Goal: Transaction & Acquisition: Book appointment/travel/reservation

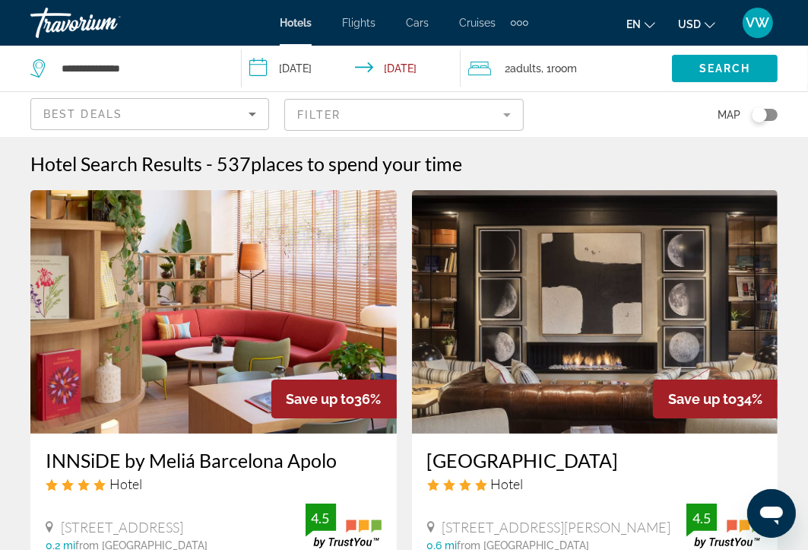
click at [300, 24] on span "Hotels" at bounding box center [296, 23] width 32 height 12
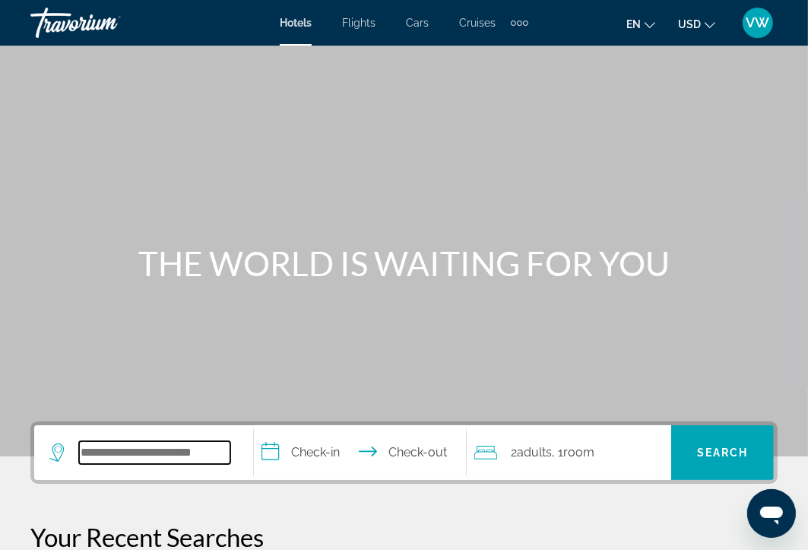
click at [198, 442] on input "Search widget" at bounding box center [154, 452] width 151 height 23
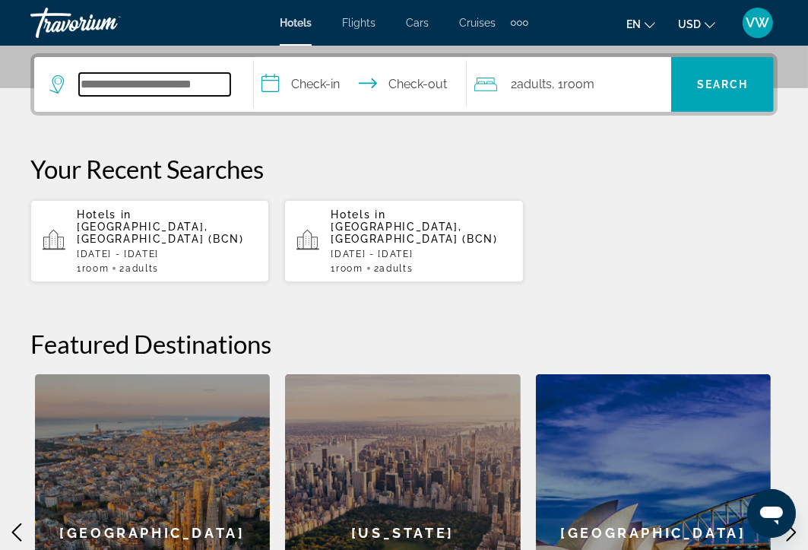
scroll to position [371, 0]
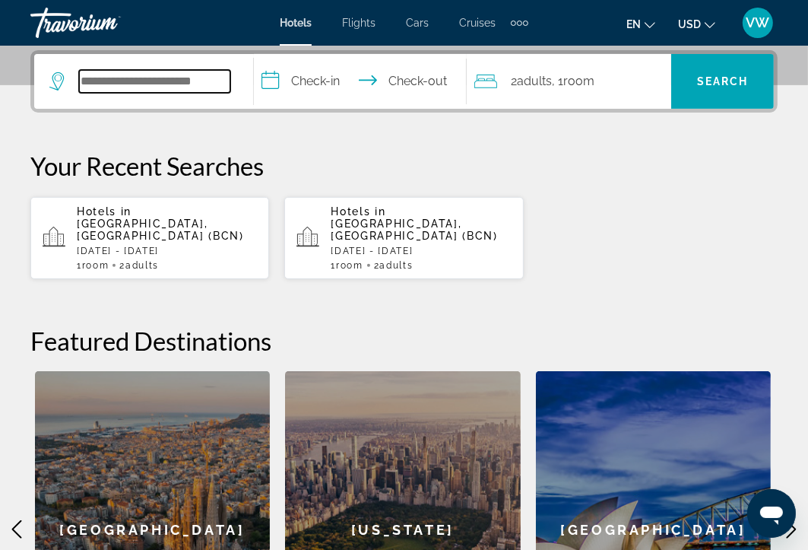
type input "*"
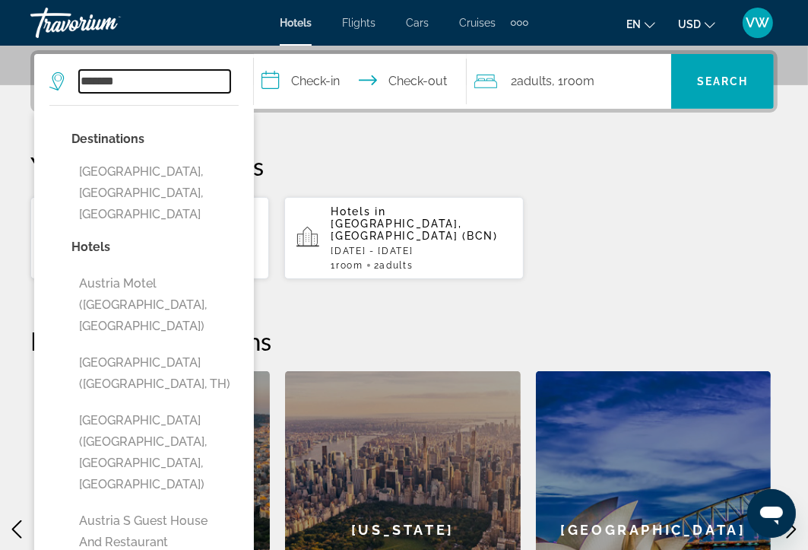
click at [143, 82] on input "*******" at bounding box center [154, 81] width 151 height 23
type input "*"
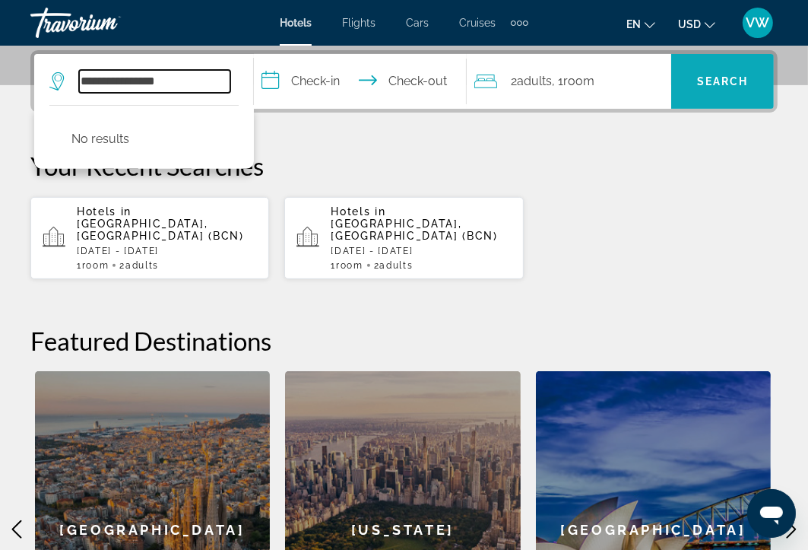
type input "**********"
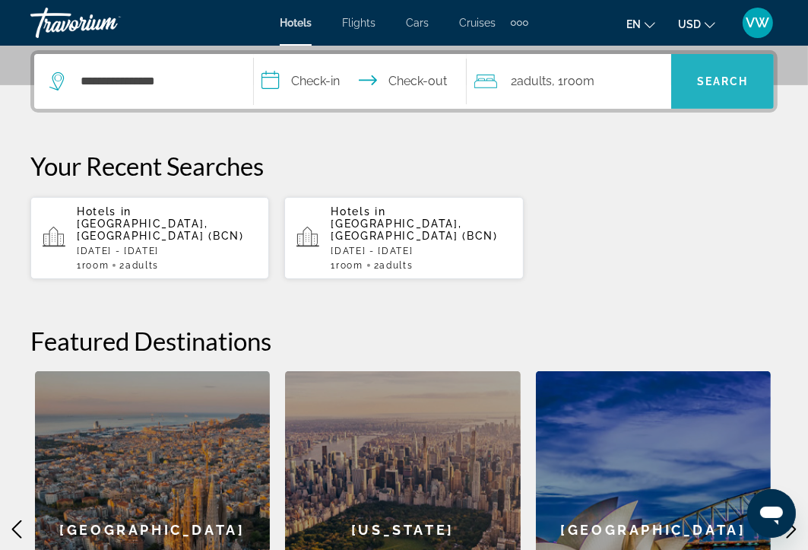
click at [712, 82] on span "Search" at bounding box center [723, 81] width 52 height 12
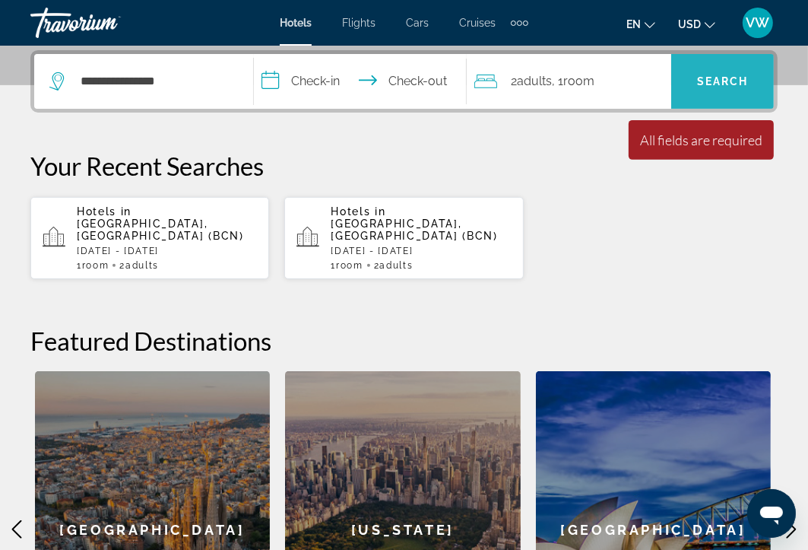
click at [712, 82] on span "Search" at bounding box center [723, 81] width 52 height 12
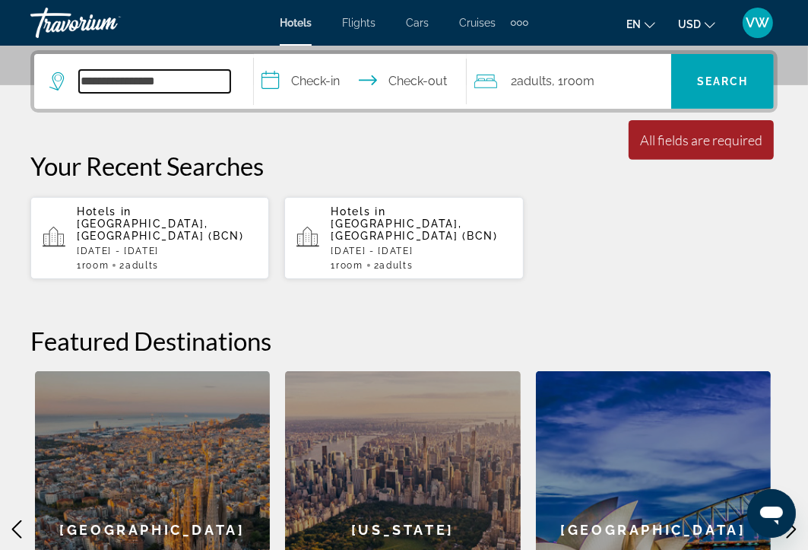
click at [184, 80] on input "**********" at bounding box center [154, 81] width 151 height 23
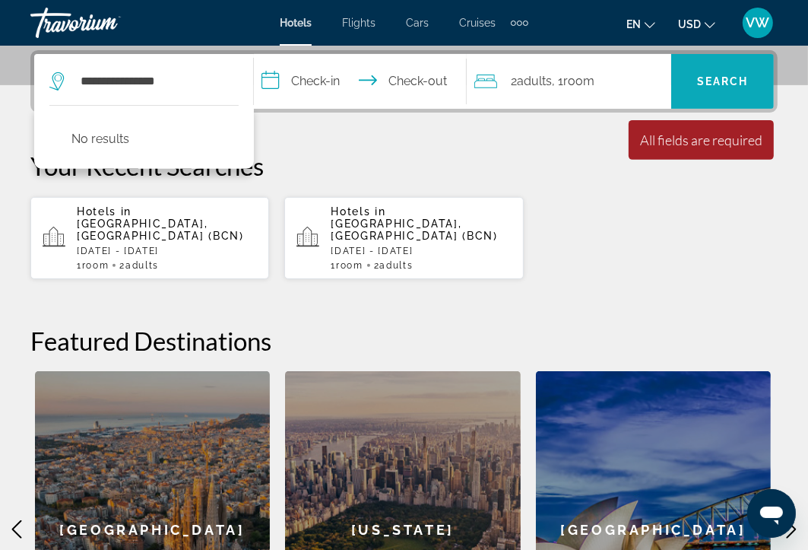
click at [718, 80] on span "Search" at bounding box center [723, 81] width 52 height 12
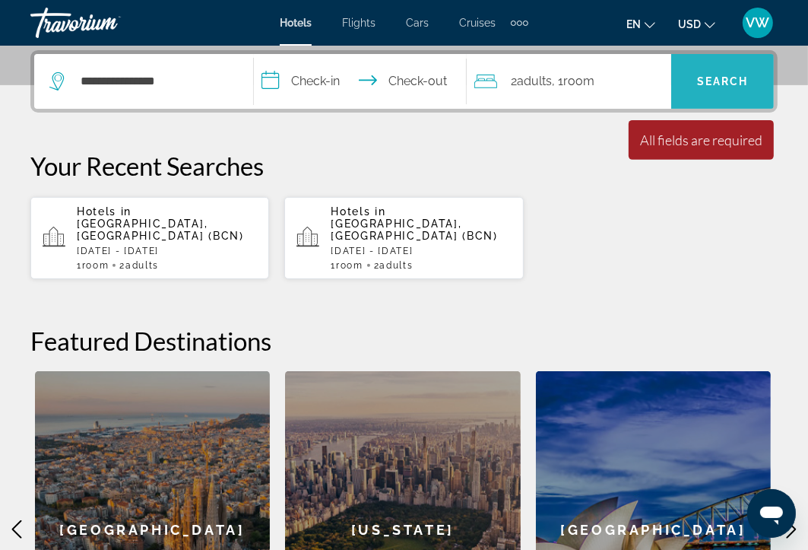
click at [718, 80] on span "Search" at bounding box center [723, 81] width 52 height 12
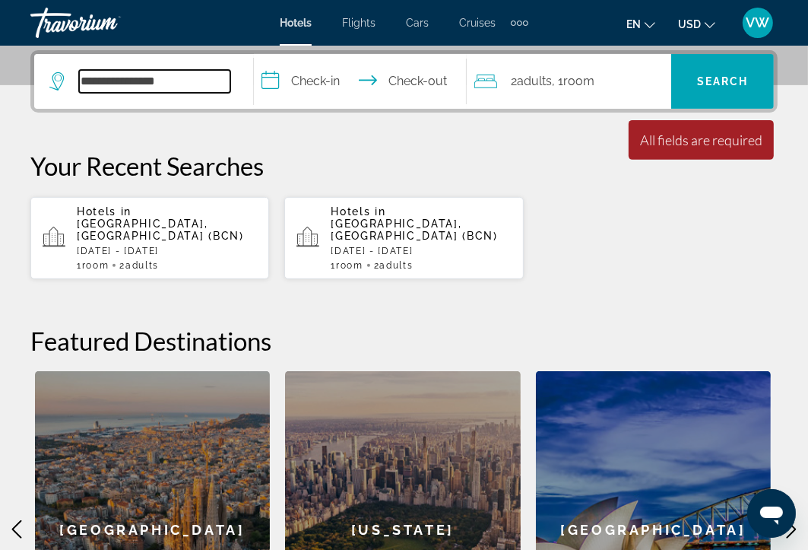
click at [182, 83] on input "**********" at bounding box center [154, 81] width 151 height 23
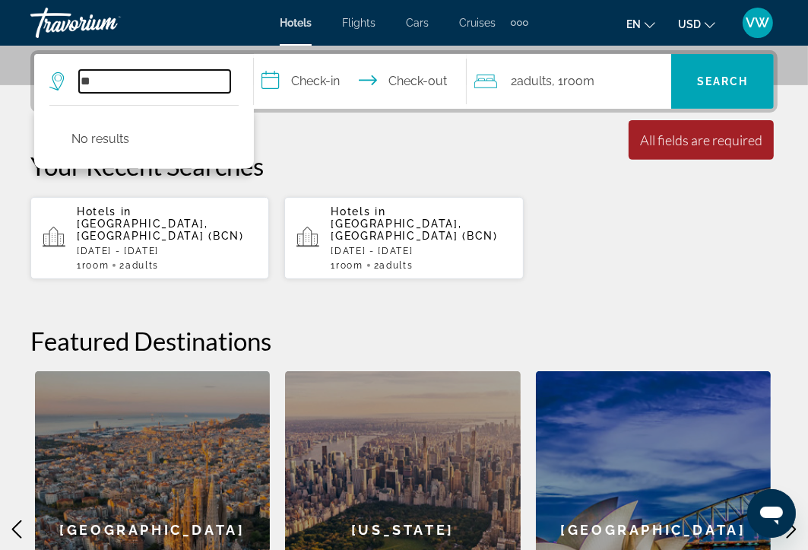
type input "*"
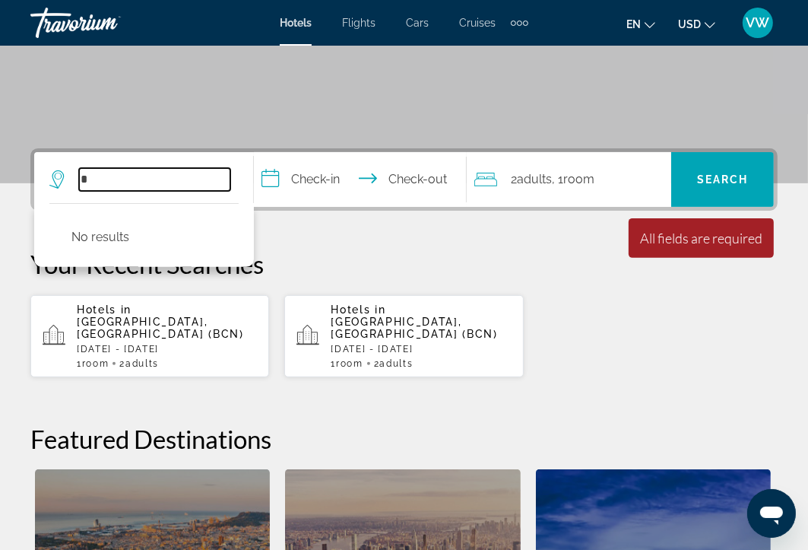
scroll to position [264, 0]
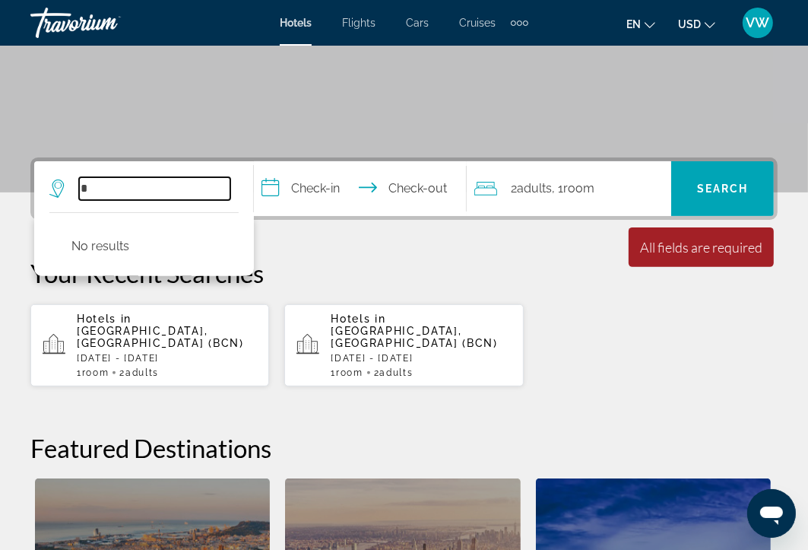
type input "*"
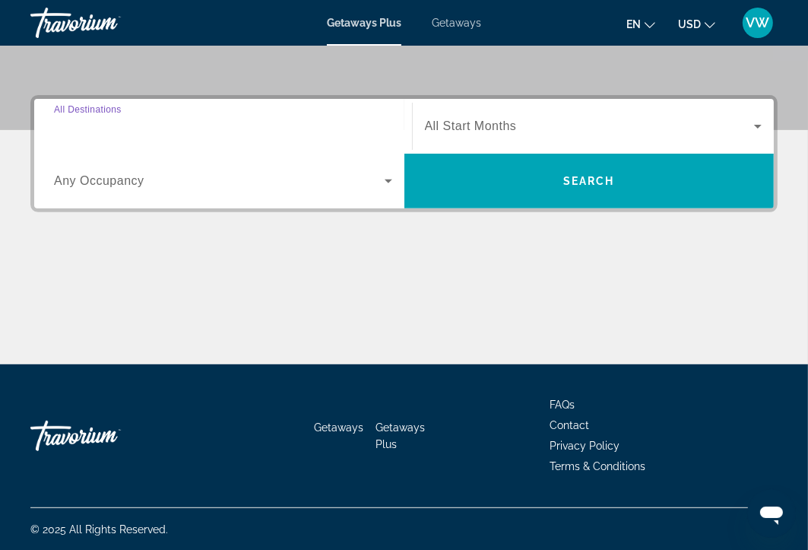
click at [155, 125] on input "Destination All Destinations" at bounding box center [223, 127] width 338 height 18
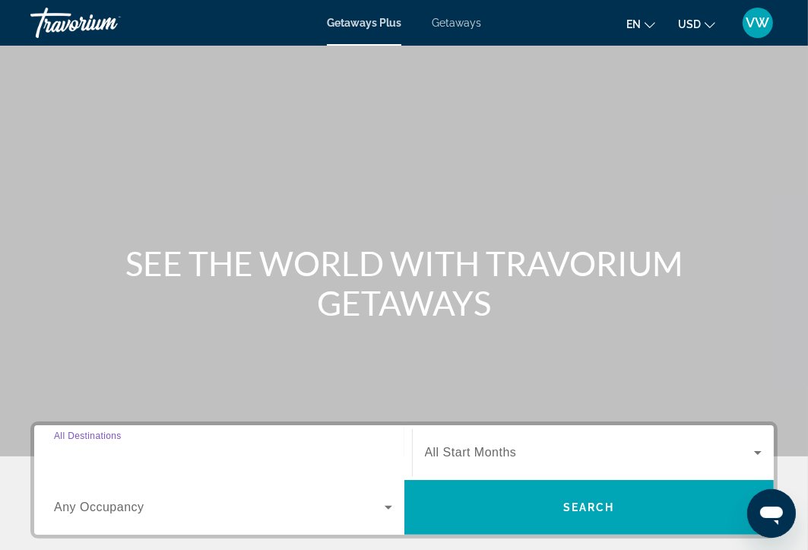
click at [173, 449] on input "Destination All Destinations" at bounding box center [223, 453] width 338 height 18
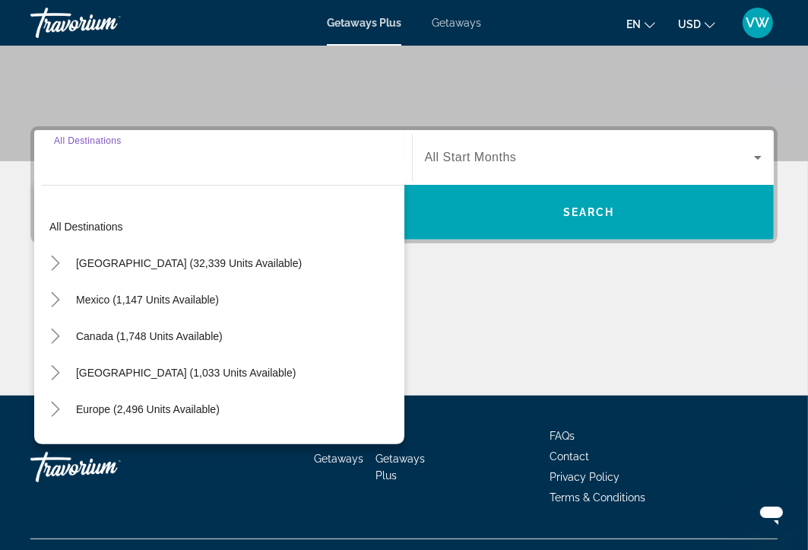
scroll to position [326, 0]
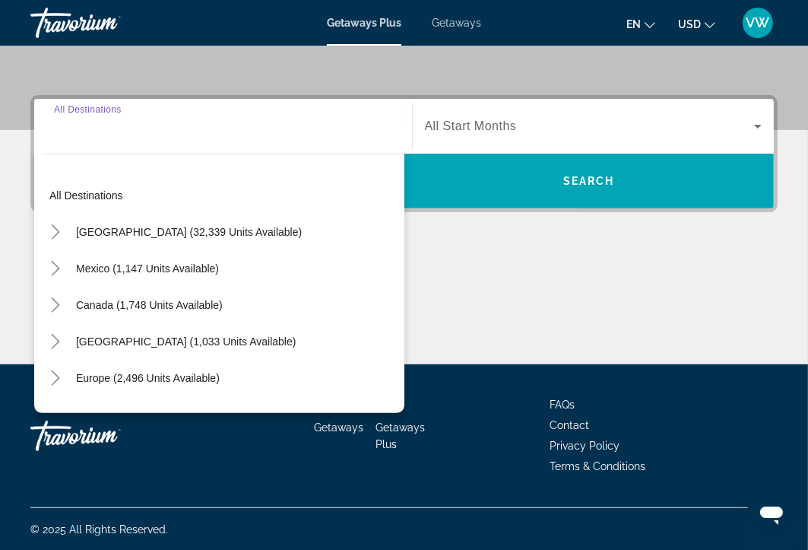
click at [107, 128] on input "Destination All Destinations" at bounding box center [223, 127] width 338 height 18
click at [103, 133] on input "Destination All Destinations" at bounding box center [223, 127] width 338 height 18
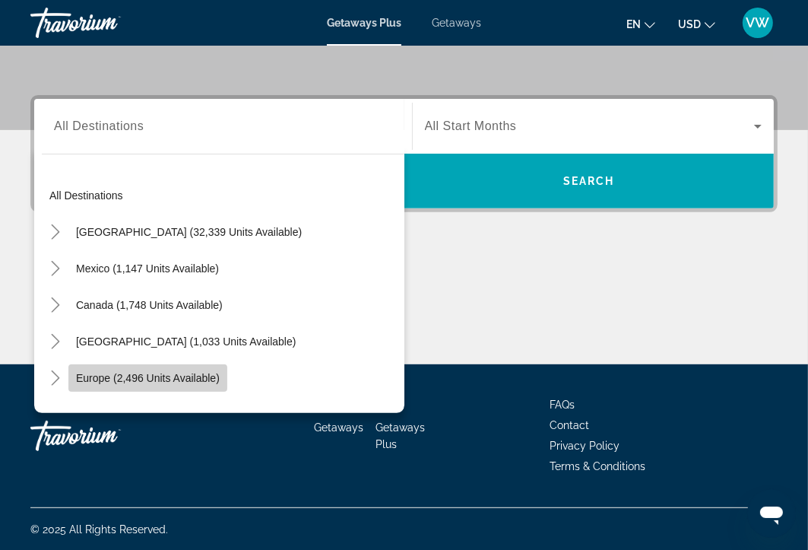
click at [119, 378] on span "Europe (2,496 units available)" at bounding box center [148, 378] width 144 height 12
type input "**********"
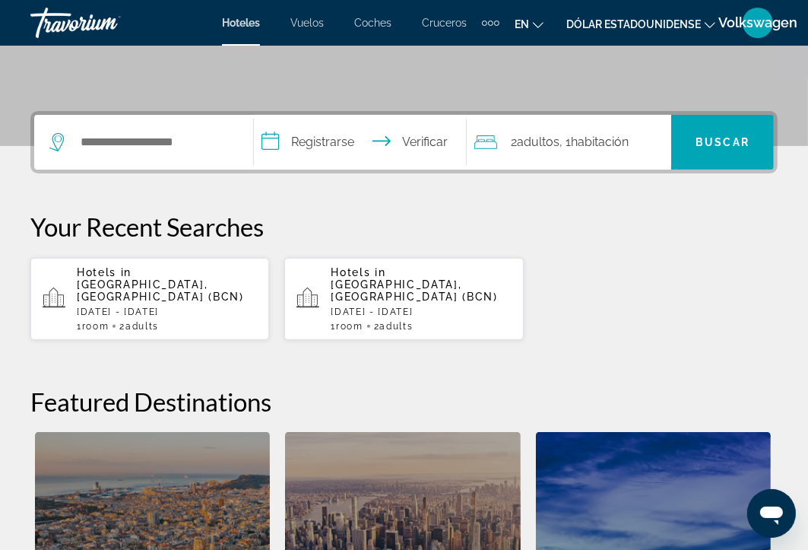
scroll to position [324, 0]
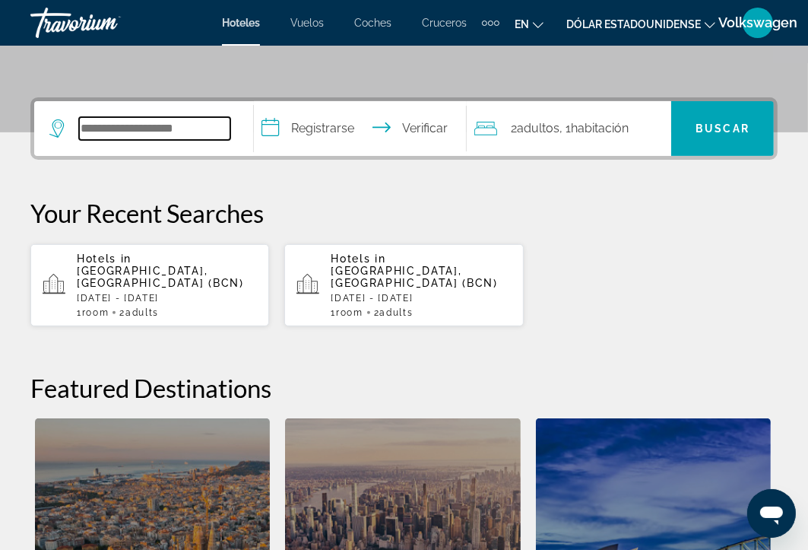
click at [210, 130] on input "Widget de búsqueda" at bounding box center [154, 128] width 151 height 23
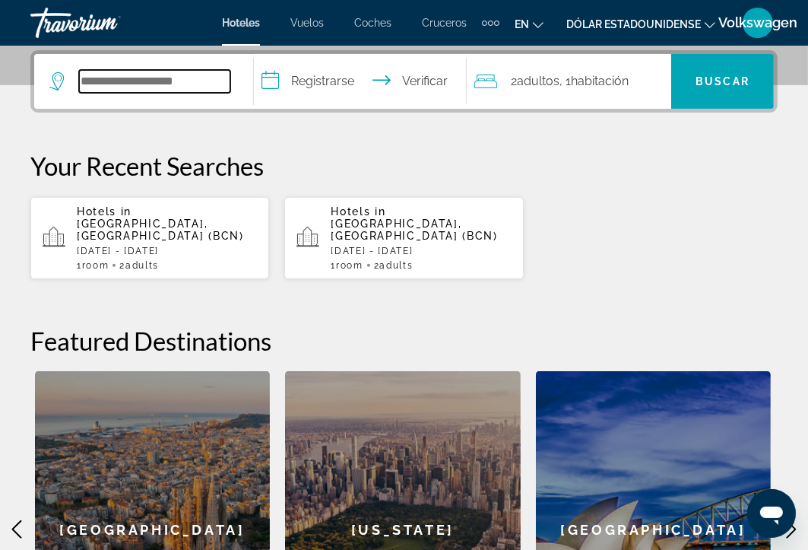
scroll to position [371, 0]
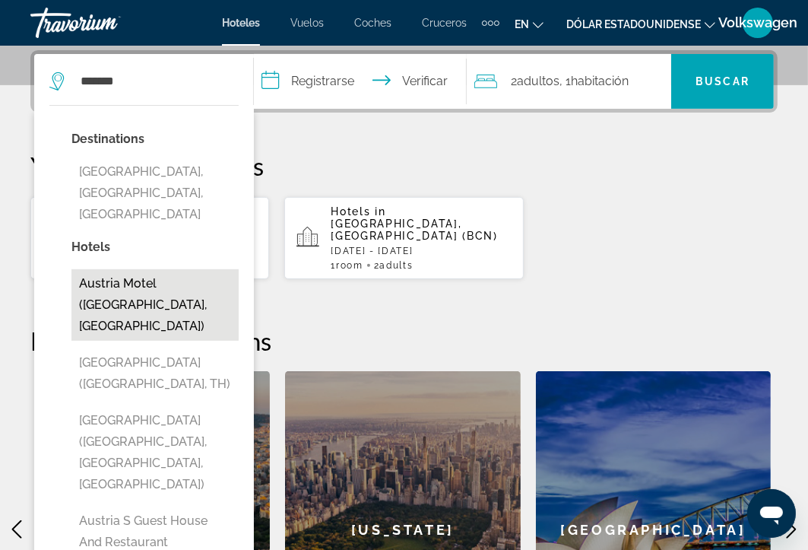
click at [146, 269] on button "Austria Motel ([GEOGRAPHIC_DATA], [GEOGRAPHIC_DATA])" at bounding box center [154, 304] width 167 height 71
type input "**********"
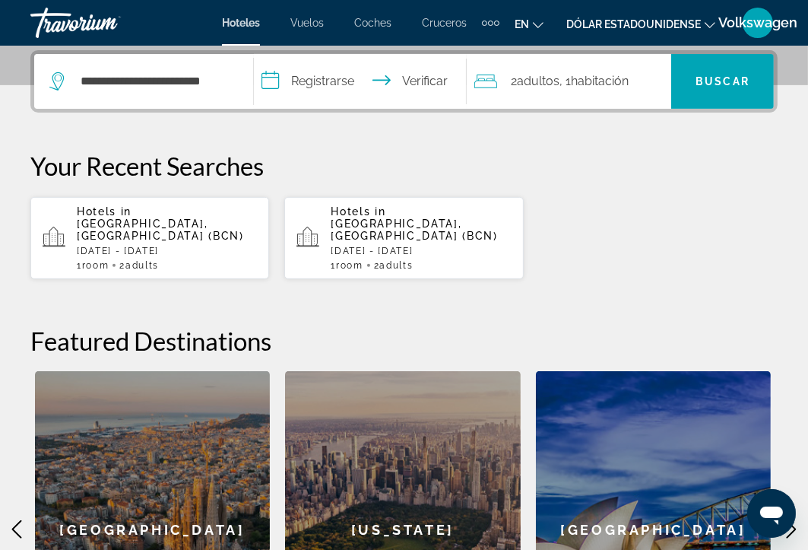
click at [302, 77] on input "**********" at bounding box center [363, 83] width 218 height 59
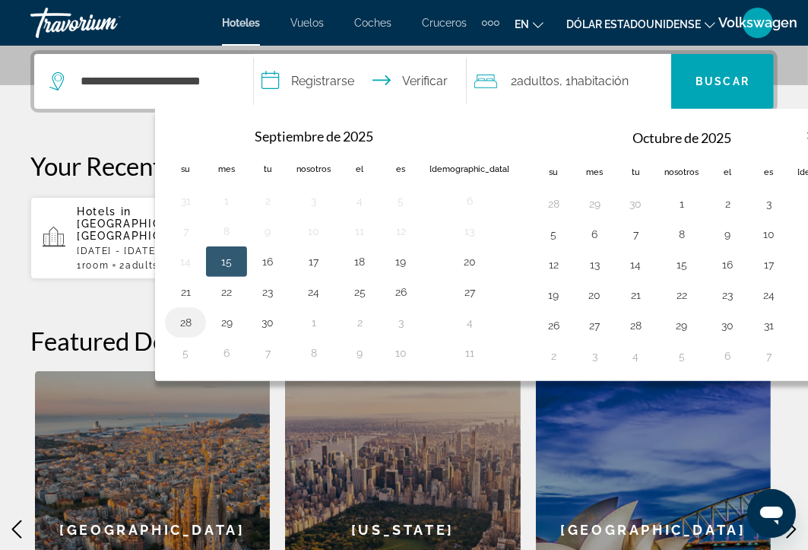
click at [182, 314] on button "28" at bounding box center [185, 322] width 24 height 21
click at [269, 318] on button "30" at bounding box center [267, 322] width 24 height 21
type input "**********"
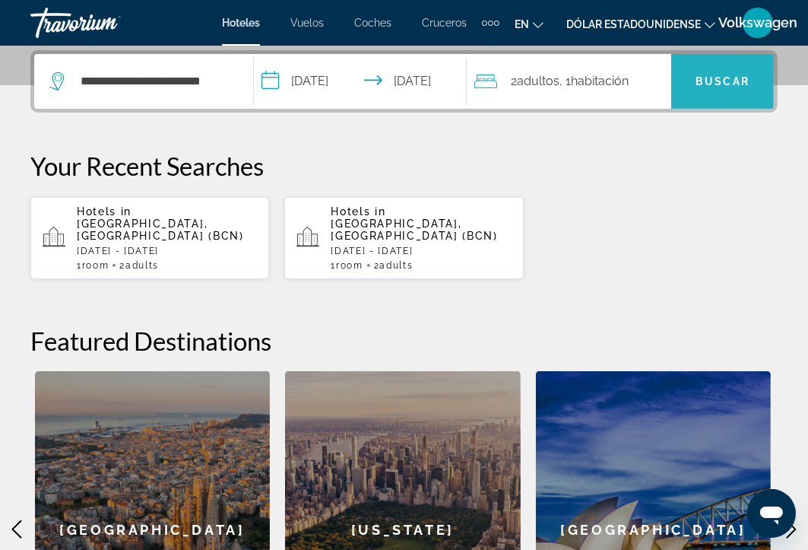
click at [722, 84] on font "Buscar" at bounding box center [723, 81] width 54 height 12
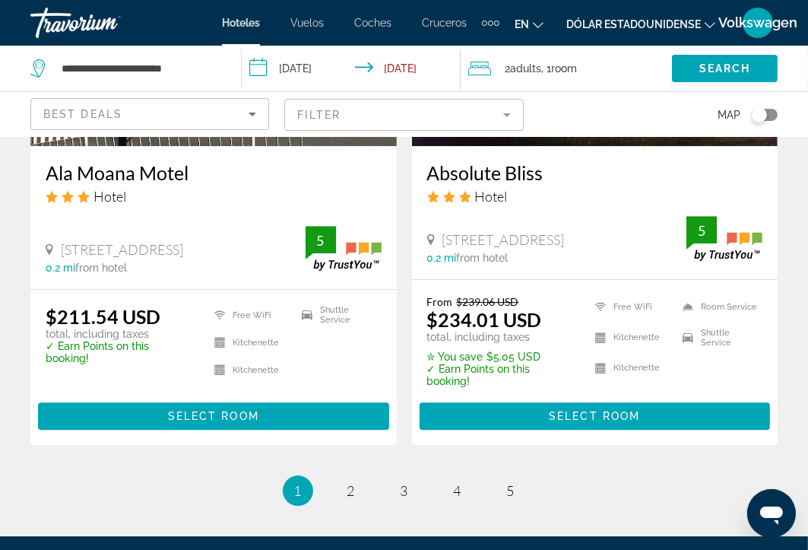
scroll to position [3194, 0]
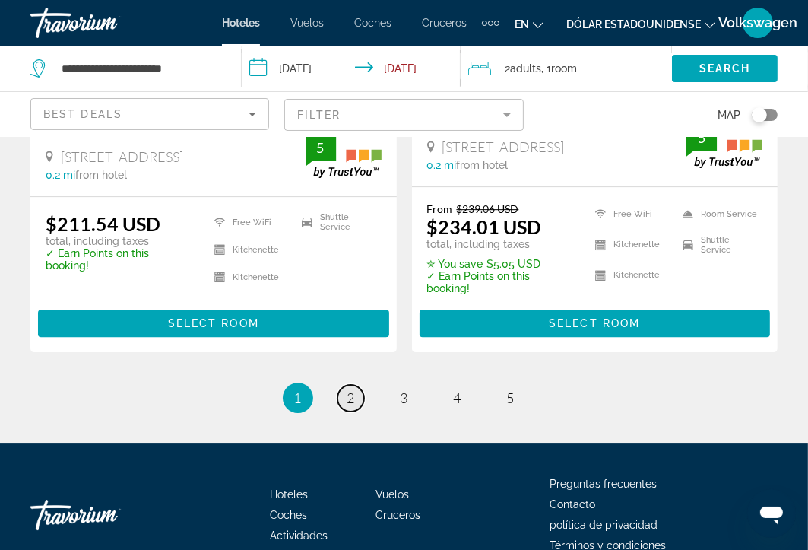
click at [351, 389] on span "2" at bounding box center [351, 397] width 8 height 17
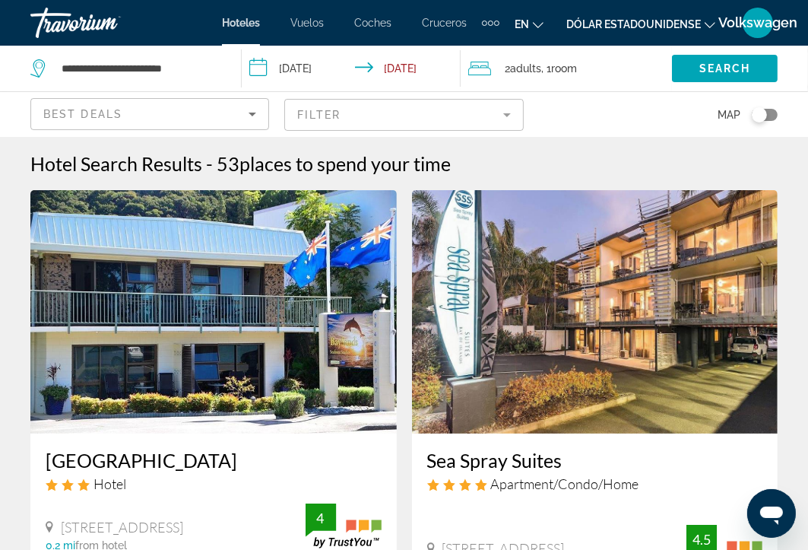
click at [243, 20] on font "Hoteles" at bounding box center [241, 23] width 38 height 12
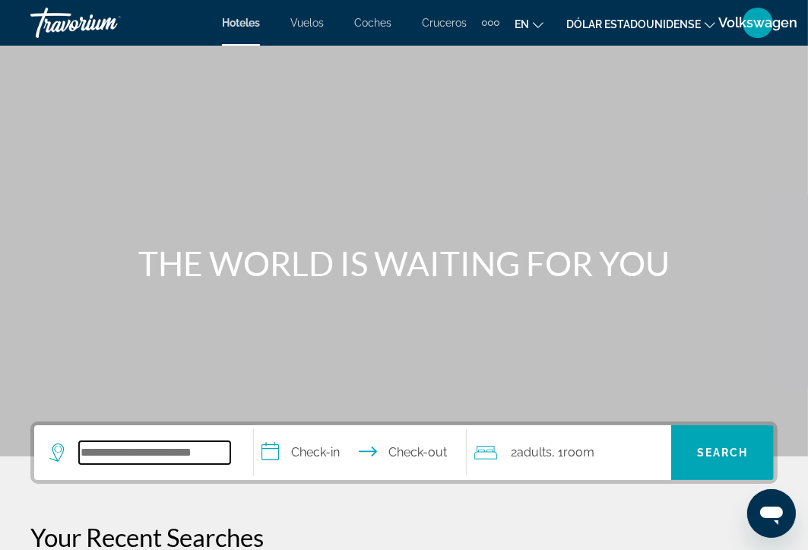
click at [218, 448] on input "Search widget" at bounding box center [154, 452] width 151 height 23
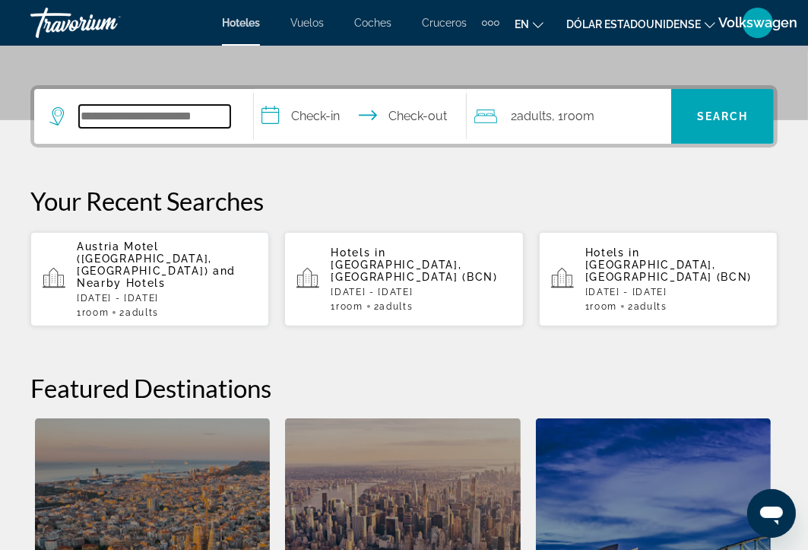
scroll to position [371, 0]
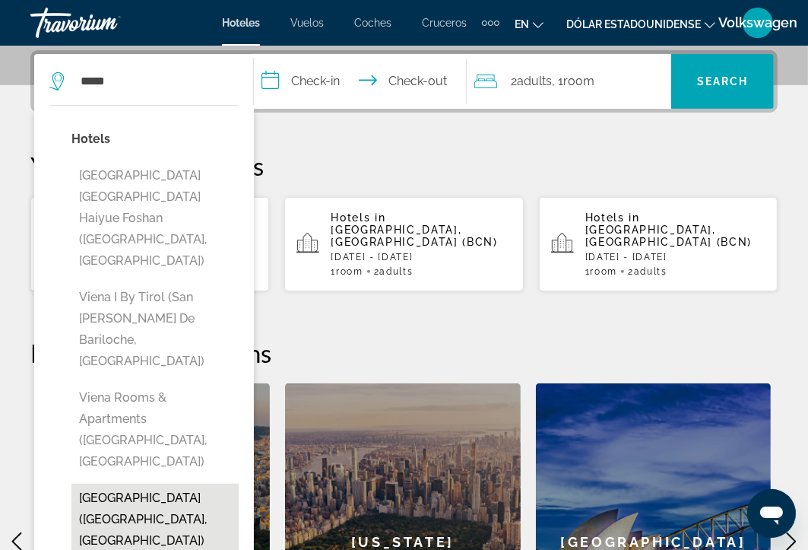
click at [126, 483] on button "Viena Hotel Internacional (Quito, EC)" at bounding box center [154, 518] width 167 height 71
type input "**********"
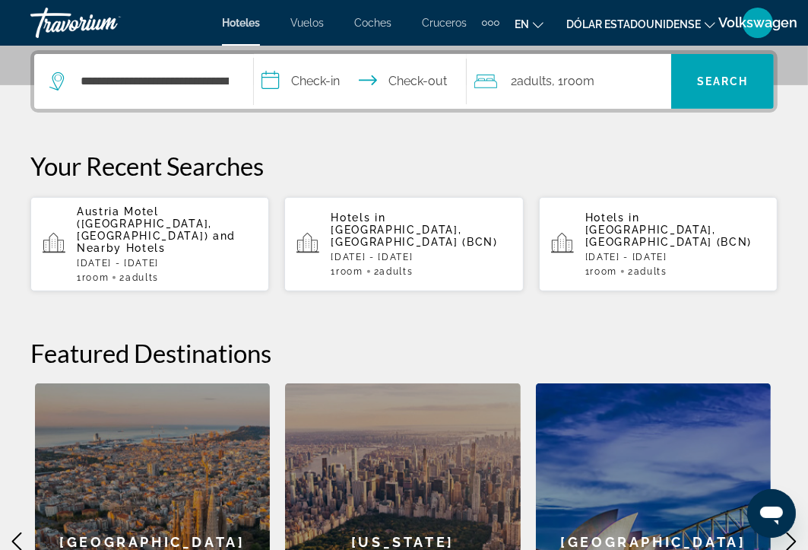
click at [126, 391] on div "[GEOGRAPHIC_DATA]" at bounding box center [153, 541] width 236 height 316
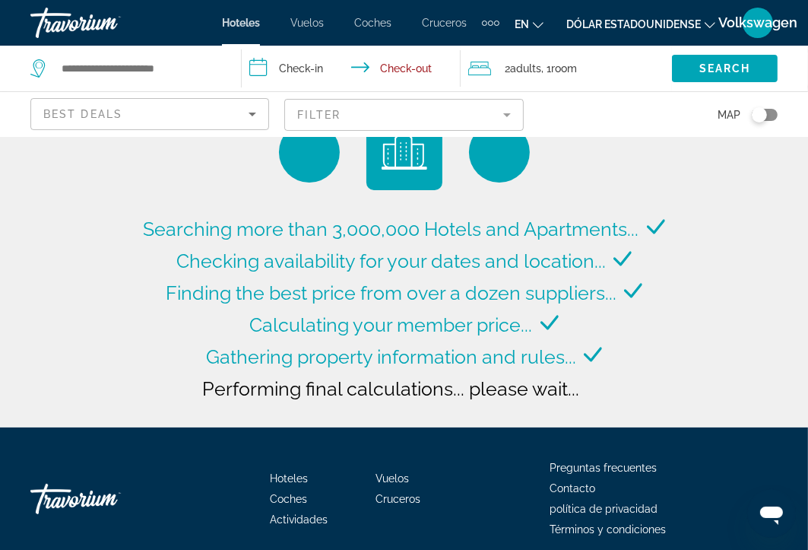
type input "**********"
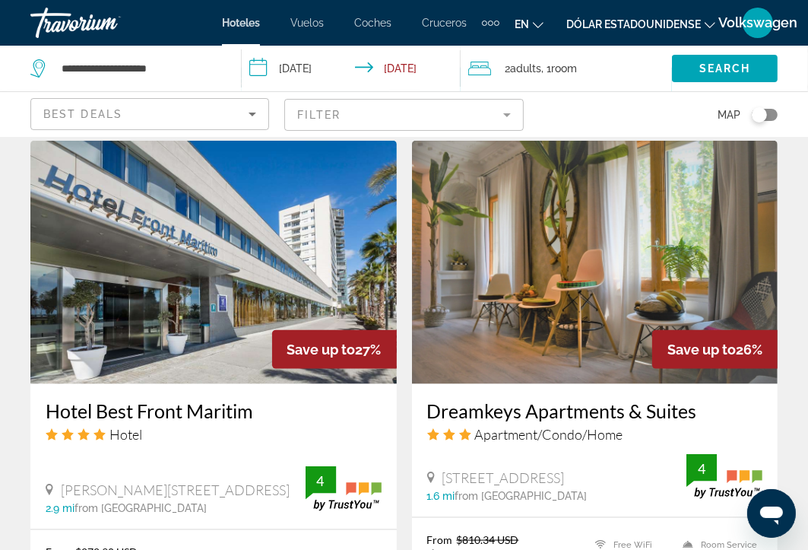
scroll to position [1196, 0]
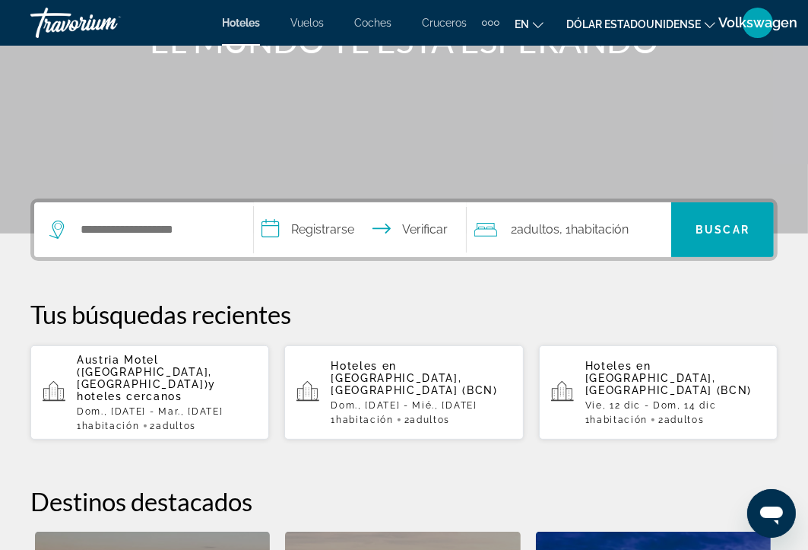
scroll to position [91, 0]
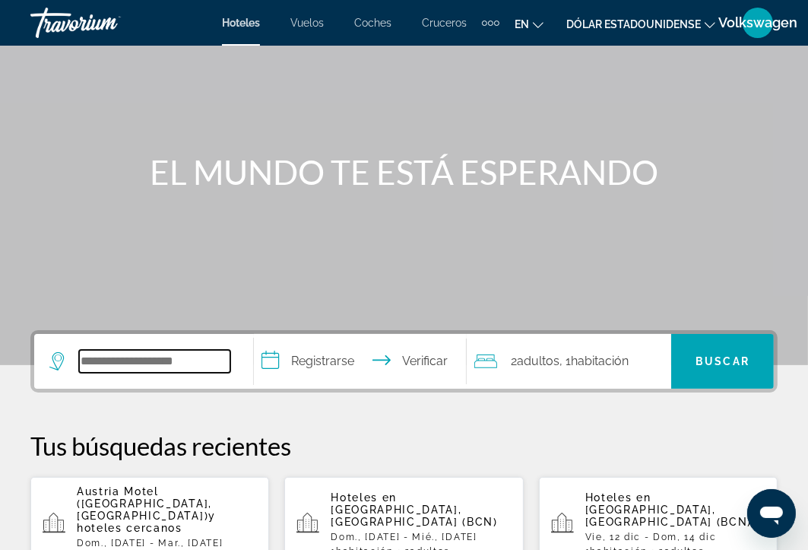
click at [208, 356] on input "Widget de búsqueda" at bounding box center [154, 361] width 151 height 23
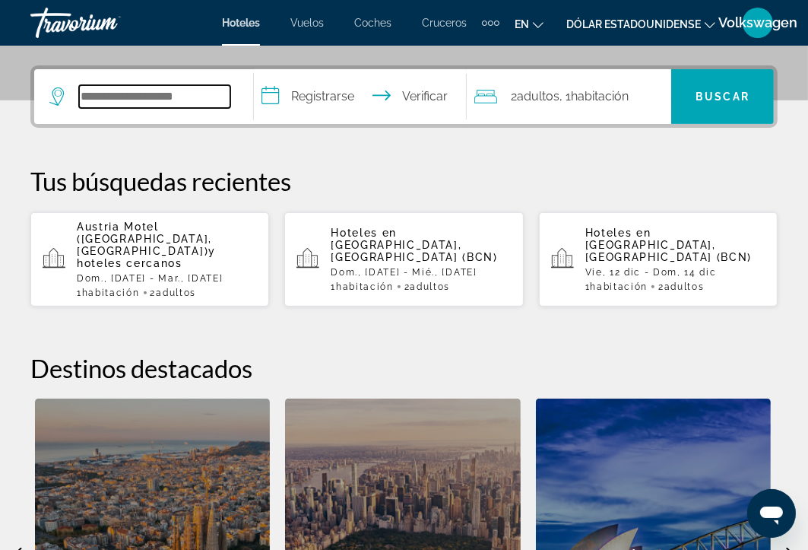
scroll to position [371, 0]
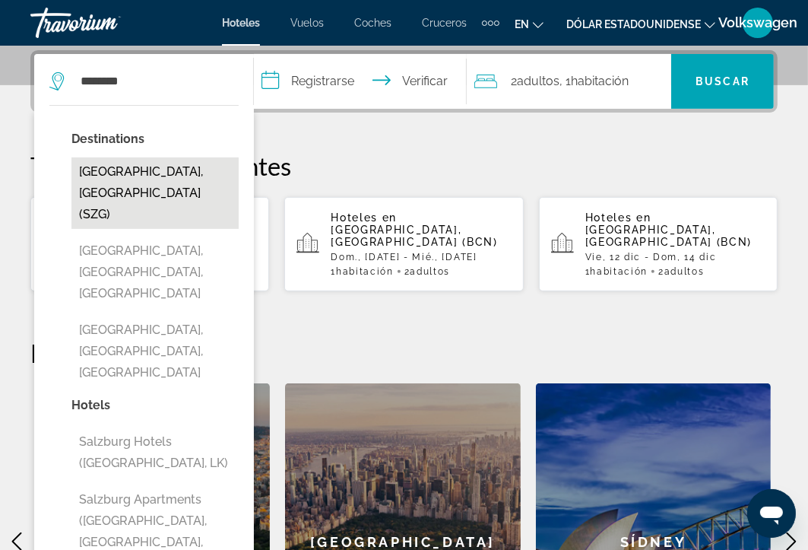
click at [158, 168] on button "[GEOGRAPHIC_DATA], [GEOGRAPHIC_DATA] (SZG)" at bounding box center [154, 192] width 167 height 71
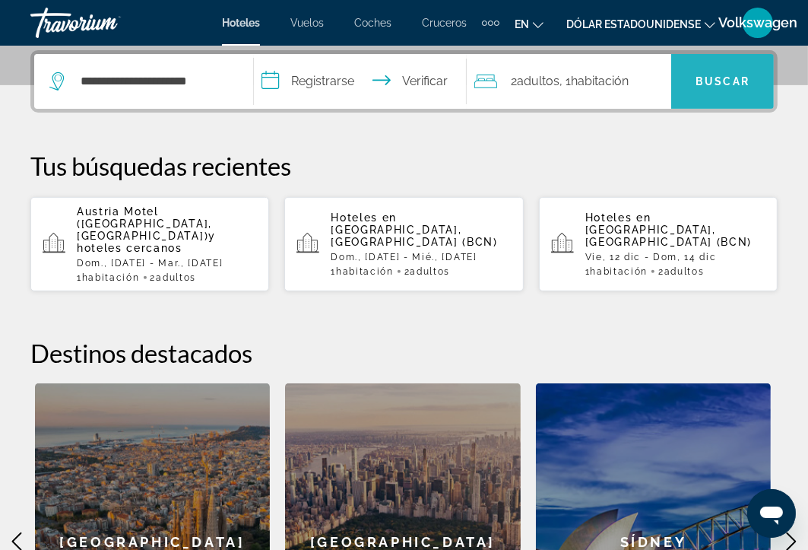
click at [716, 77] on font "Buscar" at bounding box center [723, 81] width 54 height 12
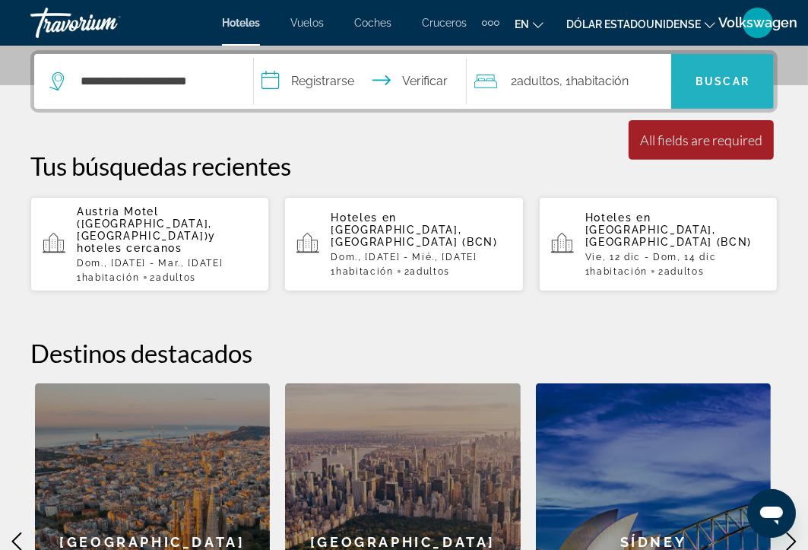
click at [716, 77] on font "Buscar" at bounding box center [723, 81] width 54 height 12
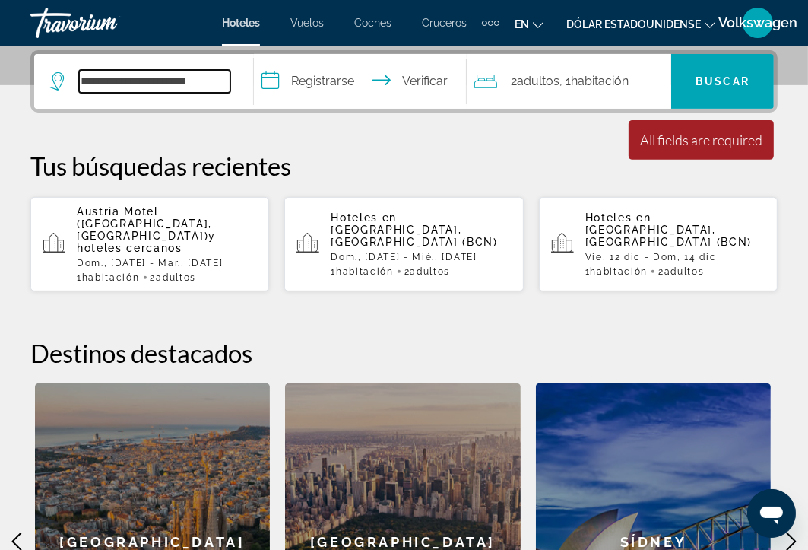
click at [215, 71] on input "**********" at bounding box center [154, 81] width 151 height 23
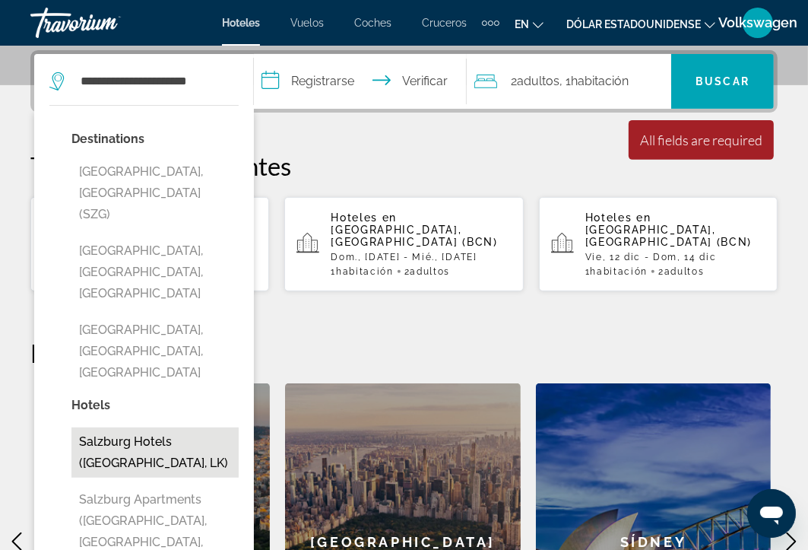
click at [169, 427] on button "Salzburg Hotels ([GEOGRAPHIC_DATA], LK)" at bounding box center [154, 452] width 167 height 50
type input "**********"
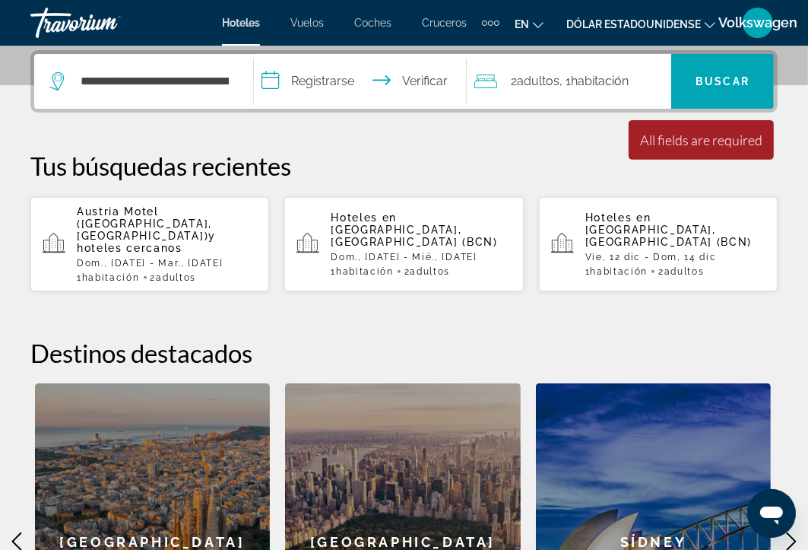
click at [277, 86] on input "**********" at bounding box center [363, 83] width 218 height 59
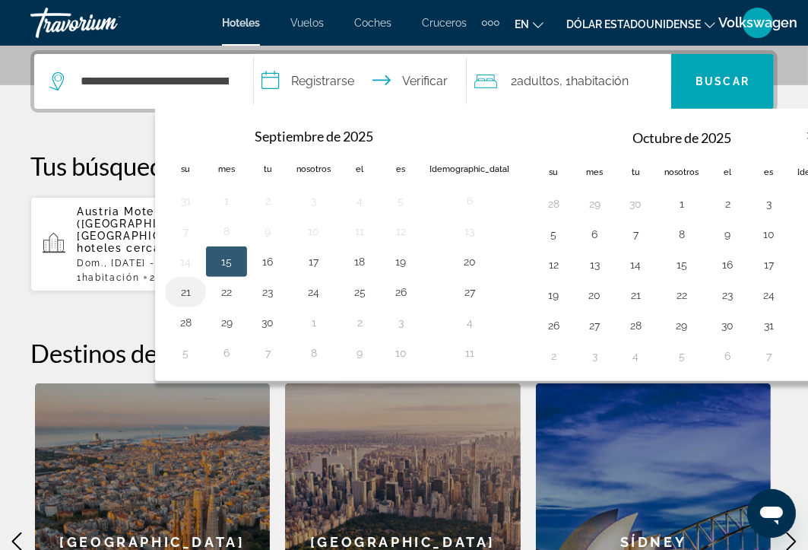
click at [183, 293] on button "21" at bounding box center [185, 291] width 24 height 21
click at [274, 293] on button "23" at bounding box center [267, 291] width 24 height 21
type input "**********"
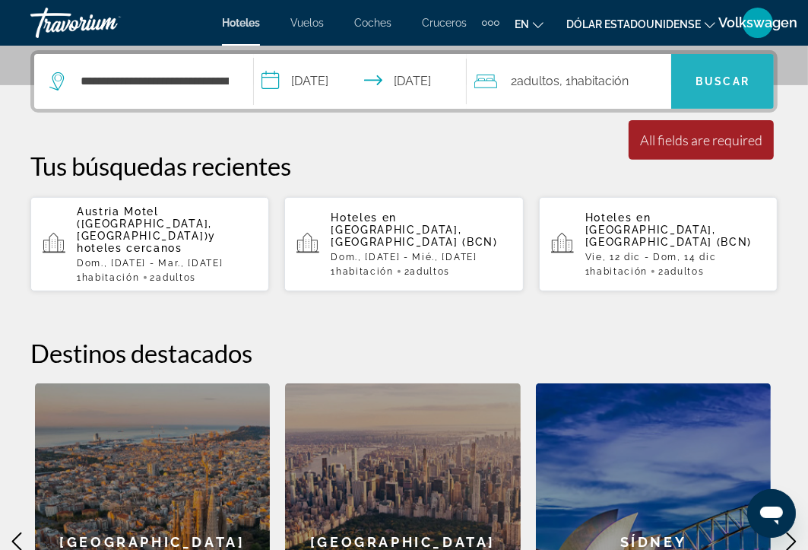
click at [734, 80] on font "Buscar" at bounding box center [723, 81] width 54 height 12
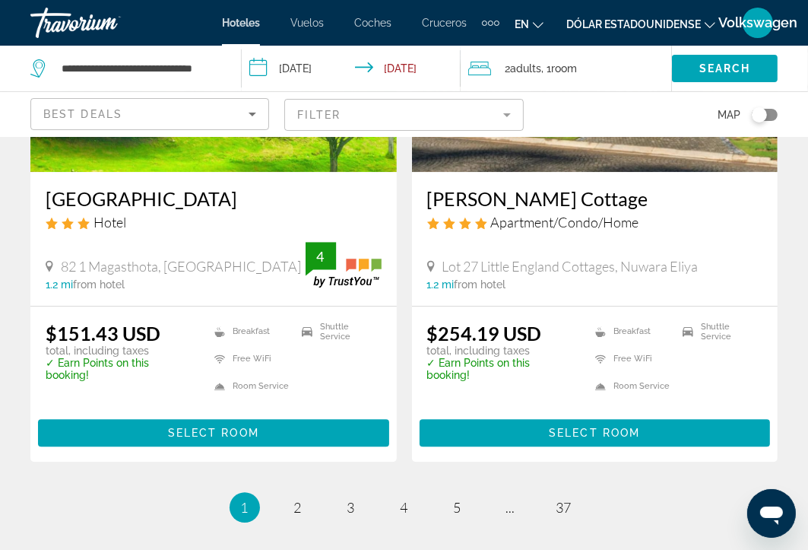
scroll to position [3061, 0]
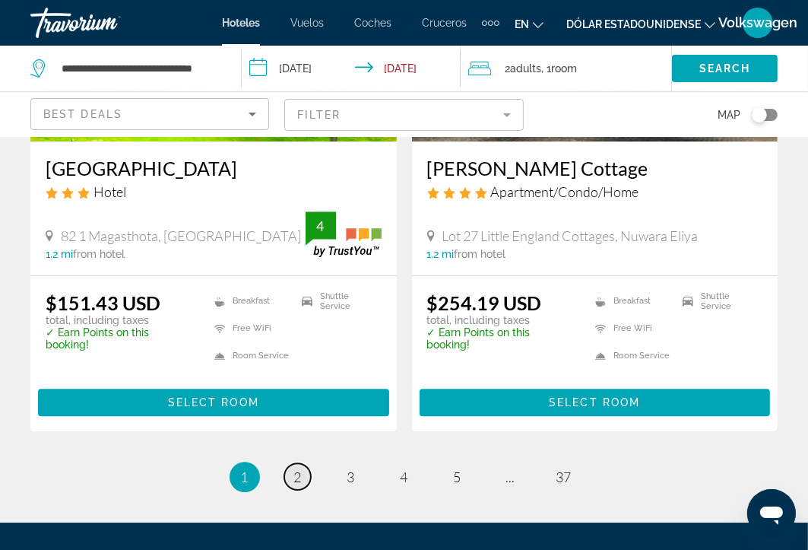
click at [300, 468] on span "2" at bounding box center [298, 476] width 8 height 17
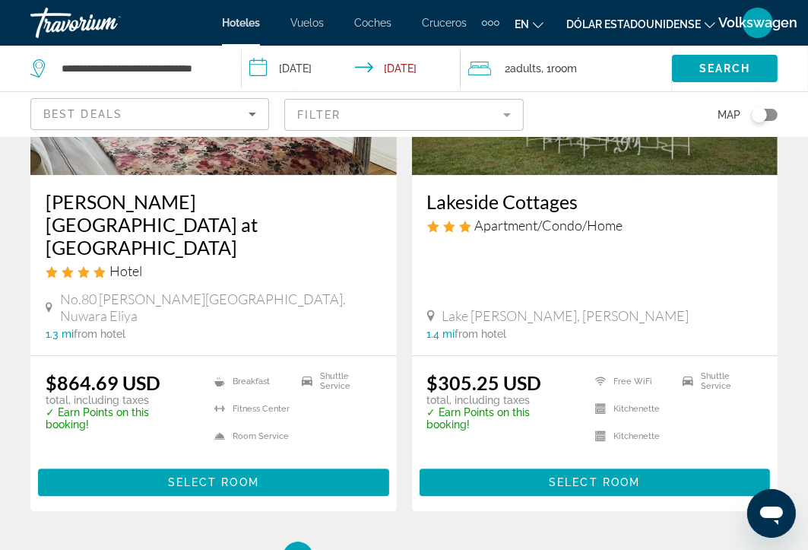
scroll to position [3048, 0]
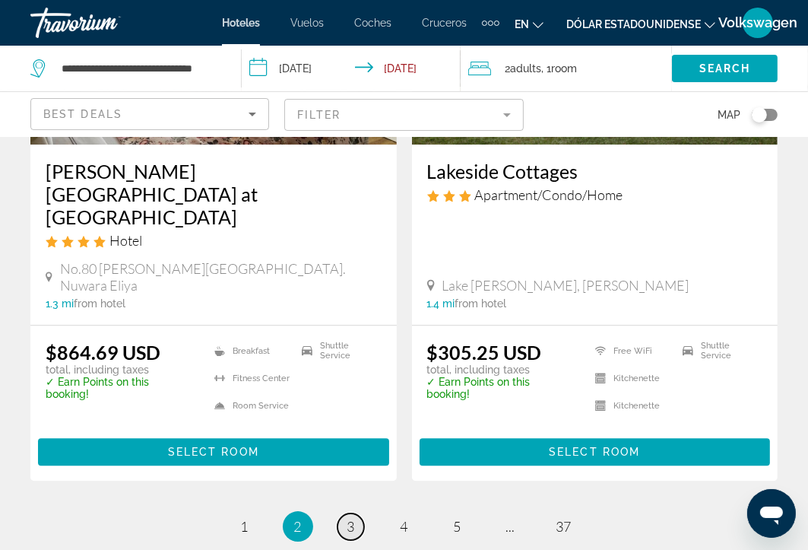
click at [353, 518] on span "3" at bounding box center [351, 526] width 8 height 17
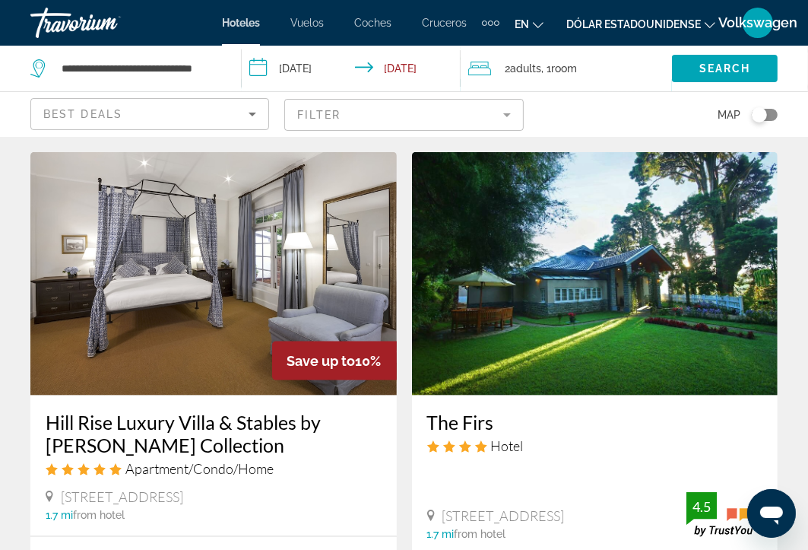
scroll to position [1216, 0]
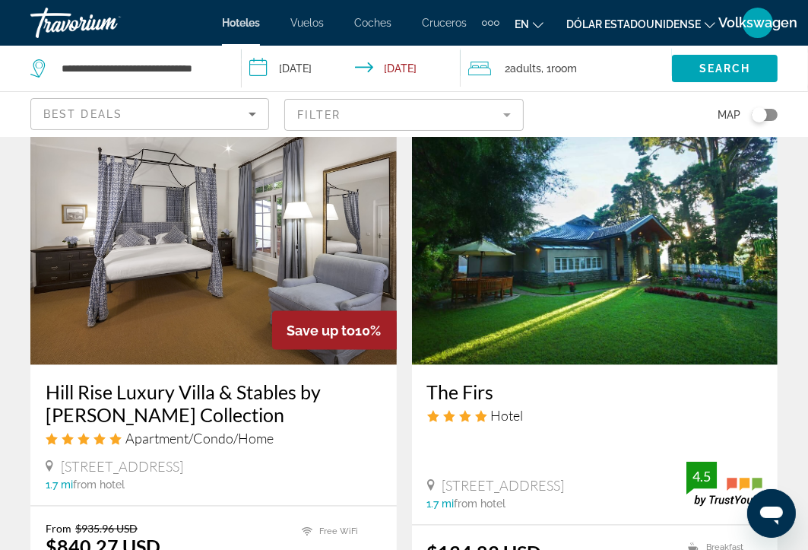
click at [647, 231] on img "Contenido principal" at bounding box center [595, 243] width 366 height 243
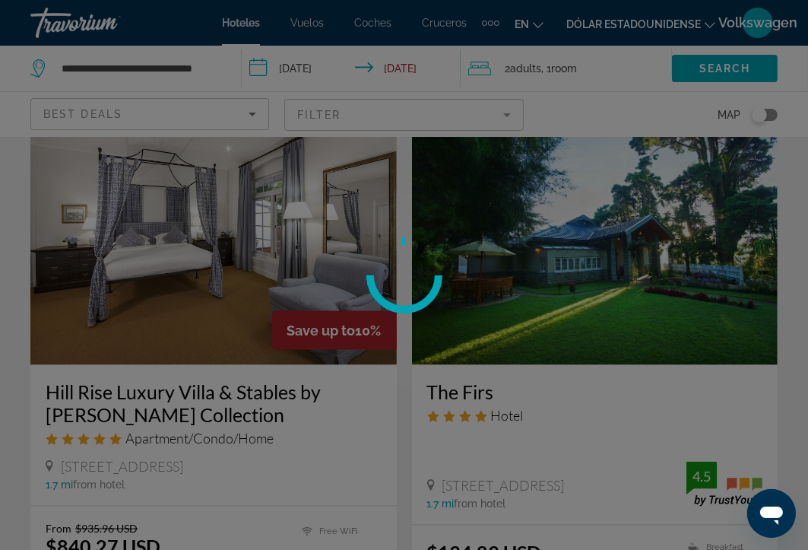
click at [647, 231] on div at bounding box center [404, 275] width 808 height 550
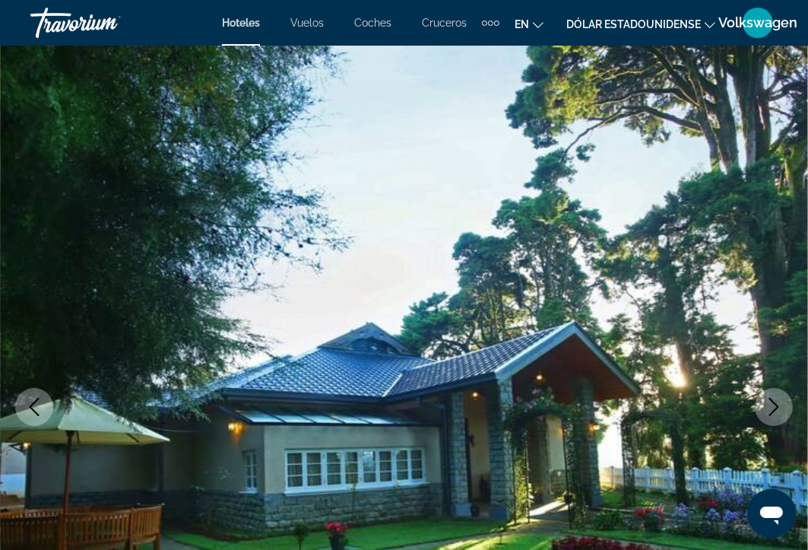
click at [778, 409] on icon "Next image" at bounding box center [774, 407] width 18 height 18
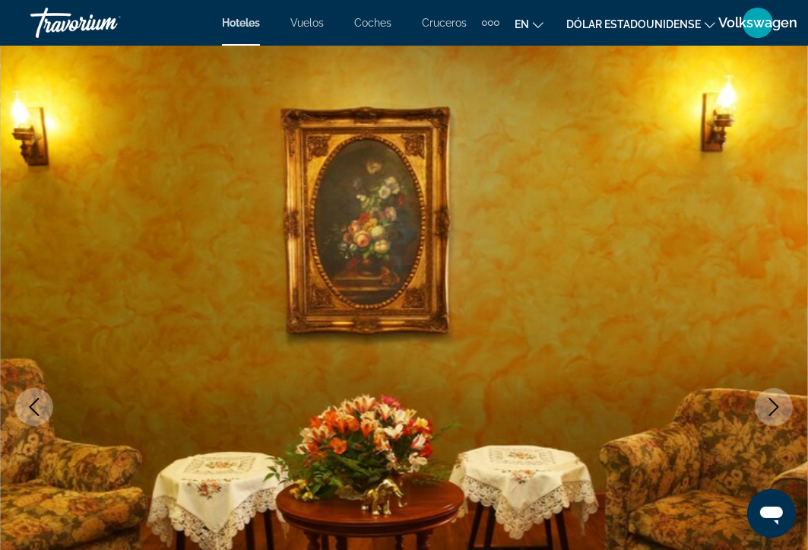
click at [778, 409] on icon "Next image" at bounding box center [774, 407] width 18 height 18
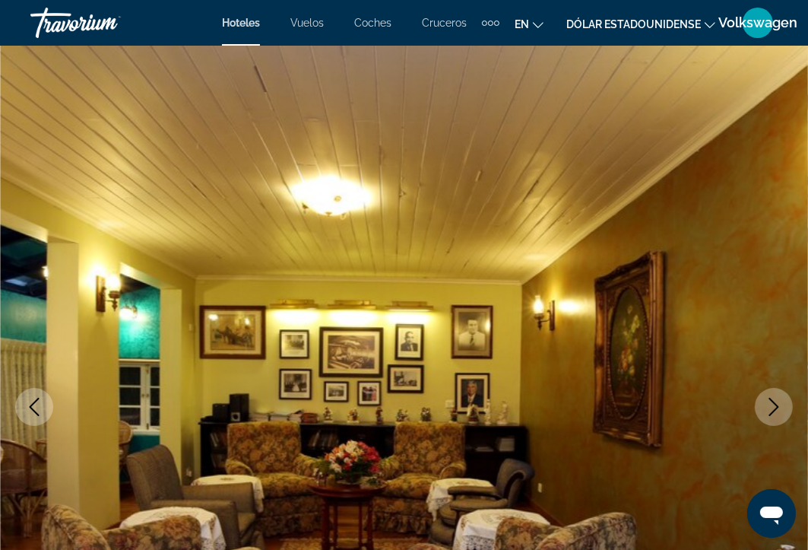
click at [778, 409] on icon "Next image" at bounding box center [774, 407] width 18 height 18
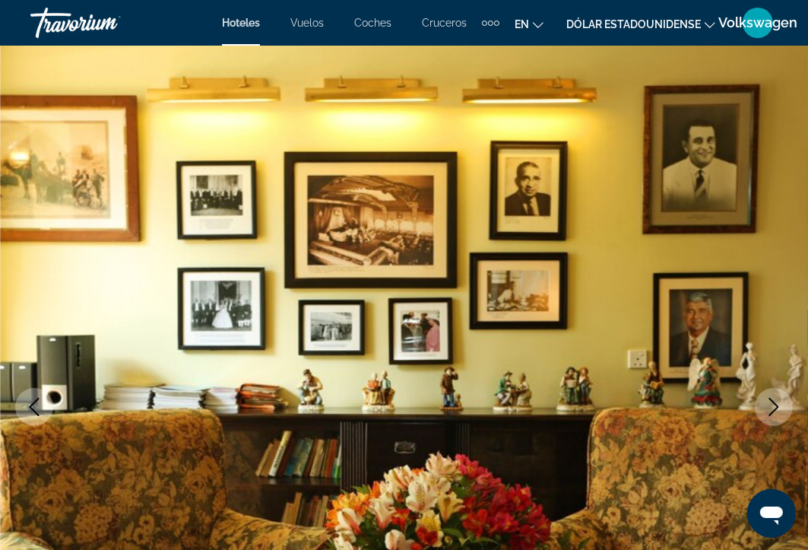
click at [778, 409] on icon "Next image" at bounding box center [774, 407] width 18 height 18
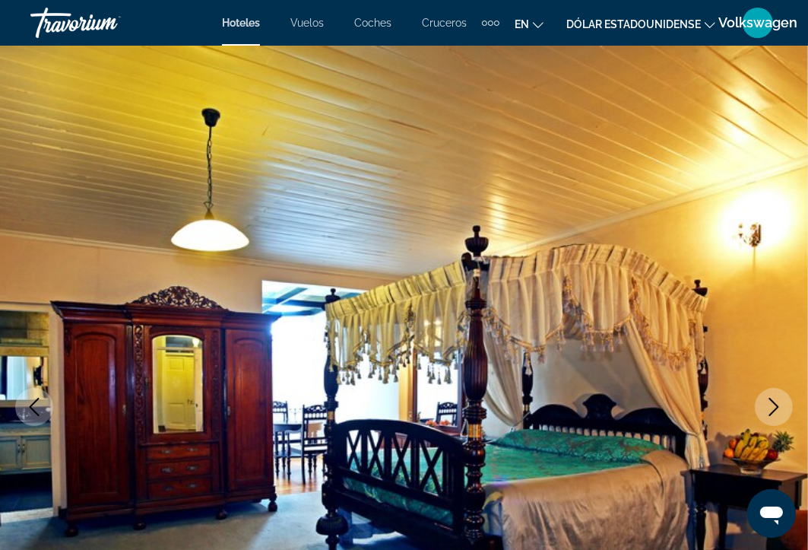
click at [778, 409] on icon "Next image" at bounding box center [774, 407] width 18 height 18
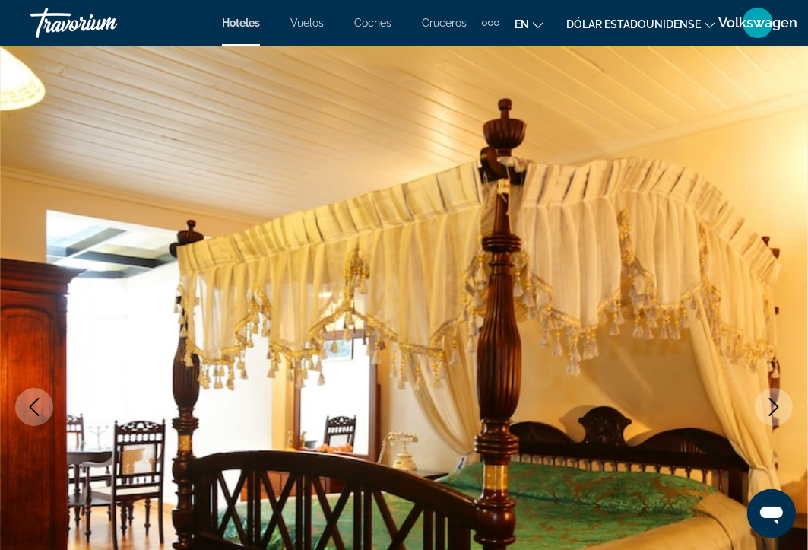
click at [778, 409] on icon "Next image" at bounding box center [774, 407] width 18 height 18
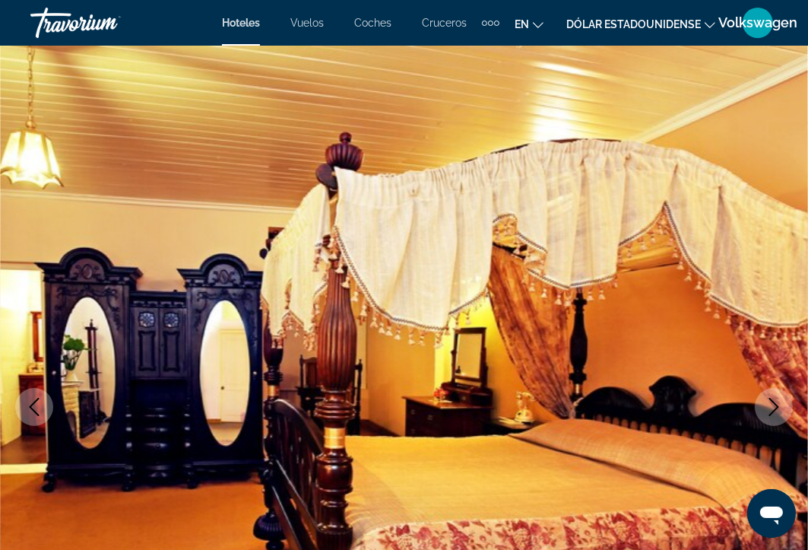
click at [778, 409] on icon "Next image" at bounding box center [774, 407] width 18 height 18
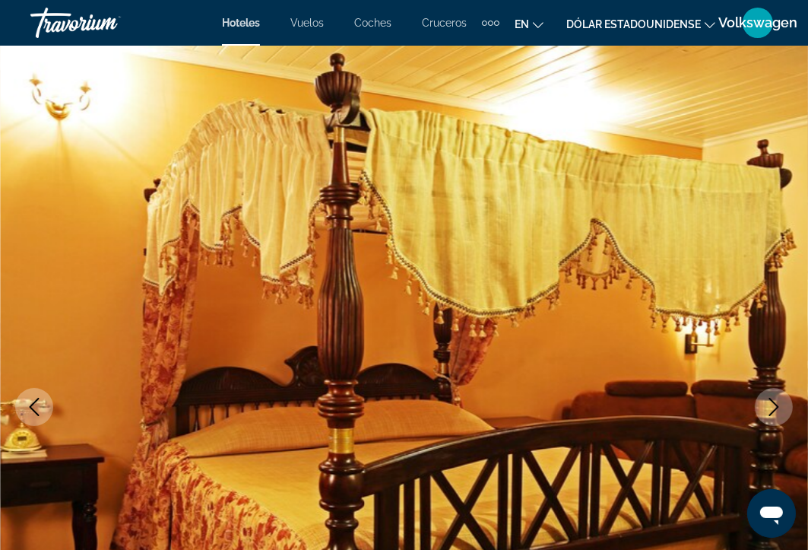
click at [778, 409] on icon "Next image" at bounding box center [774, 407] width 18 height 18
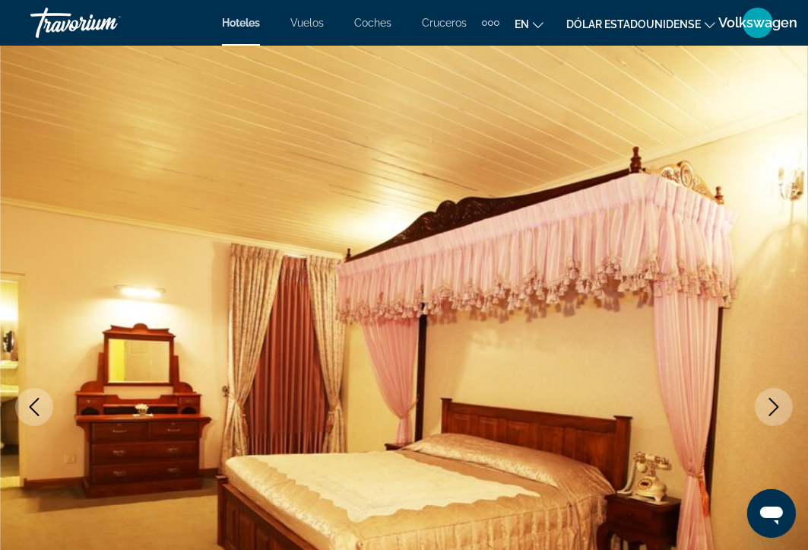
click at [778, 409] on icon "Next image" at bounding box center [774, 407] width 18 height 18
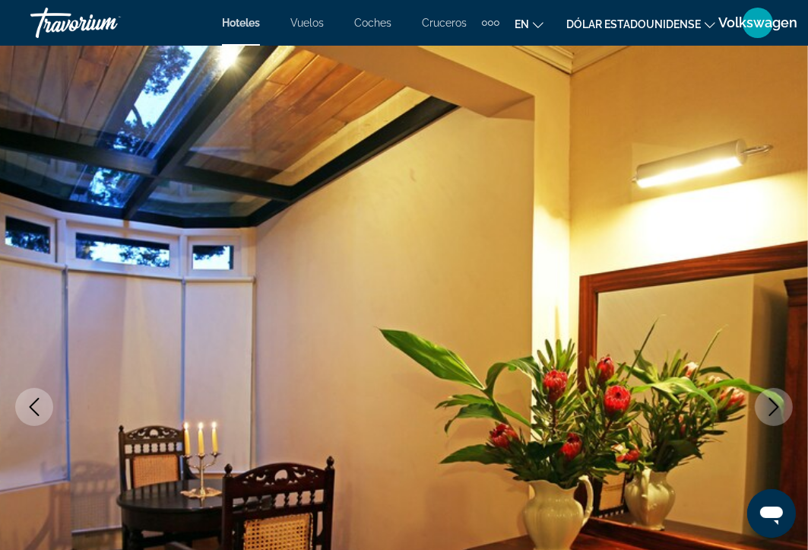
click at [778, 409] on icon "Next image" at bounding box center [774, 407] width 18 height 18
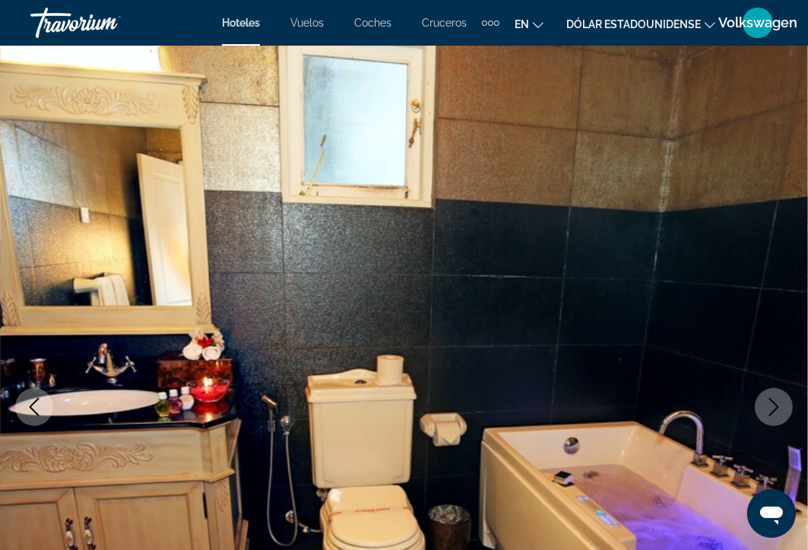
click at [778, 409] on icon "Next image" at bounding box center [774, 407] width 18 height 18
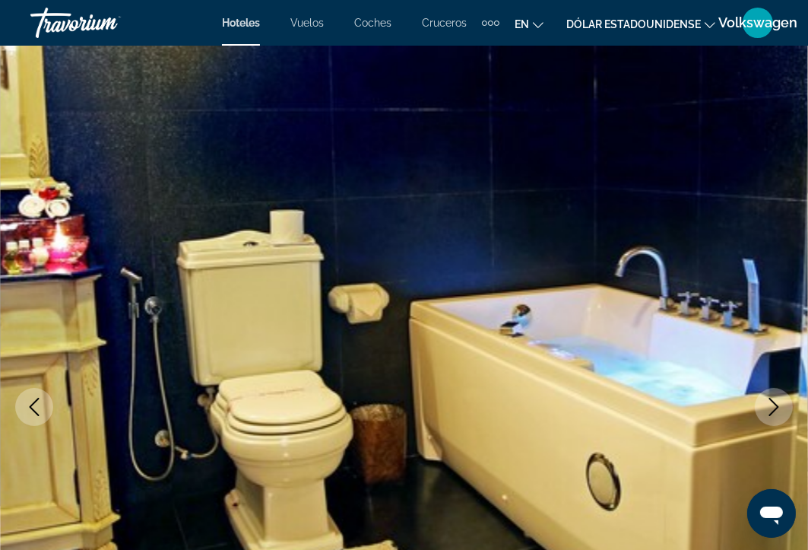
click at [778, 409] on icon "Next image" at bounding box center [774, 407] width 18 height 18
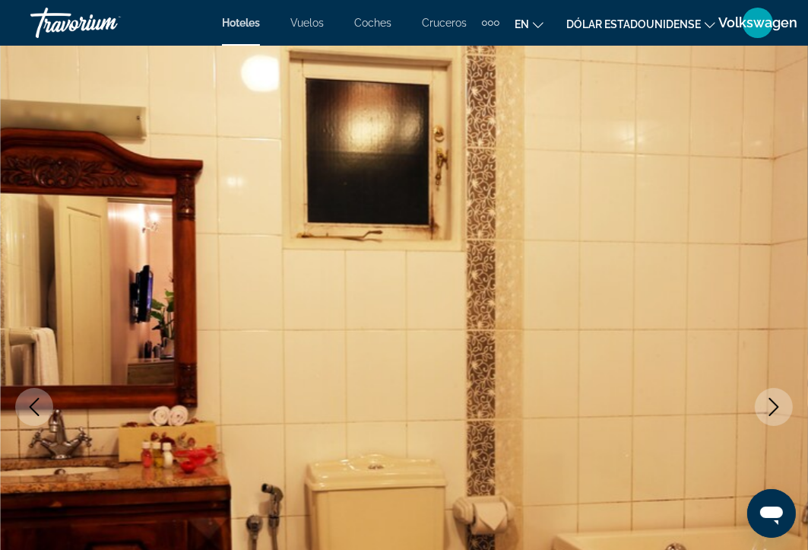
click at [778, 409] on icon "Next image" at bounding box center [774, 407] width 18 height 18
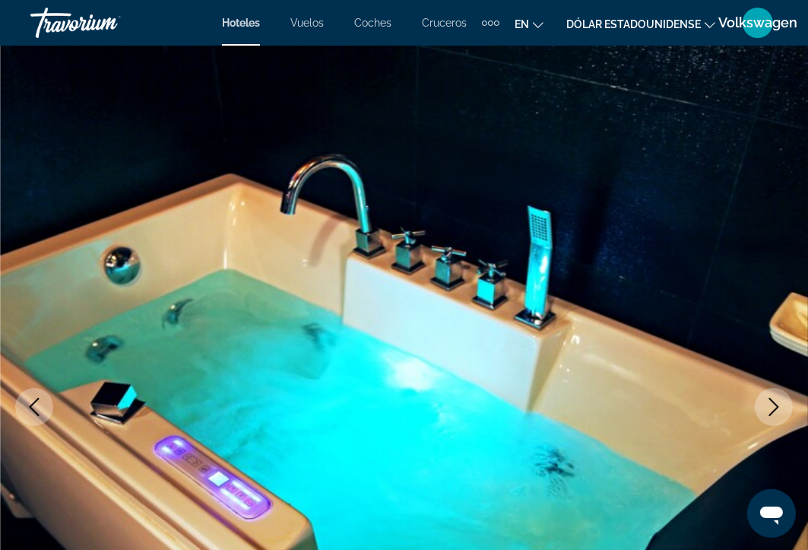
click at [778, 409] on icon "Next image" at bounding box center [774, 407] width 18 height 18
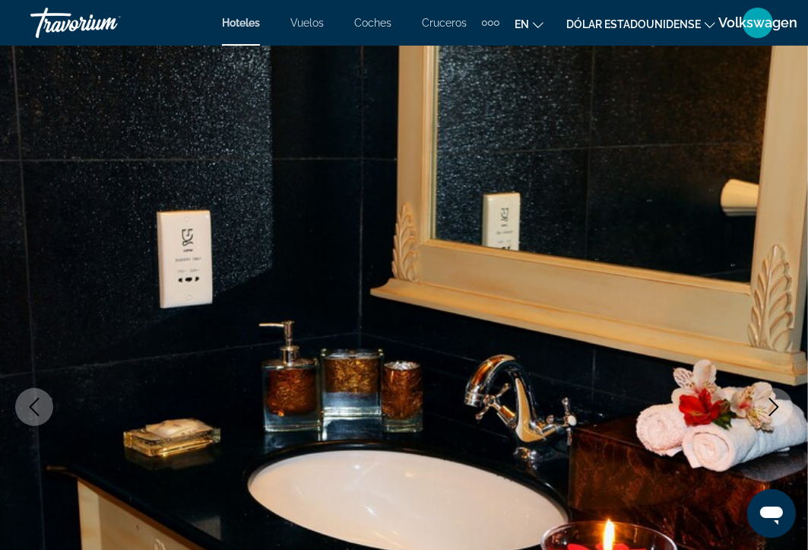
click at [778, 409] on icon "Next image" at bounding box center [774, 407] width 18 height 18
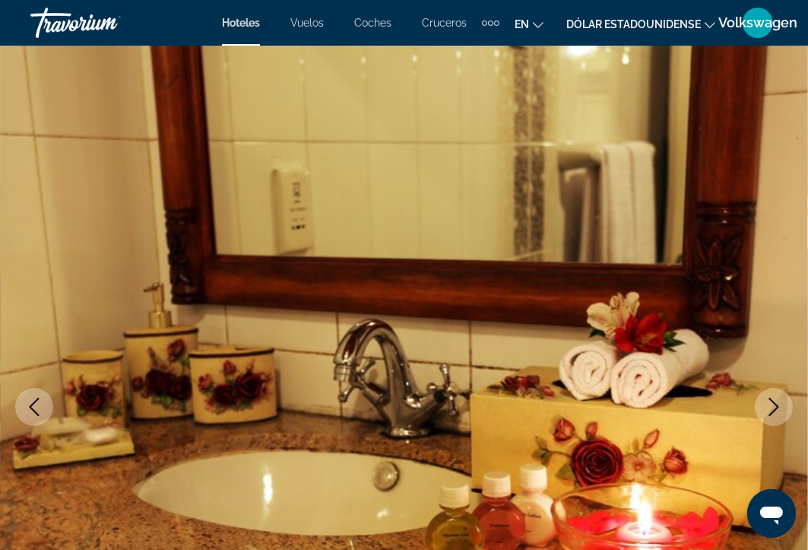
click at [778, 409] on icon "Next image" at bounding box center [774, 407] width 18 height 18
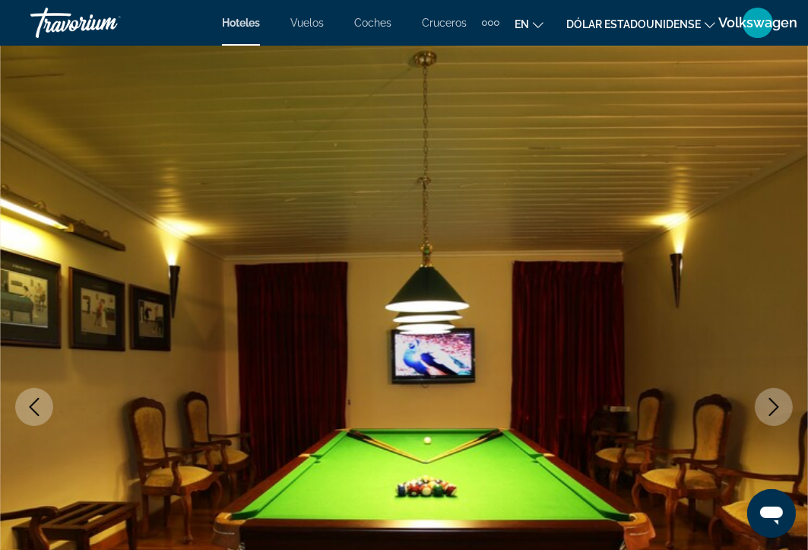
click at [778, 409] on icon "Next image" at bounding box center [774, 407] width 18 height 18
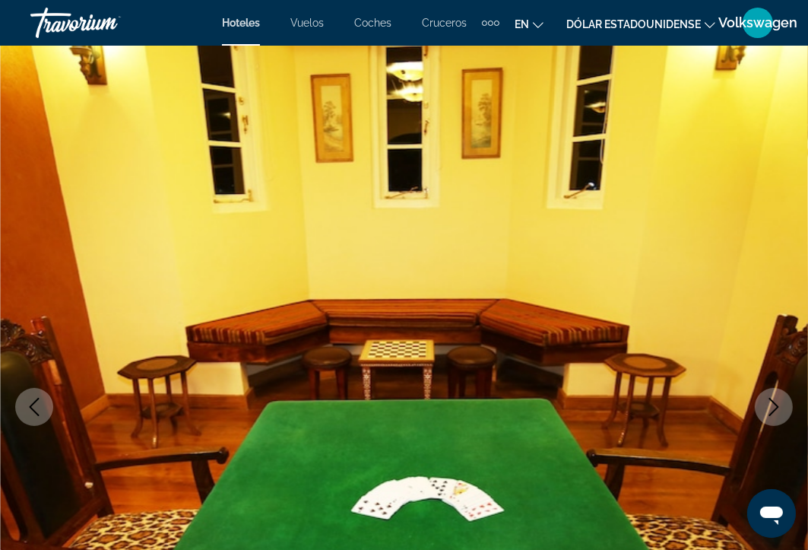
click at [778, 409] on icon "Next image" at bounding box center [774, 407] width 18 height 18
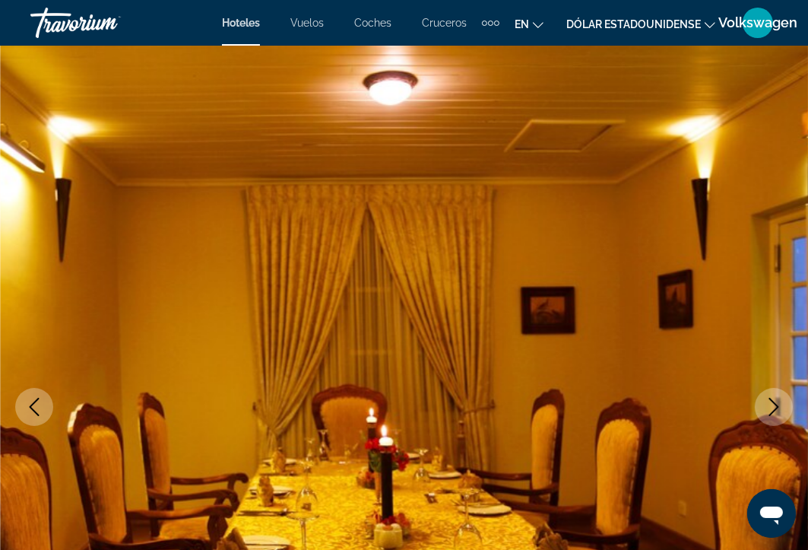
click at [778, 409] on icon "Next image" at bounding box center [774, 407] width 18 height 18
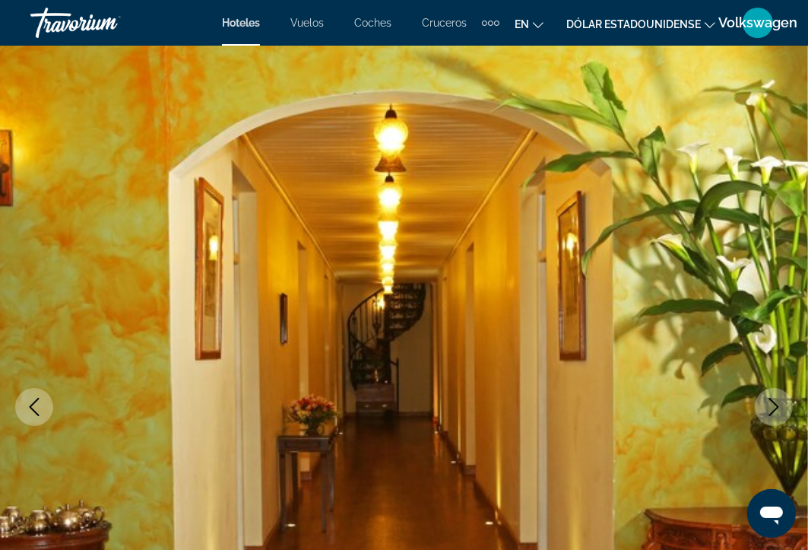
click at [778, 409] on icon "Next image" at bounding box center [774, 407] width 18 height 18
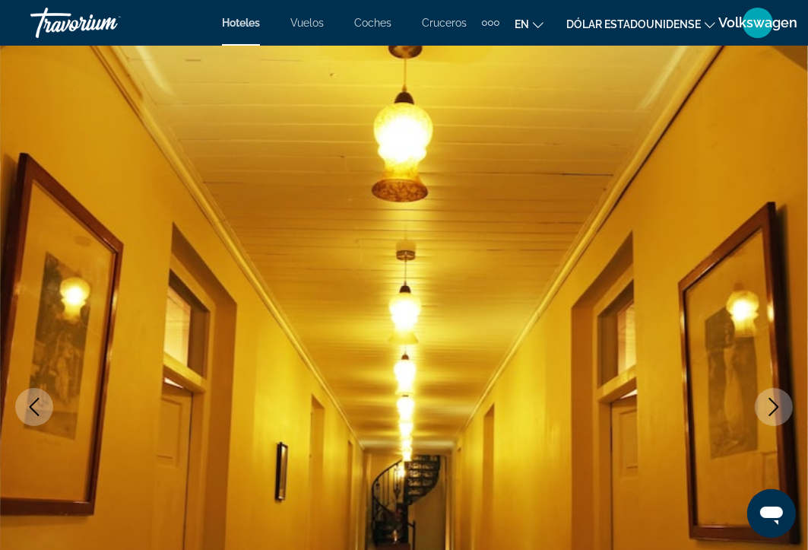
click at [778, 409] on icon "Next image" at bounding box center [774, 407] width 18 height 18
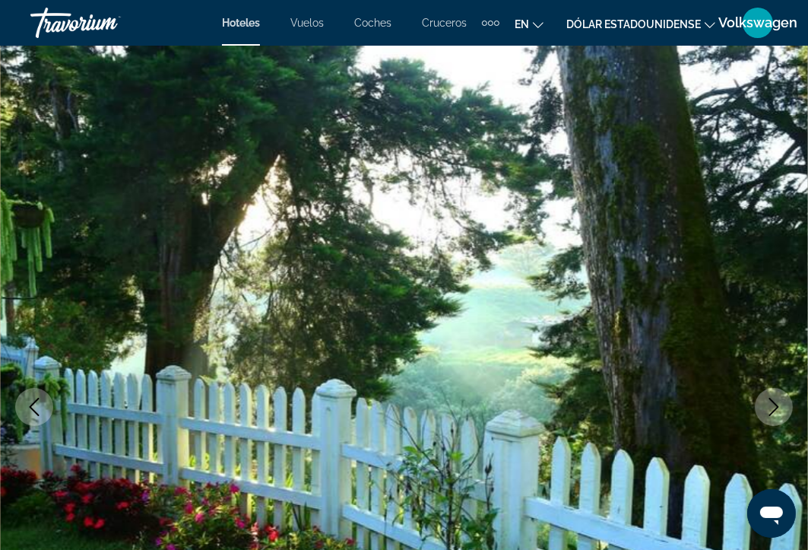
click at [778, 409] on icon "Next image" at bounding box center [774, 407] width 18 height 18
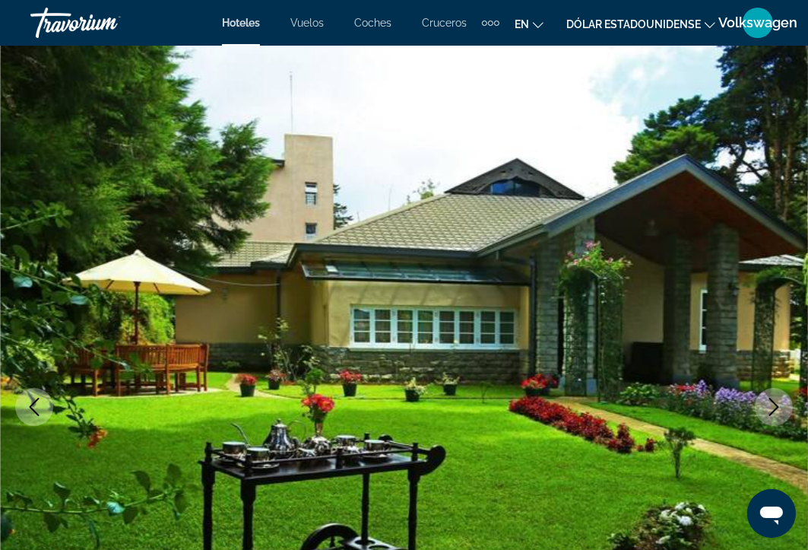
click at [778, 409] on icon "Next image" at bounding box center [774, 407] width 18 height 18
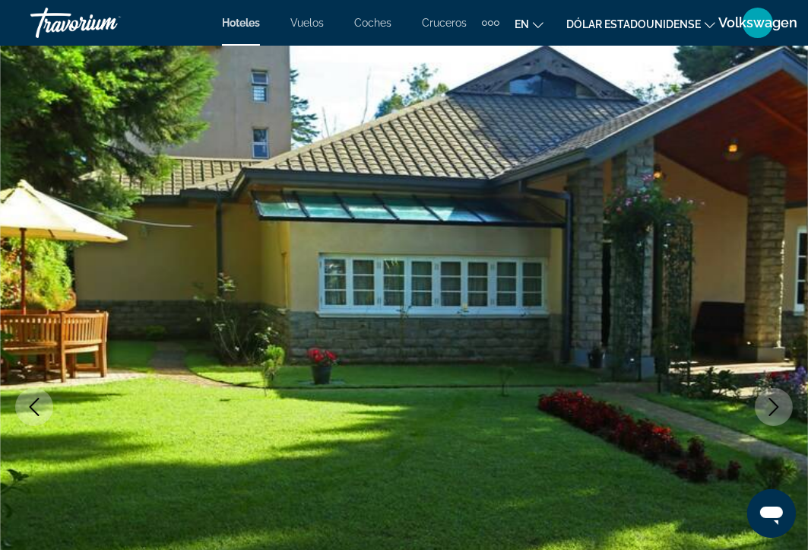
click at [778, 409] on icon "Next image" at bounding box center [774, 407] width 18 height 18
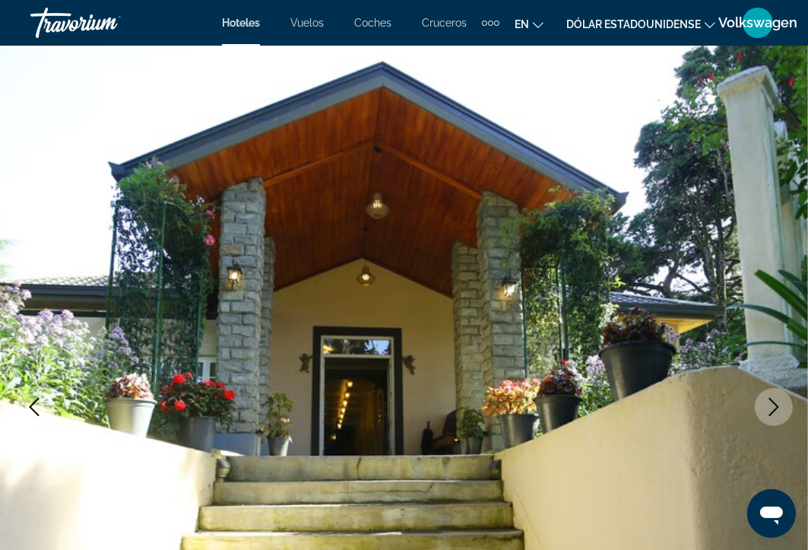
click at [778, 409] on icon "Next image" at bounding box center [774, 407] width 18 height 18
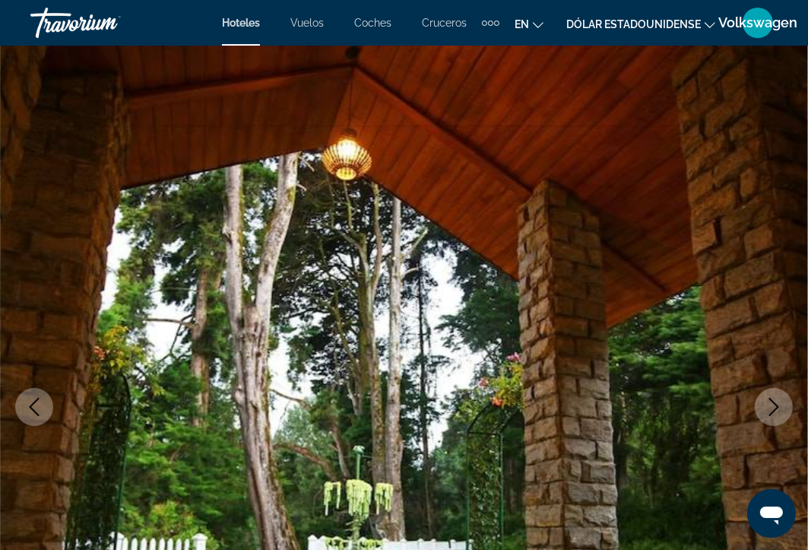
click at [778, 409] on icon "Next image" at bounding box center [774, 407] width 18 height 18
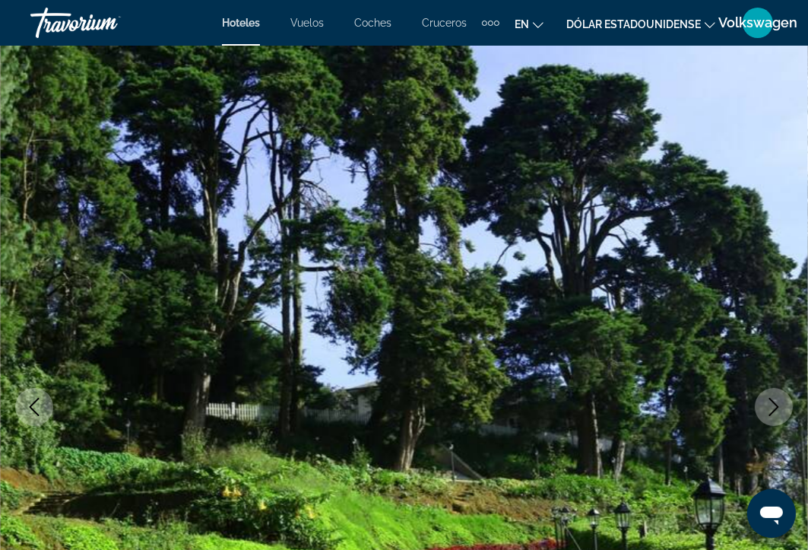
click at [778, 409] on icon "Next image" at bounding box center [774, 407] width 18 height 18
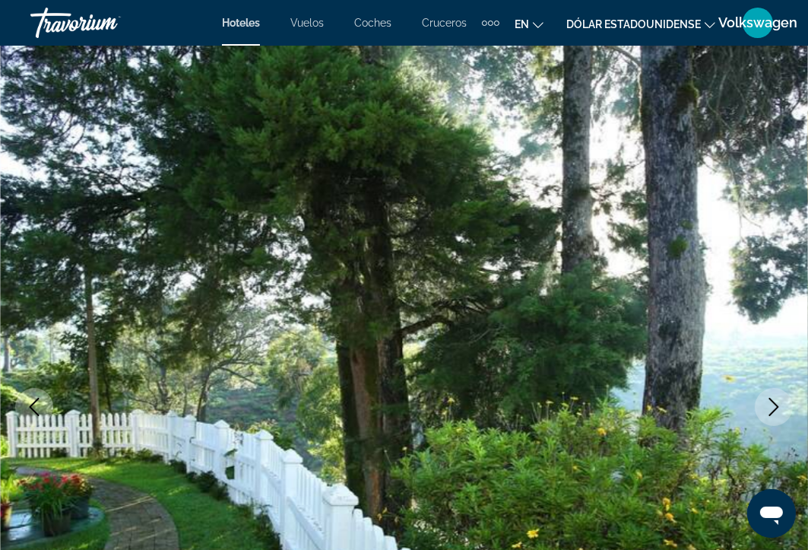
click at [778, 409] on icon "Next image" at bounding box center [774, 407] width 18 height 18
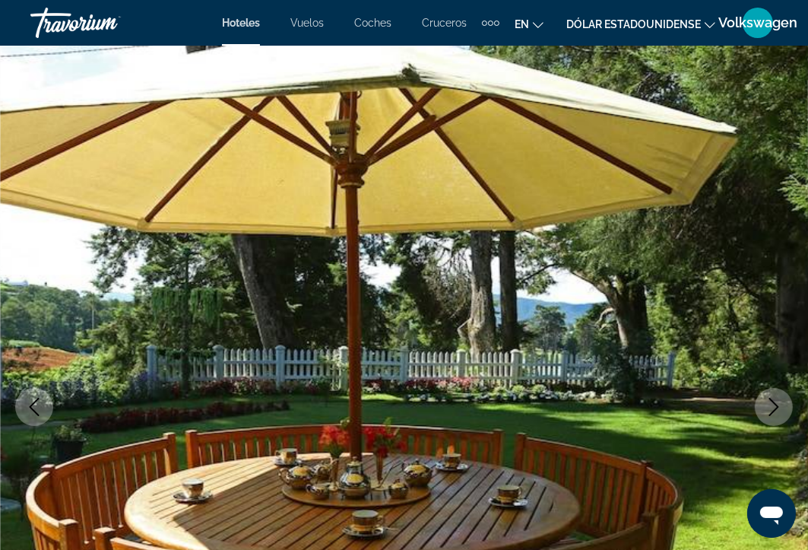
click at [778, 409] on icon "Next image" at bounding box center [774, 407] width 18 height 18
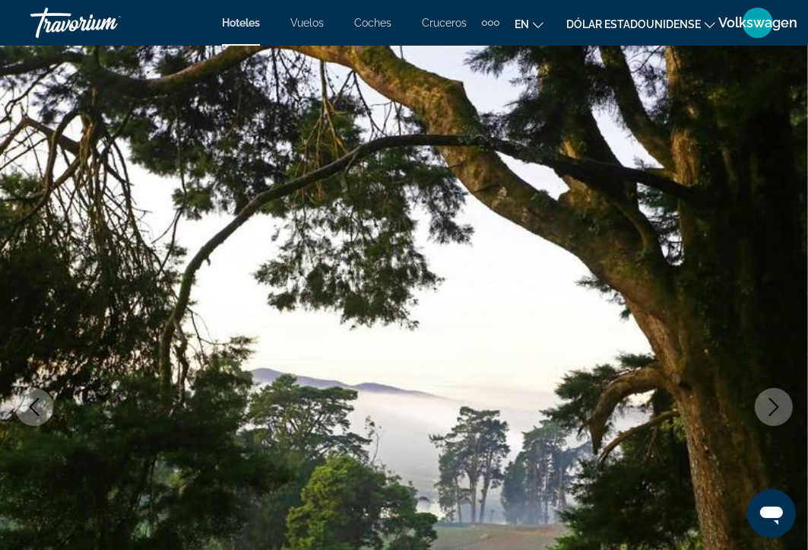
click at [778, 409] on icon "Next image" at bounding box center [774, 407] width 18 height 18
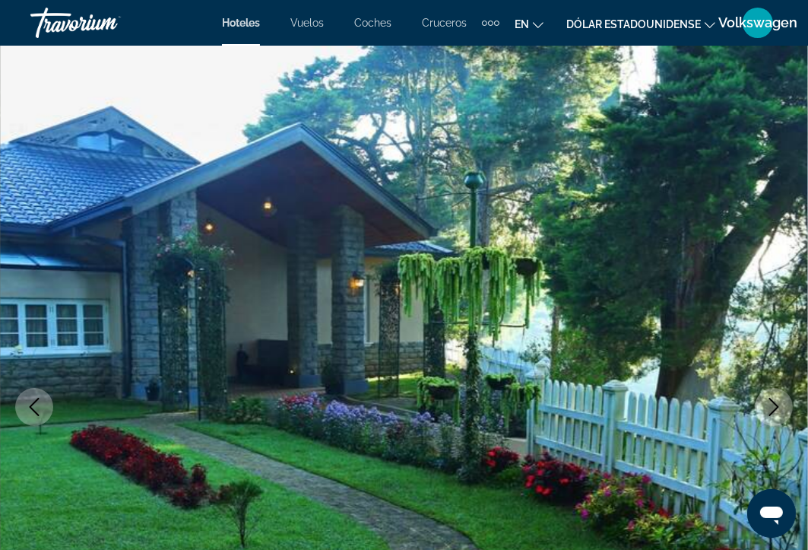
click at [778, 409] on icon "Next image" at bounding box center [774, 407] width 18 height 18
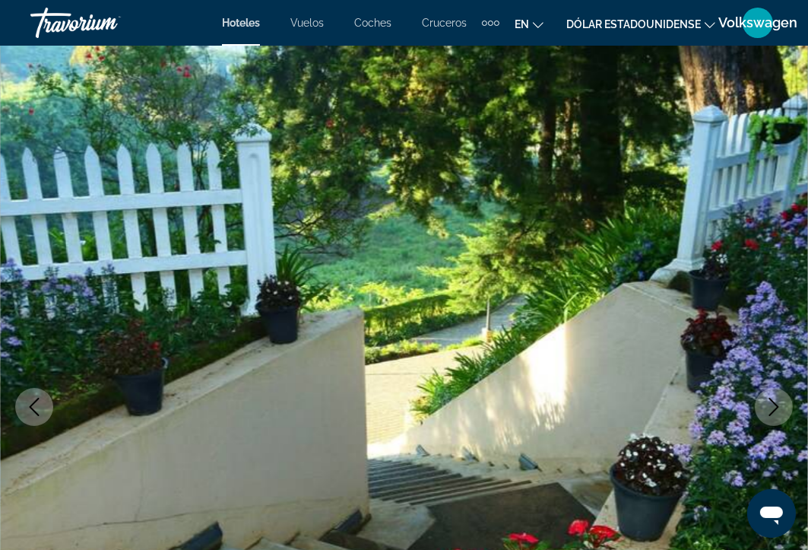
click at [778, 409] on icon "Next image" at bounding box center [774, 407] width 18 height 18
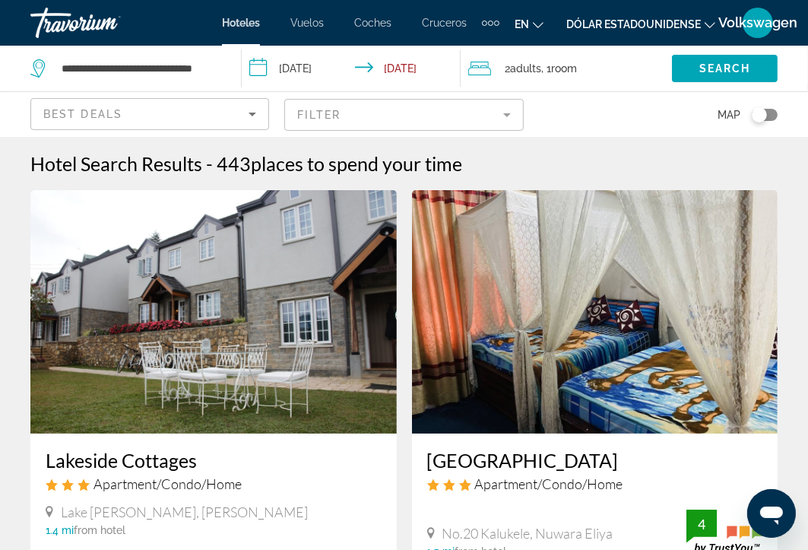
click at [258, 71] on input "**********" at bounding box center [354, 71] width 225 height 50
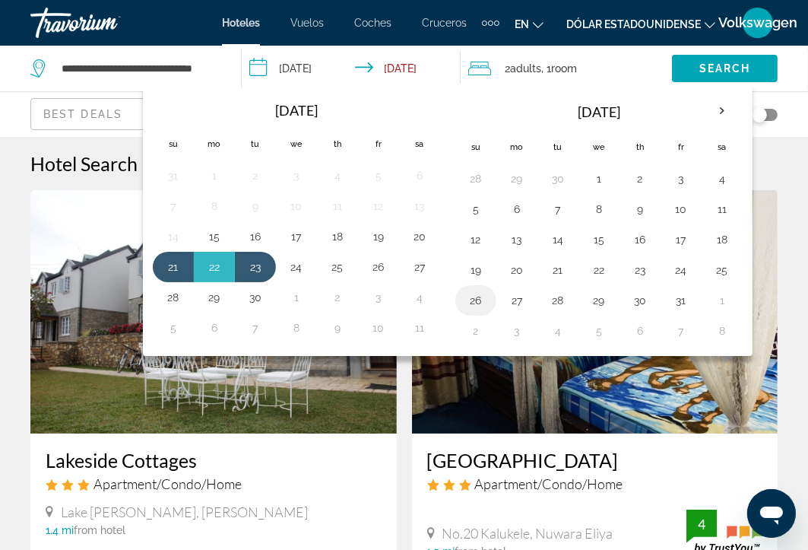
click at [478, 299] on button "26" at bounding box center [476, 300] width 24 height 21
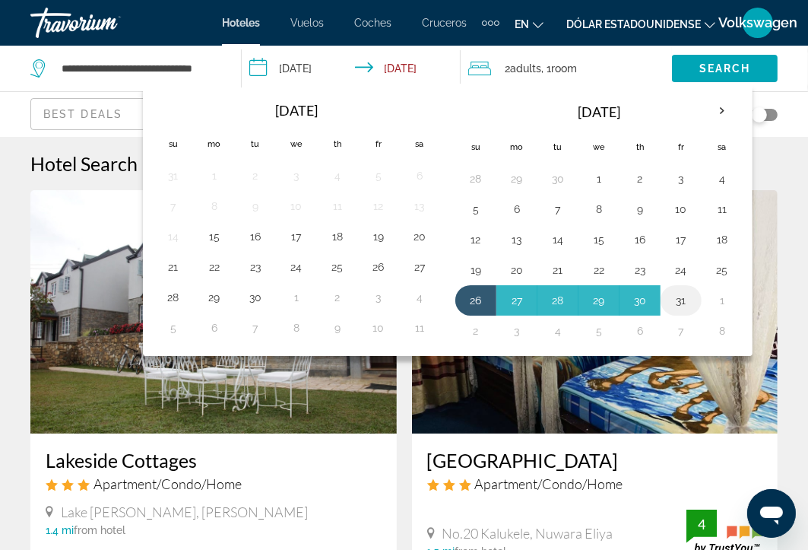
click at [678, 298] on button "31" at bounding box center [681, 300] width 24 height 21
type input "**********"
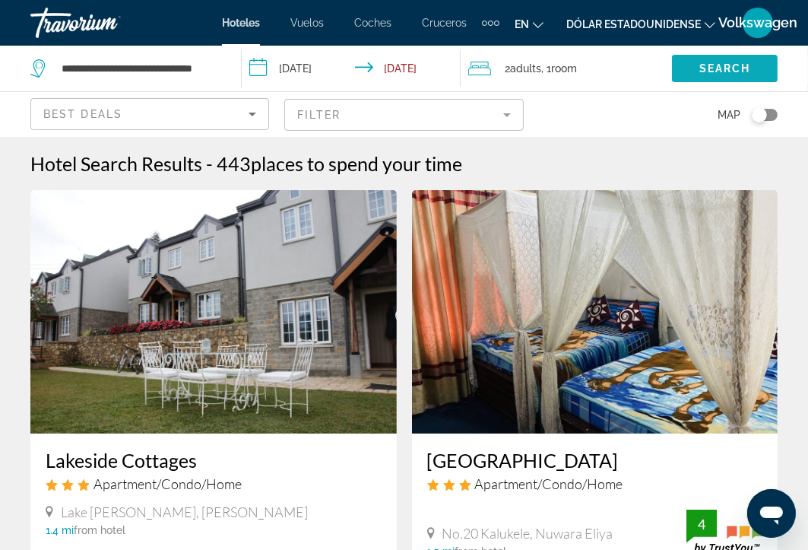
click at [714, 68] on span "Search" at bounding box center [725, 68] width 52 height 12
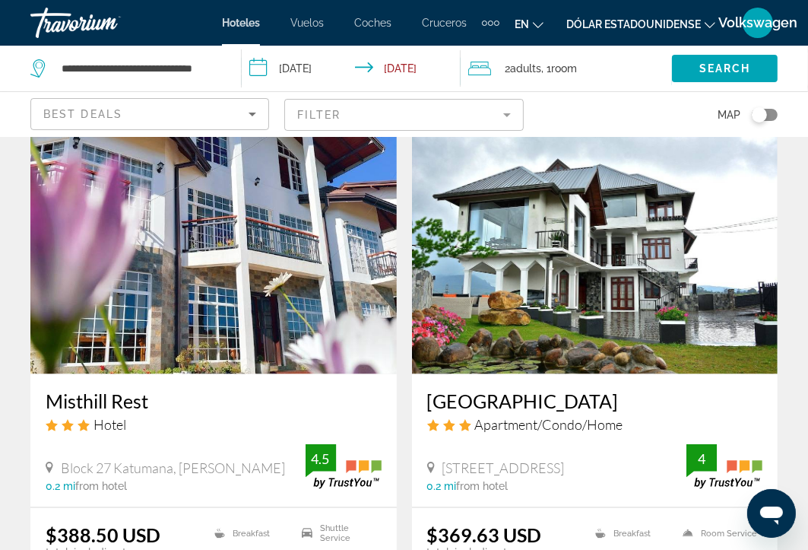
scroll to position [1186, 0]
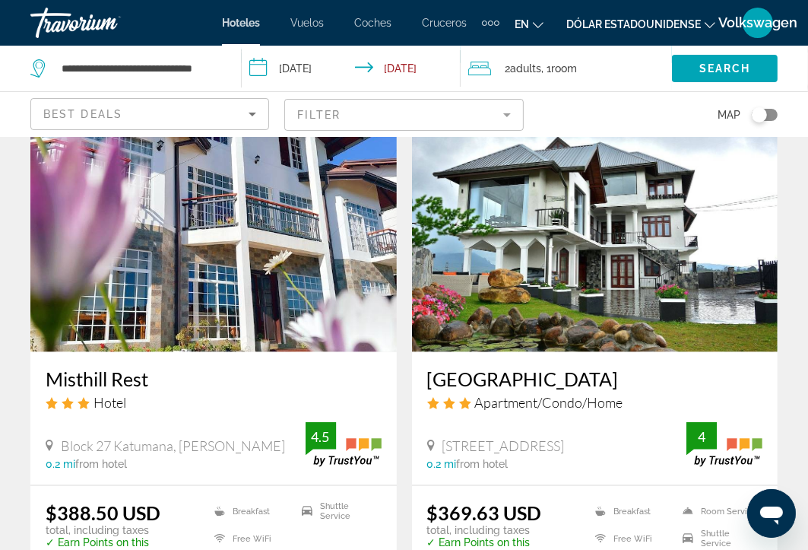
click at [699, 263] on img "Contenido principal" at bounding box center [595, 230] width 366 height 243
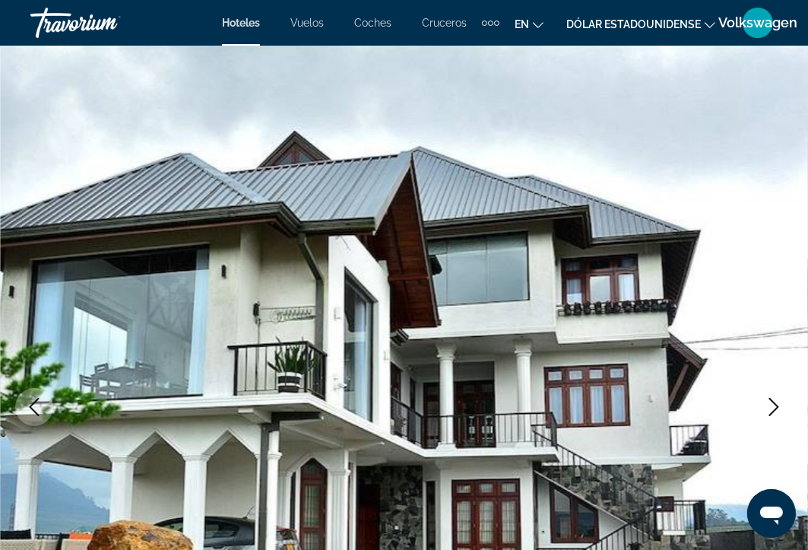
click at [775, 404] on icon "Next image" at bounding box center [774, 407] width 10 height 18
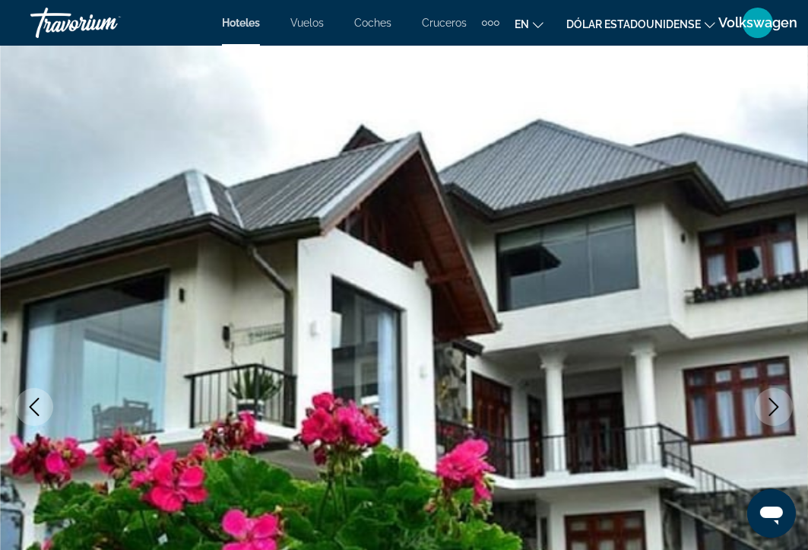
click at [775, 404] on icon "Next image" at bounding box center [774, 407] width 10 height 18
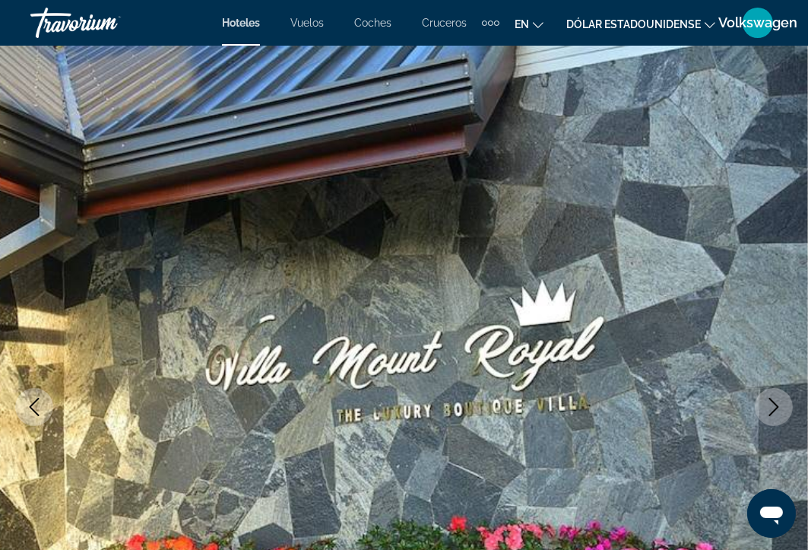
click at [775, 404] on icon "Next image" at bounding box center [774, 407] width 10 height 18
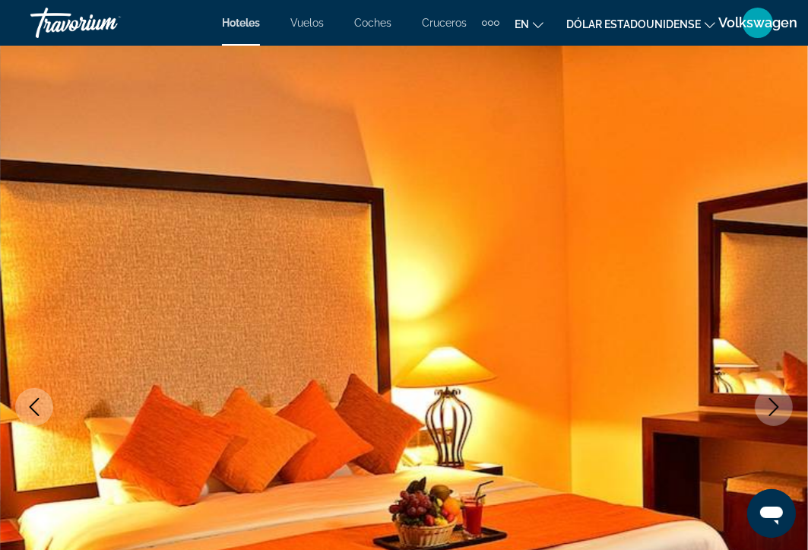
click at [775, 404] on icon "Next image" at bounding box center [774, 407] width 10 height 18
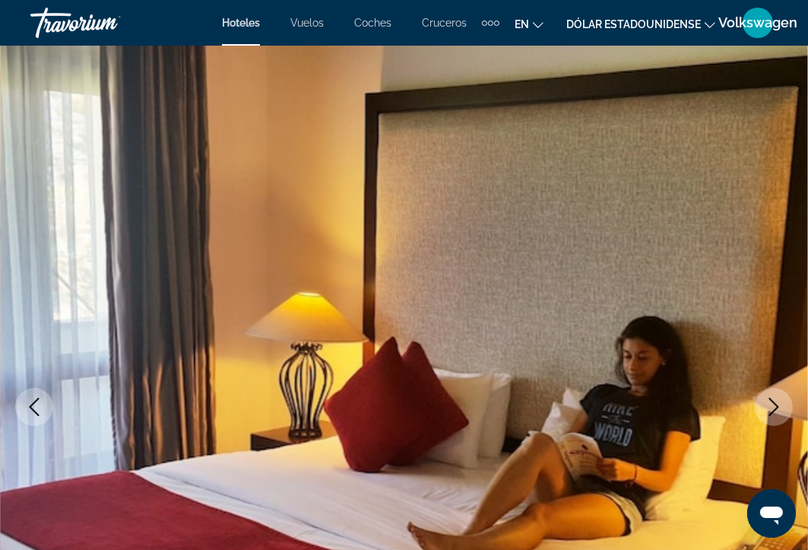
click at [775, 404] on icon "Next image" at bounding box center [774, 407] width 10 height 18
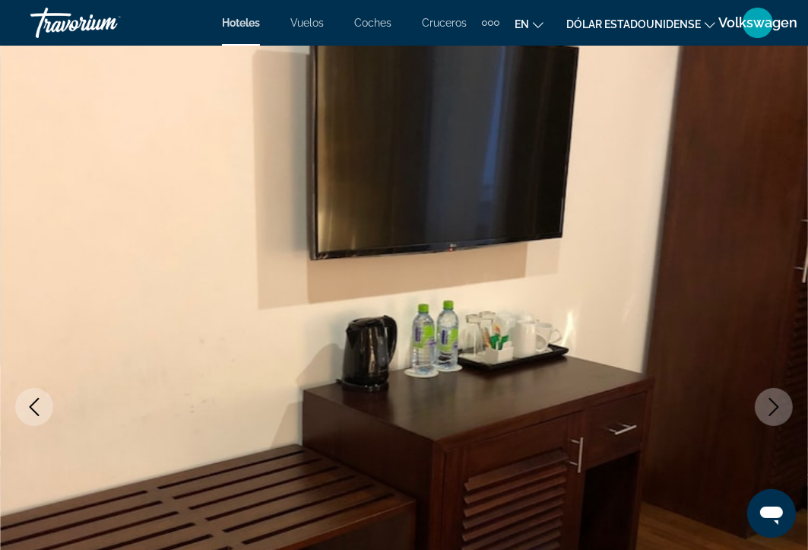
click at [775, 404] on icon "Next image" at bounding box center [774, 407] width 10 height 18
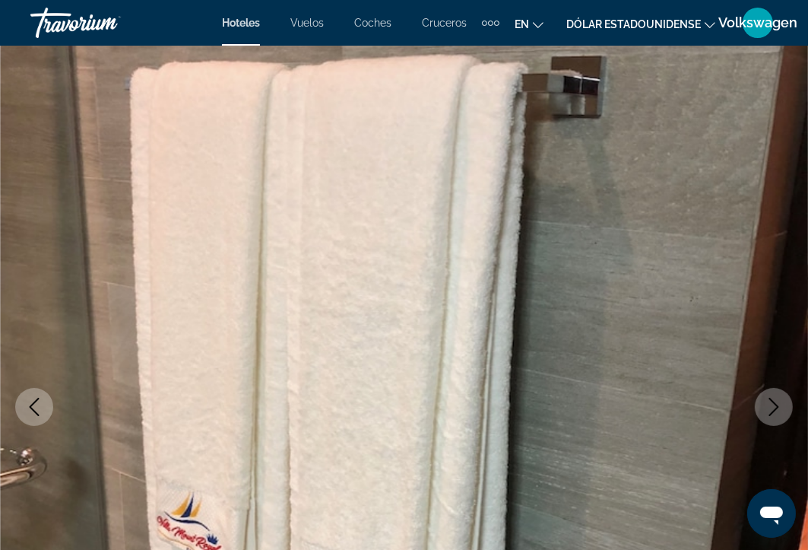
click at [775, 404] on icon "Next image" at bounding box center [774, 407] width 10 height 18
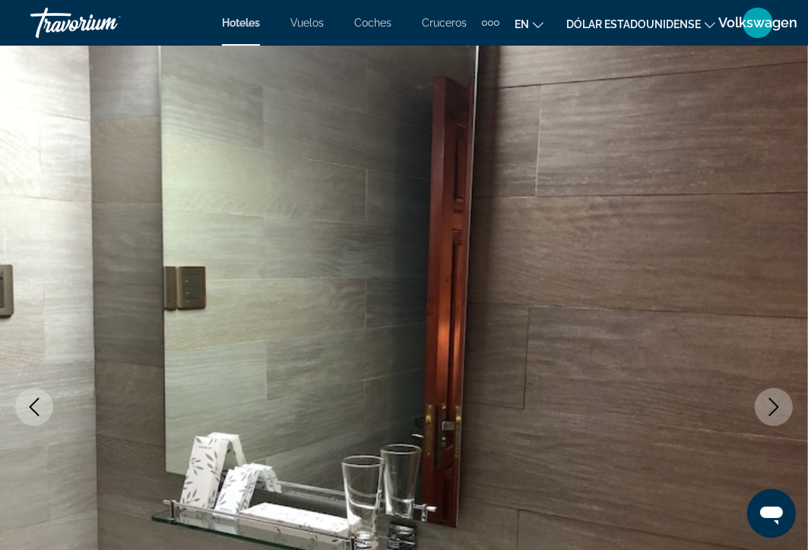
click at [775, 404] on icon "Next image" at bounding box center [774, 407] width 10 height 18
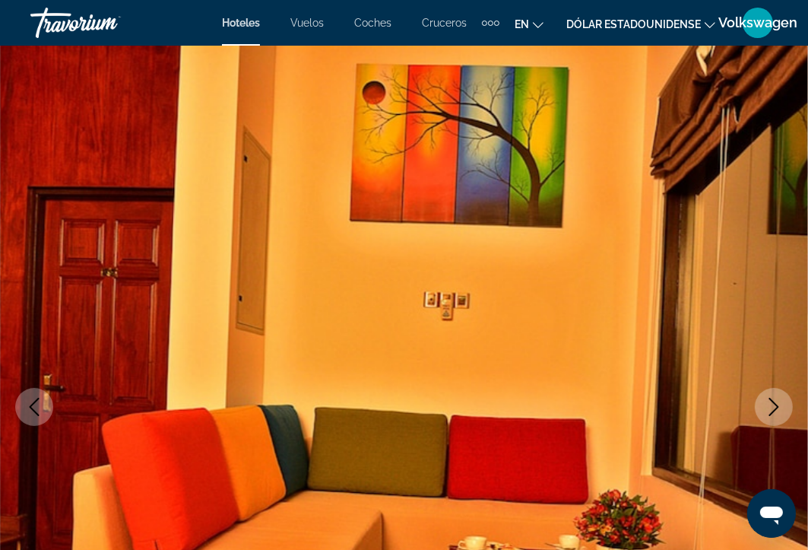
click at [775, 404] on icon "Next image" at bounding box center [774, 407] width 10 height 18
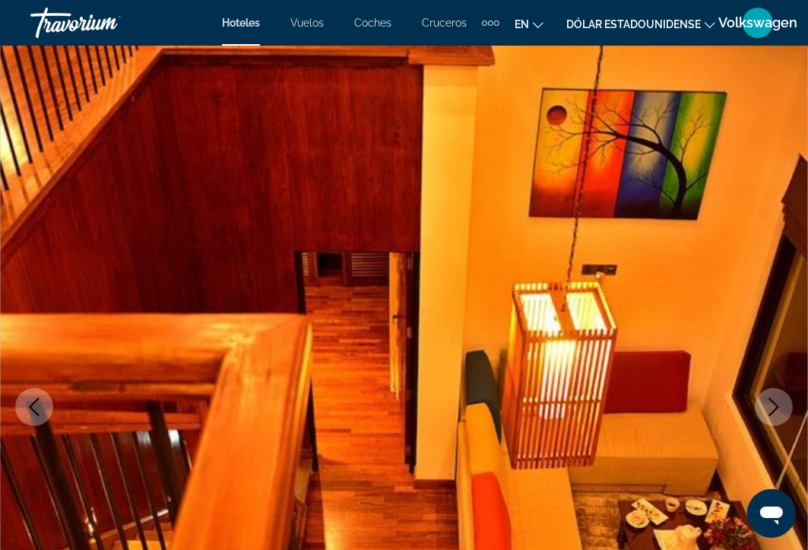
click at [775, 404] on icon "Next image" at bounding box center [774, 407] width 10 height 18
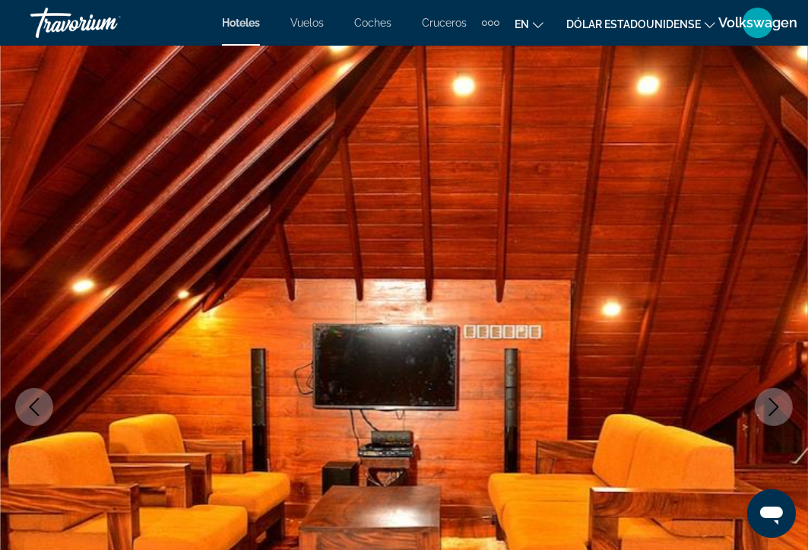
click at [775, 404] on icon "Next image" at bounding box center [774, 407] width 10 height 18
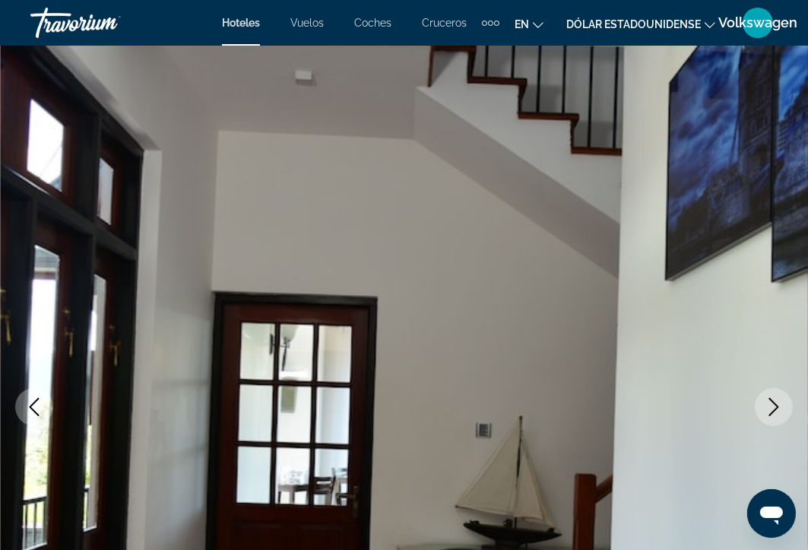
click at [775, 404] on icon "Next image" at bounding box center [774, 407] width 10 height 18
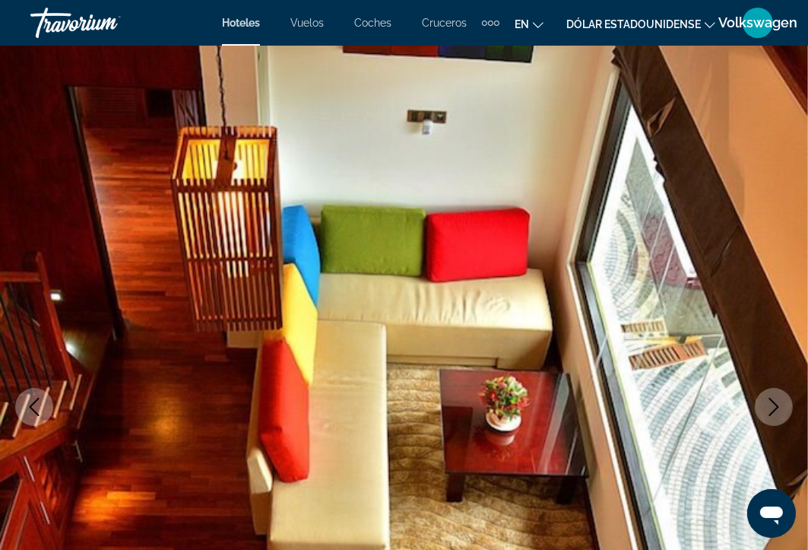
click at [775, 404] on icon "Next image" at bounding box center [774, 407] width 10 height 18
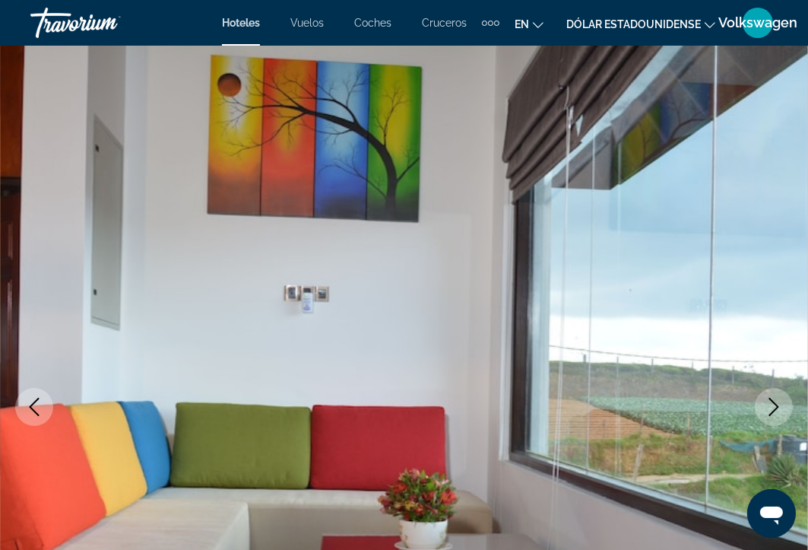
click at [775, 404] on icon "Next image" at bounding box center [774, 407] width 10 height 18
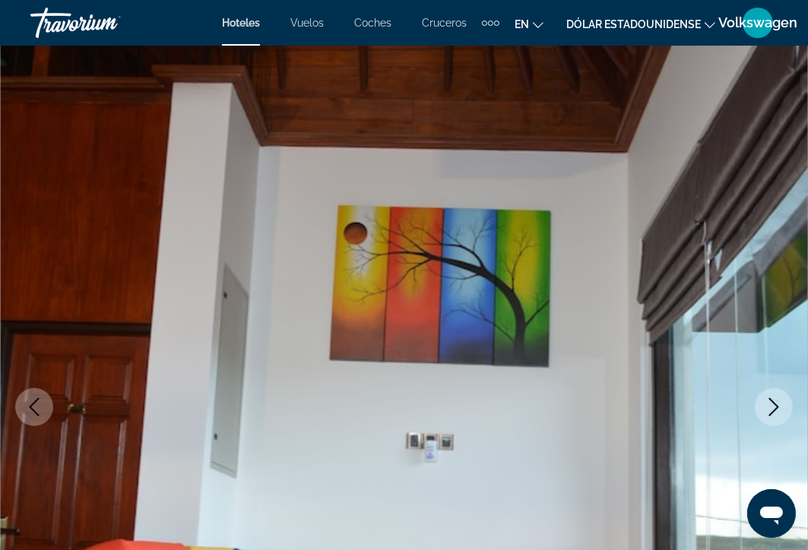
click at [775, 404] on icon "Next image" at bounding box center [774, 407] width 10 height 18
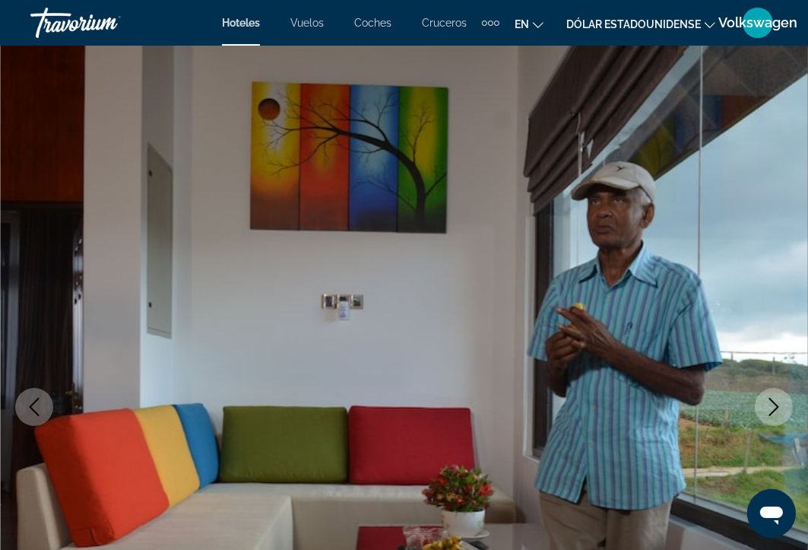
click at [775, 404] on icon "Next image" at bounding box center [774, 407] width 10 height 18
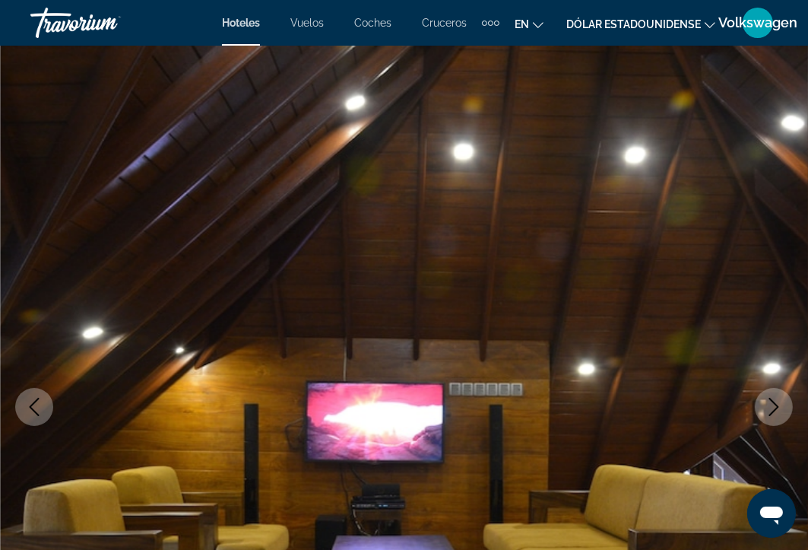
click at [775, 404] on icon "Next image" at bounding box center [774, 407] width 10 height 18
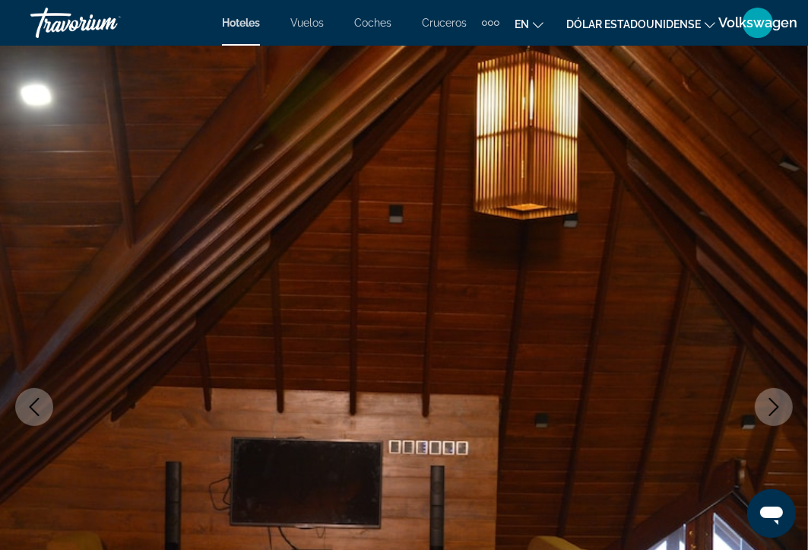
click at [775, 404] on icon "Next image" at bounding box center [774, 407] width 10 height 18
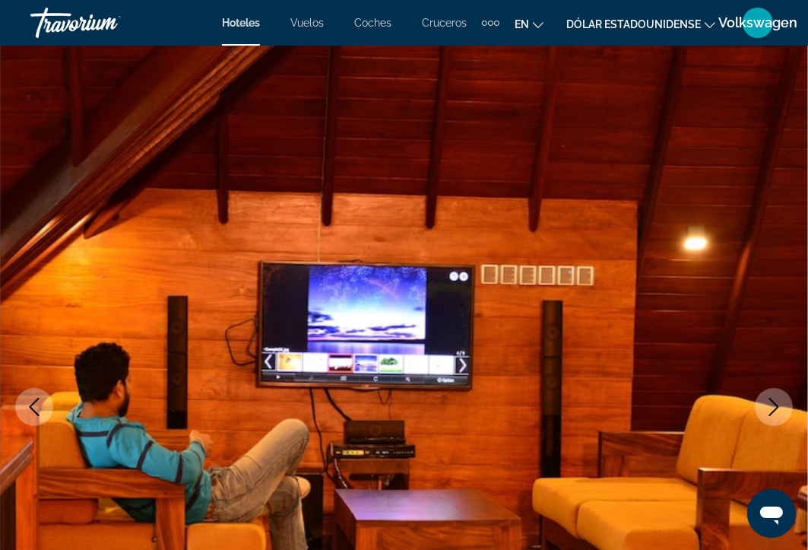
click at [775, 404] on icon "Next image" at bounding box center [774, 407] width 10 height 18
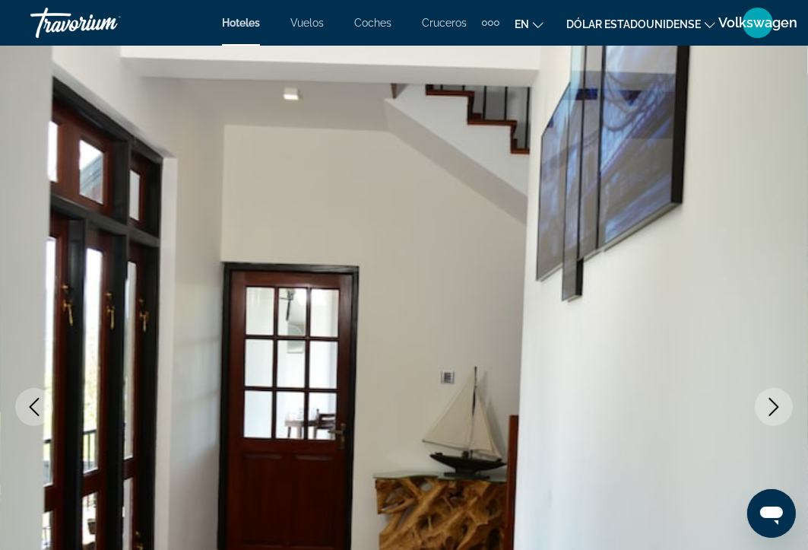
click at [775, 404] on icon "Next image" at bounding box center [774, 407] width 10 height 18
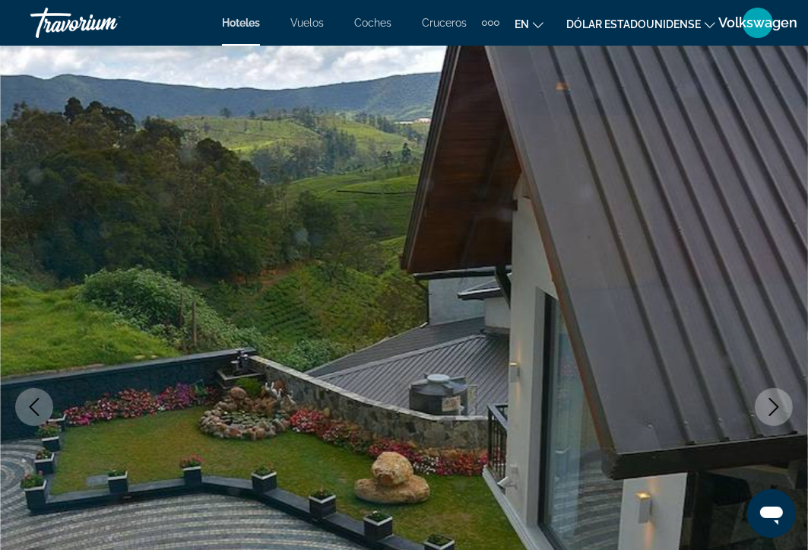
click at [775, 404] on icon "Next image" at bounding box center [774, 407] width 10 height 18
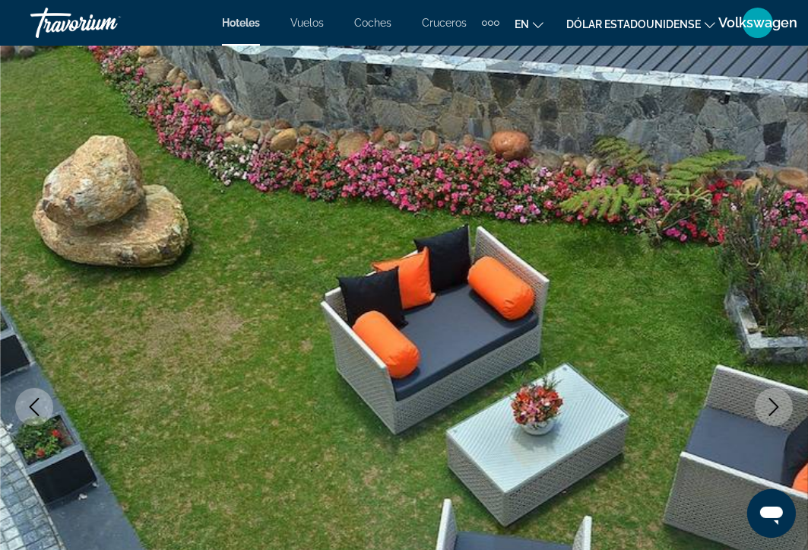
click at [775, 404] on icon "Next image" at bounding box center [774, 407] width 10 height 18
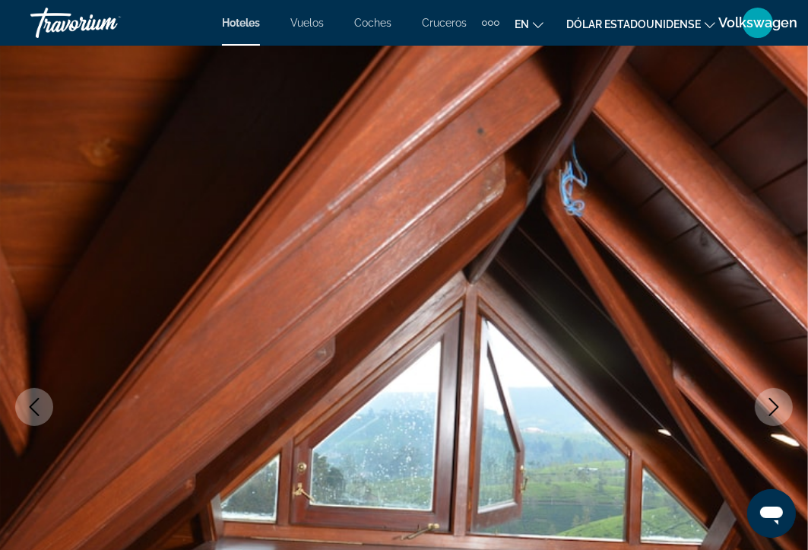
click at [775, 404] on icon "Next image" at bounding box center [774, 407] width 10 height 18
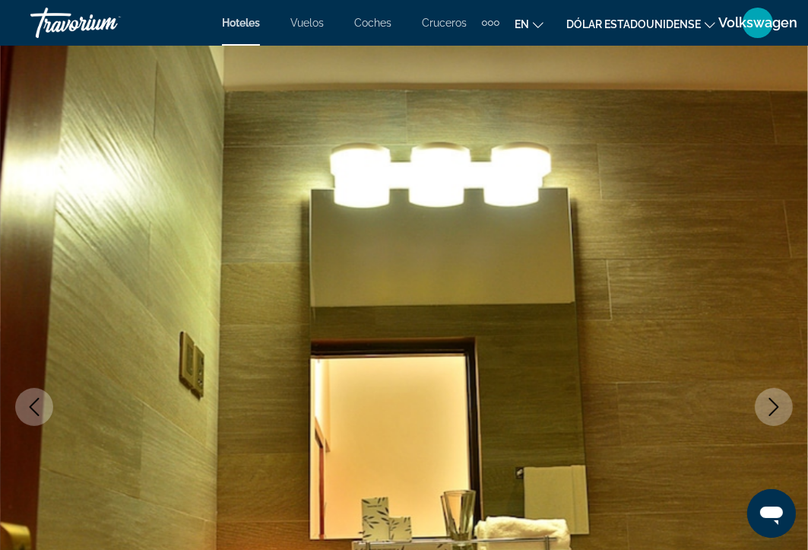
click at [775, 404] on icon "Next image" at bounding box center [774, 407] width 10 height 18
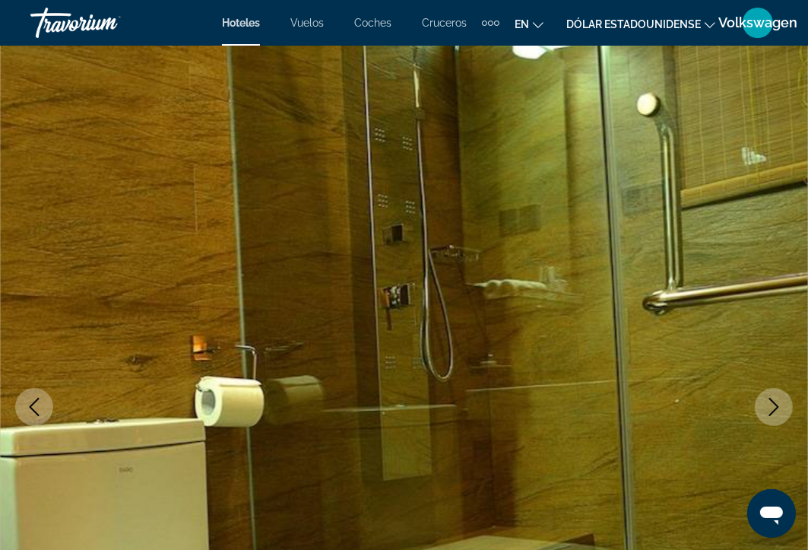
click at [775, 404] on icon "Next image" at bounding box center [774, 407] width 10 height 18
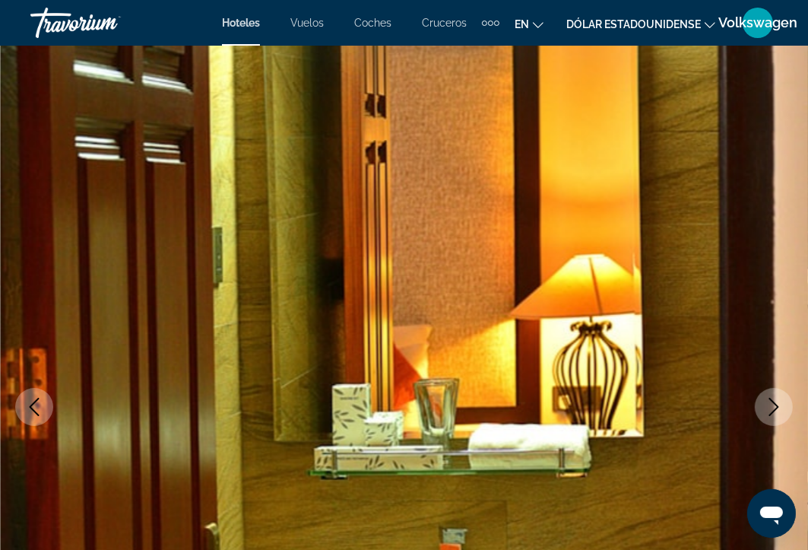
click at [775, 404] on icon "Next image" at bounding box center [774, 407] width 10 height 18
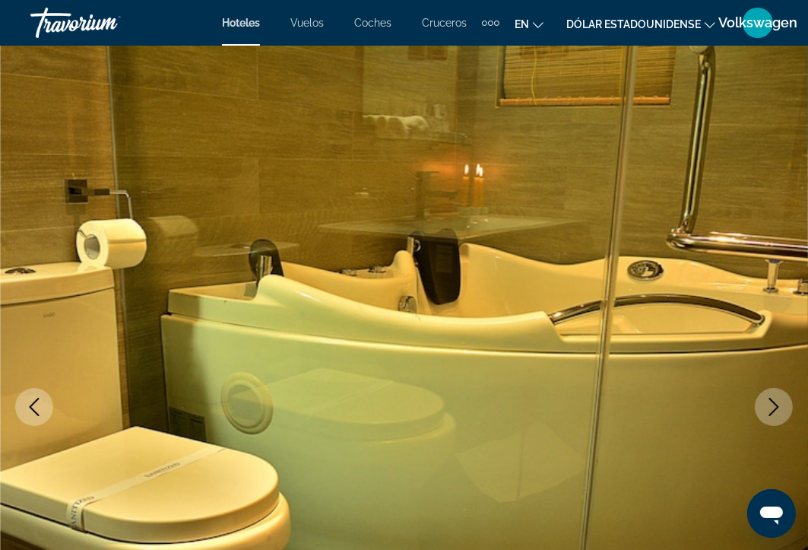
click at [775, 404] on icon "Next image" at bounding box center [774, 407] width 10 height 18
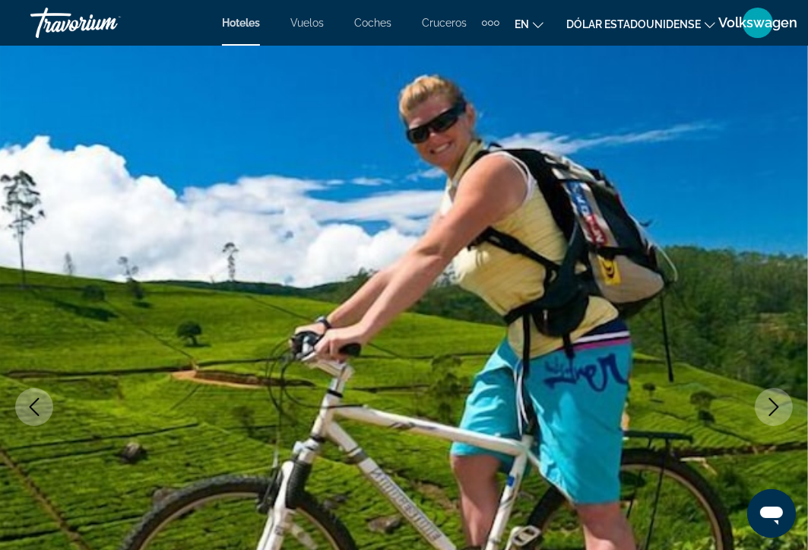
click at [775, 404] on icon "Next image" at bounding box center [774, 407] width 10 height 18
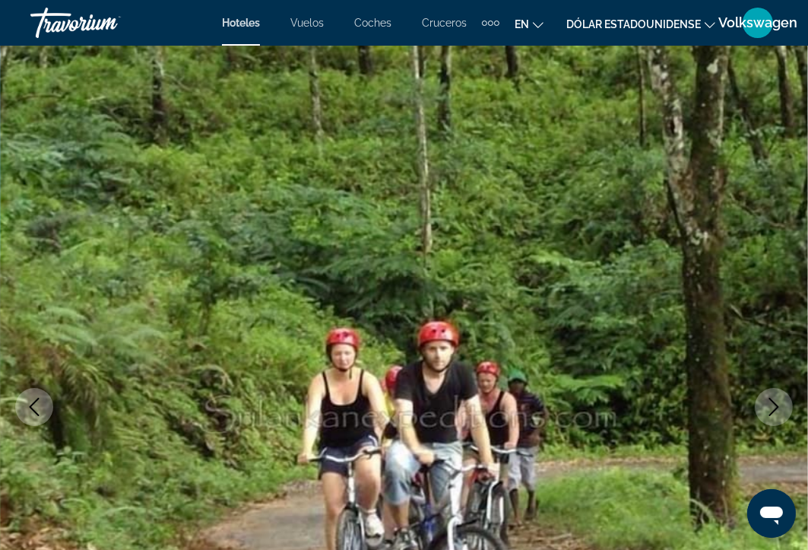
click at [775, 404] on icon "Next image" at bounding box center [774, 407] width 10 height 18
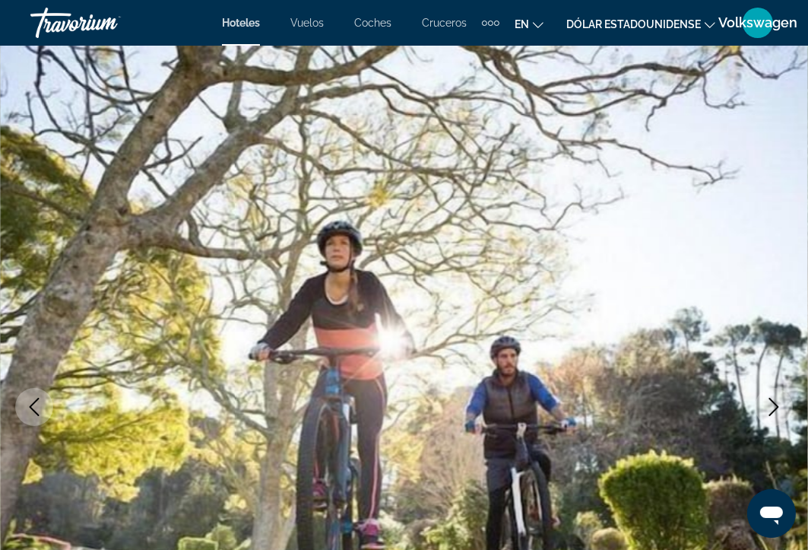
click at [775, 404] on icon "Next image" at bounding box center [774, 407] width 10 height 18
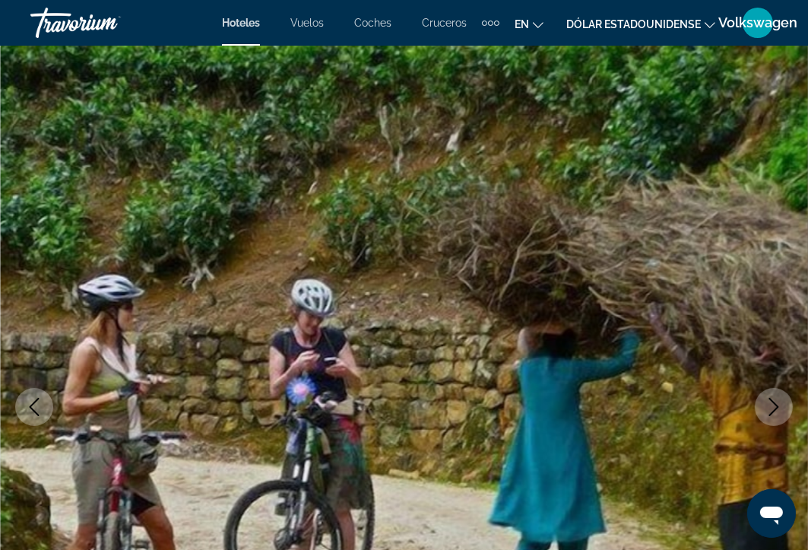
click at [775, 404] on icon "Next image" at bounding box center [774, 407] width 10 height 18
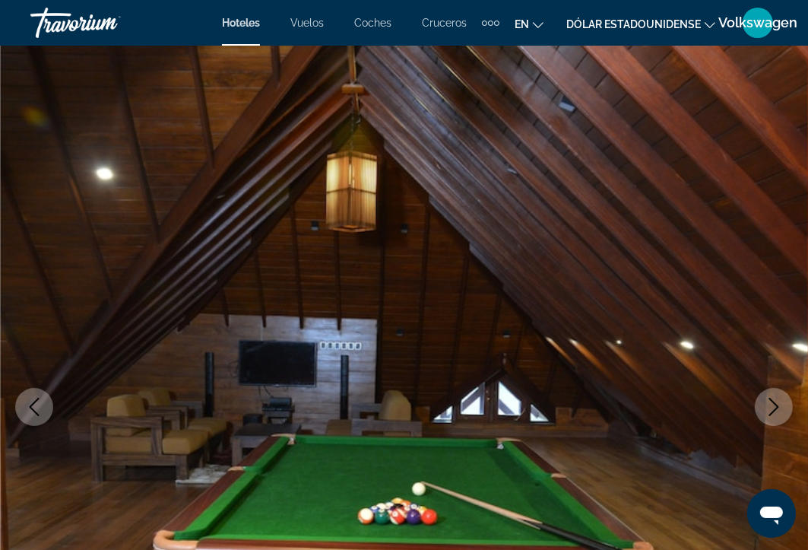
click at [775, 404] on icon "Next image" at bounding box center [774, 407] width 10 height 18
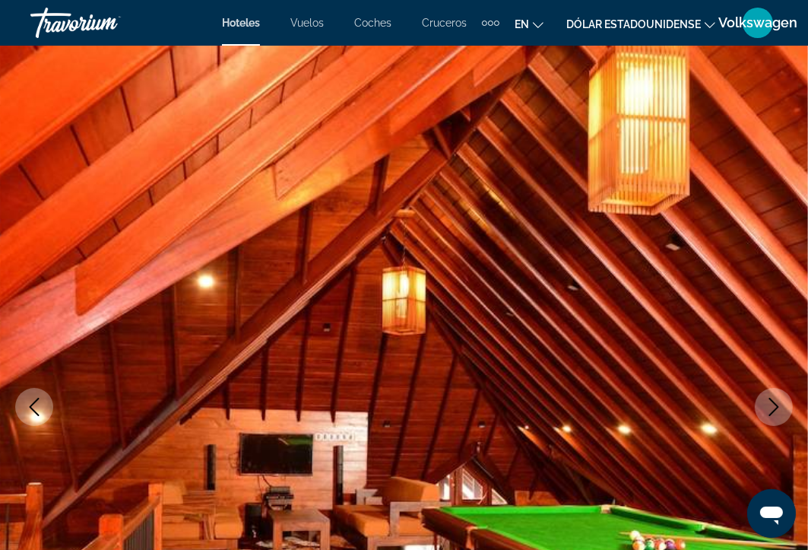
click at [775, 404] on icon "Next image" at bounding box center [774, 407] width 10 height 18
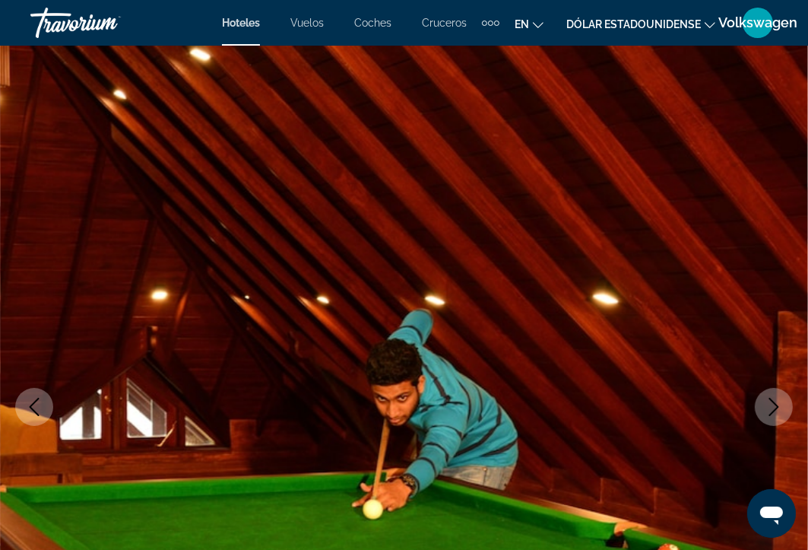
click at [775, 404] on icon "Next image" at bounding box center [774, 407] width 10 height 18
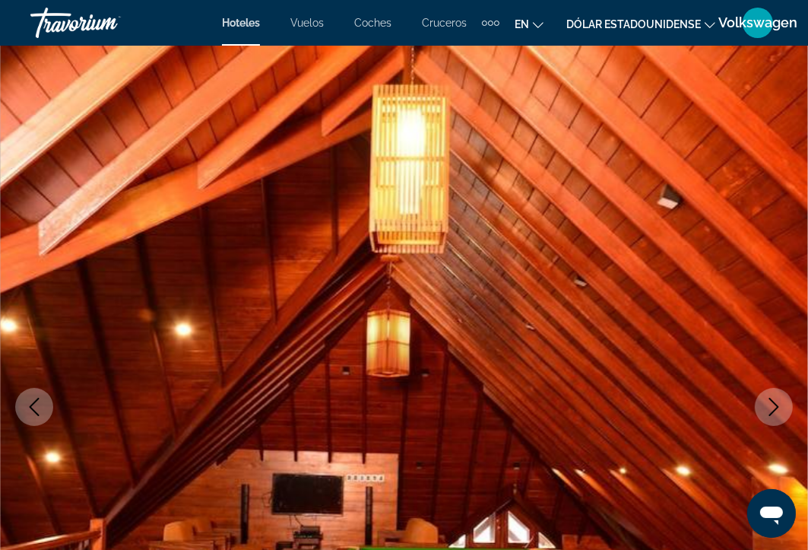
click at [775, 404] on icon "Next image" at bounding box center [774, 407] width 10 height 18
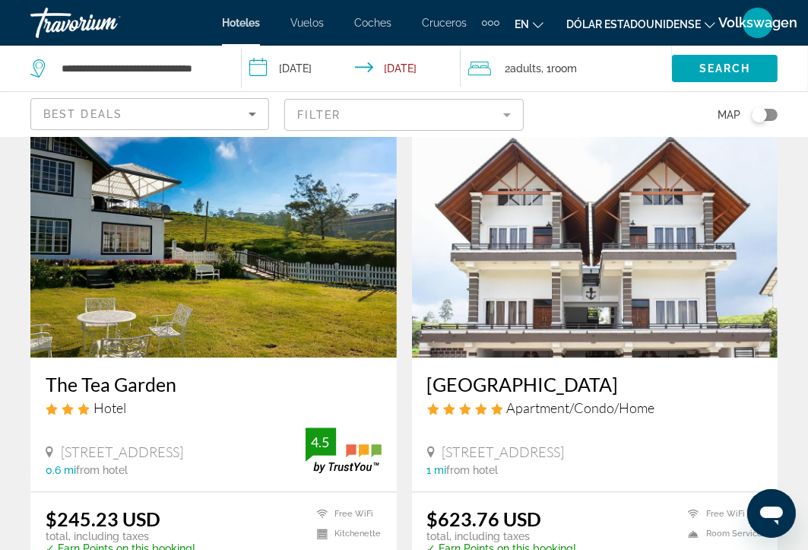
scroll to position [2275, 0]
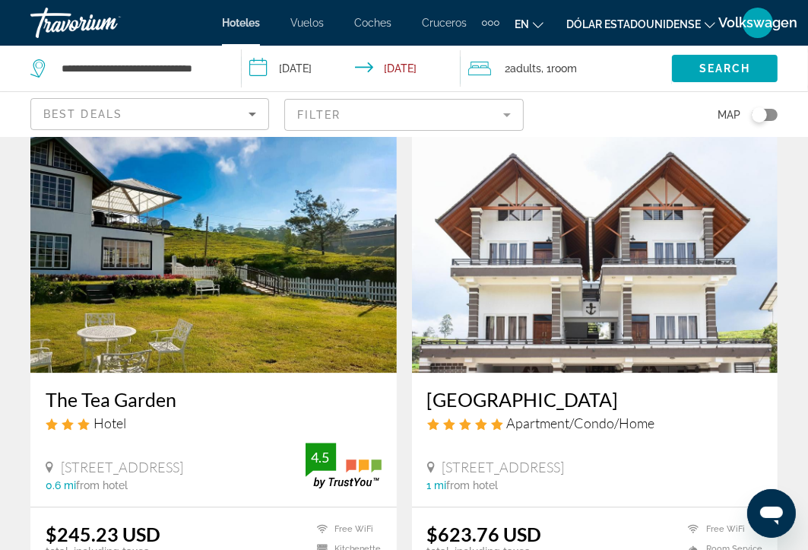
click at [702, 166] on img "Contenido principal" at bounding box center [595, 250] width 366 height 243
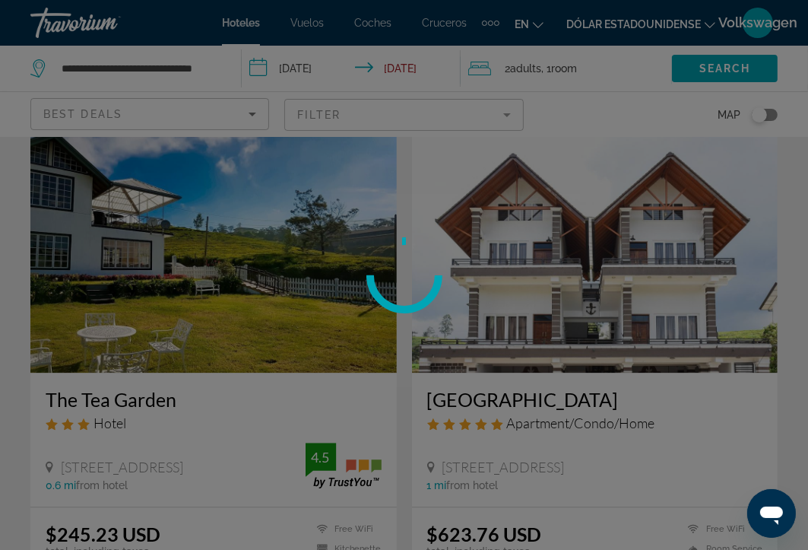
click at [702, 166] on div at bounding box center [404, 275] width 808 height 550
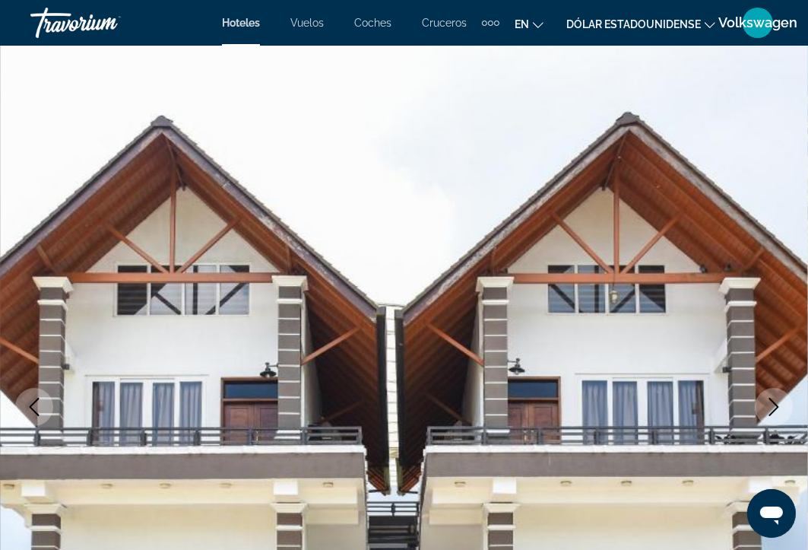
click at [775, 412] on icon "Next image" at bounding box center [774, 407] width 18 height 18
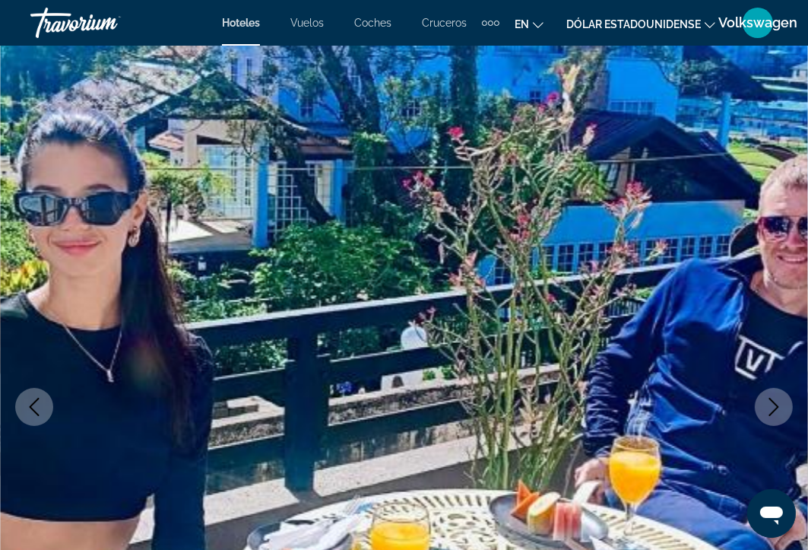
click at [775, 412] on icon "Next image" at bounding box center [774, 407] width 18 height 18
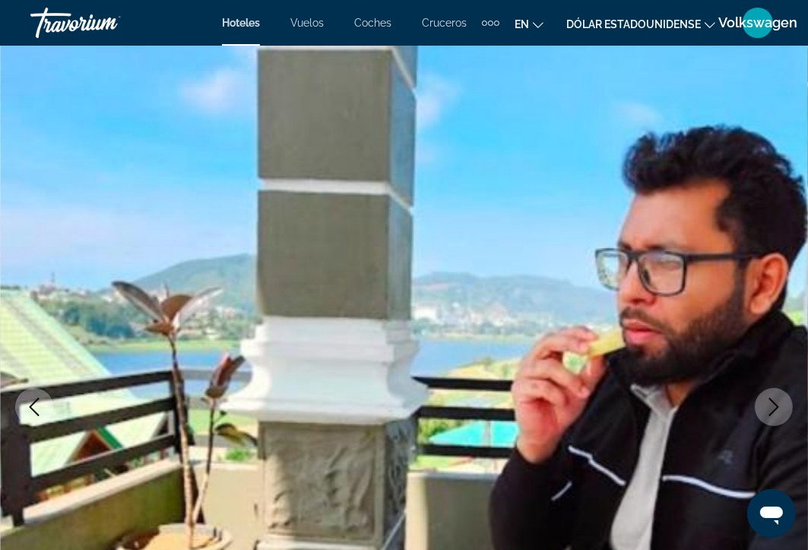
click at [775, 412] on icon "Next image" at bounding box center [774, 407] width 18 height 18
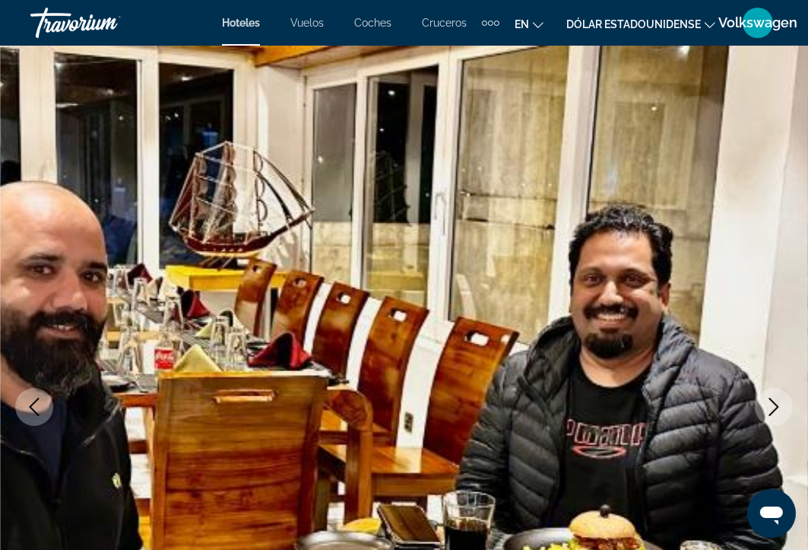
click at [775, 412] on icon "Next image" at bounding box center [774, 407] width 18 height 18
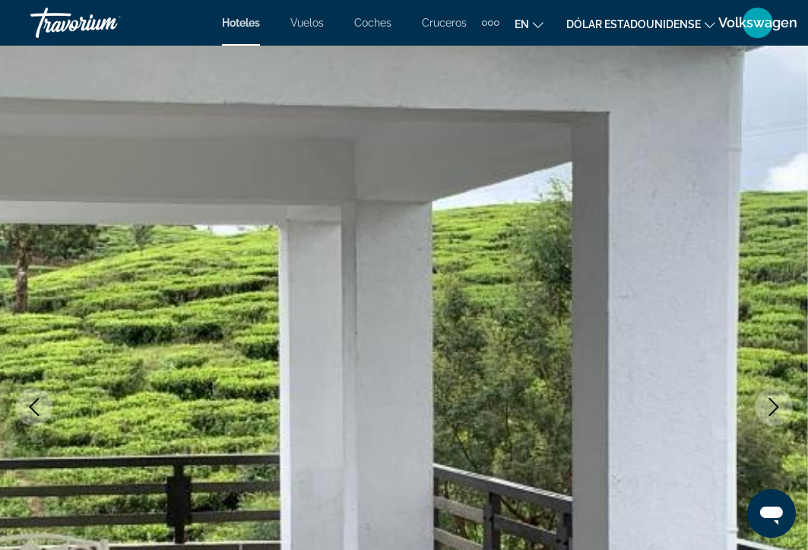
click at [775, 412] on icon "Next image" at bounding box center [774, 407] width 18 height 18
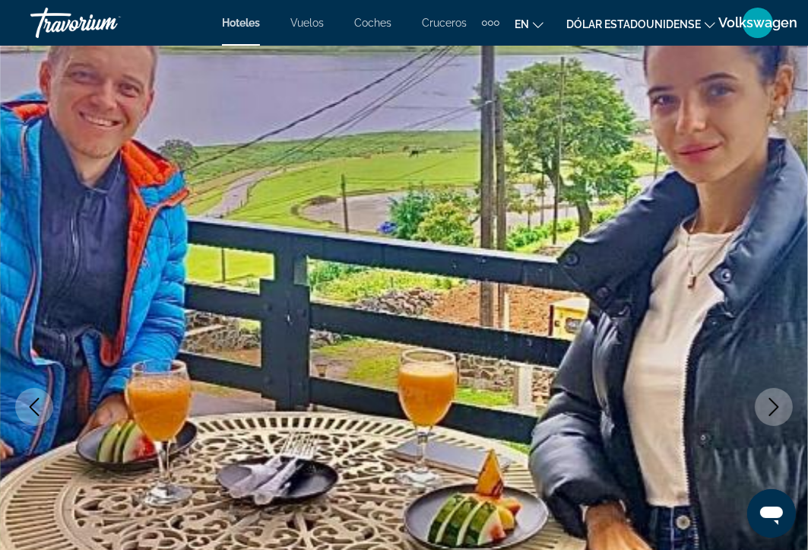
click at [775, 412] on icon "Next image" at bounding box center [774, 407] width 18 height 18
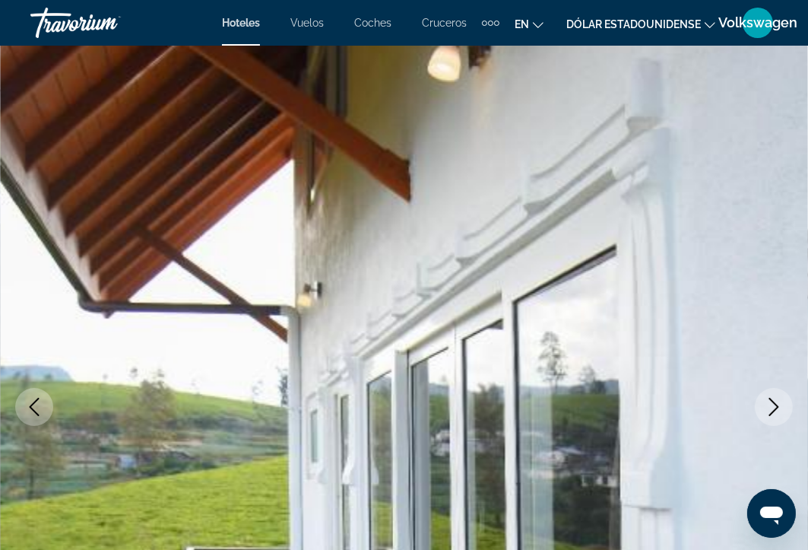
click at [775, 412] on icon "Next image" at bounding box center [774, 407] width 18 height 18
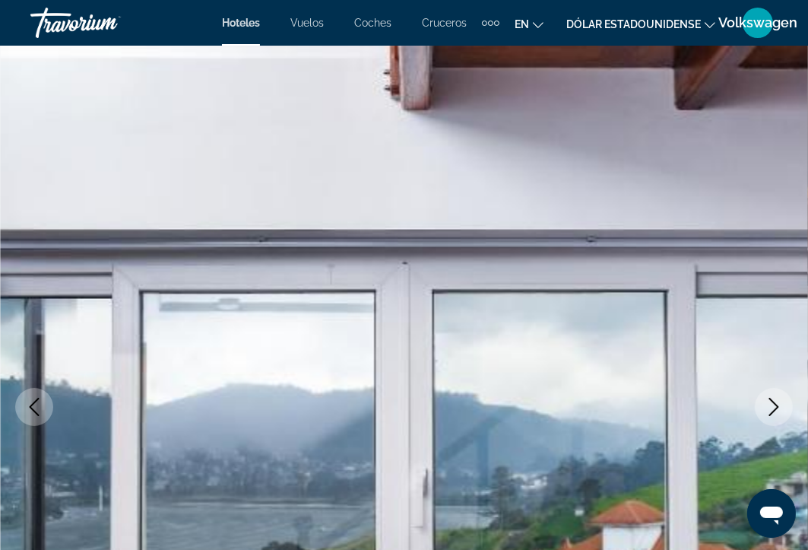
click at [775, 412] on icon "Next image" at bounding box center [774, 407] width 18 height 18
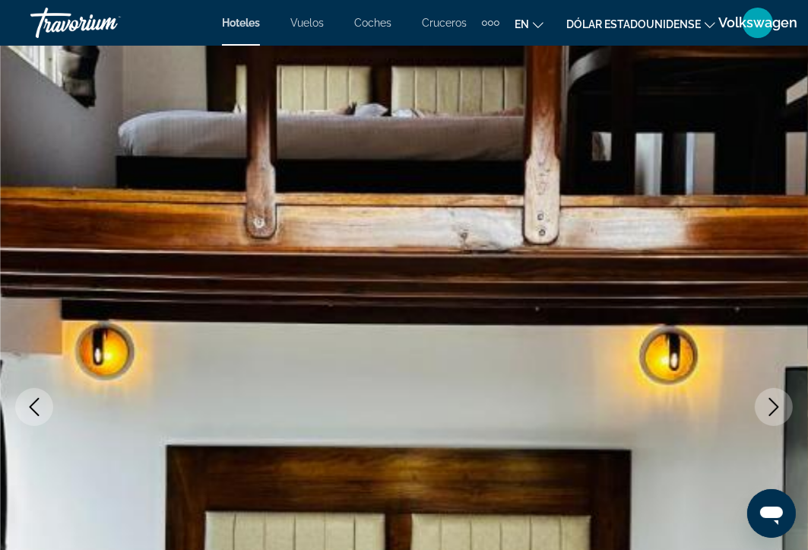
click at [775, 412] on icon "Next image" at bounding box center [774, 407] width 18 height 18
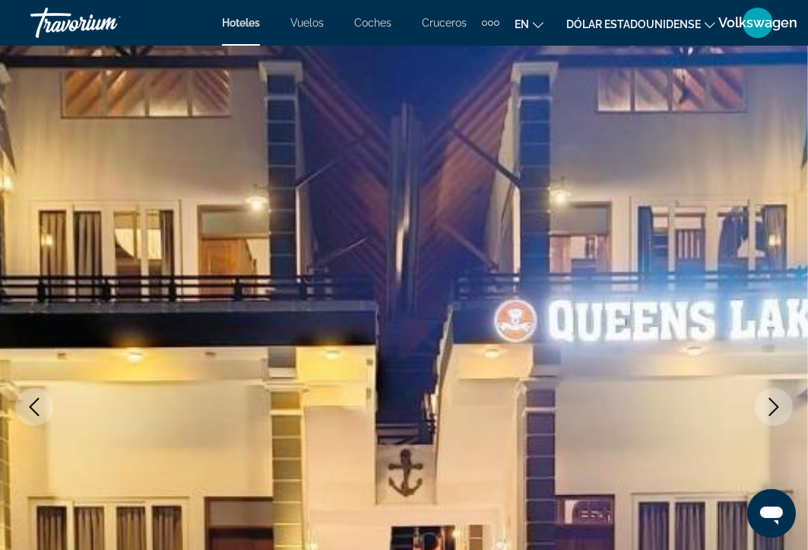
click at [775, 412] on icon "Next image" at bounding box center [774, 407] width 18 height 18
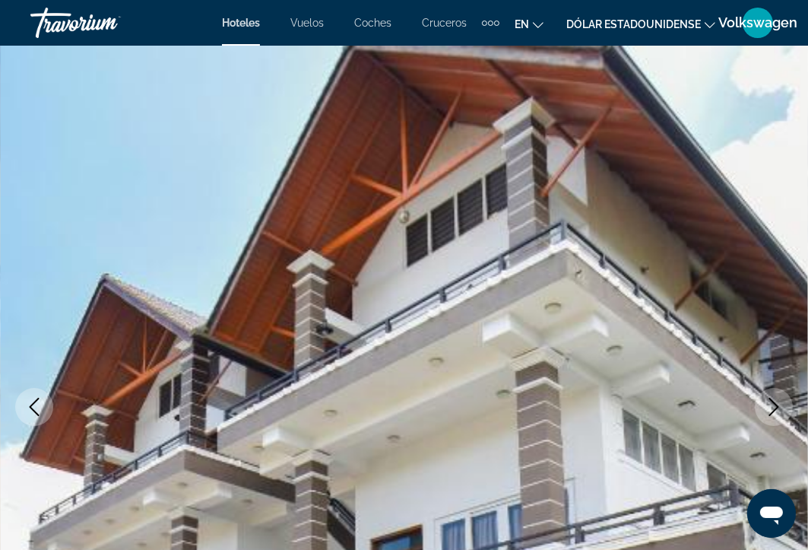
click at [775, 412] on icon "Next image" at bounding box center [774, 407] width 18 height 18
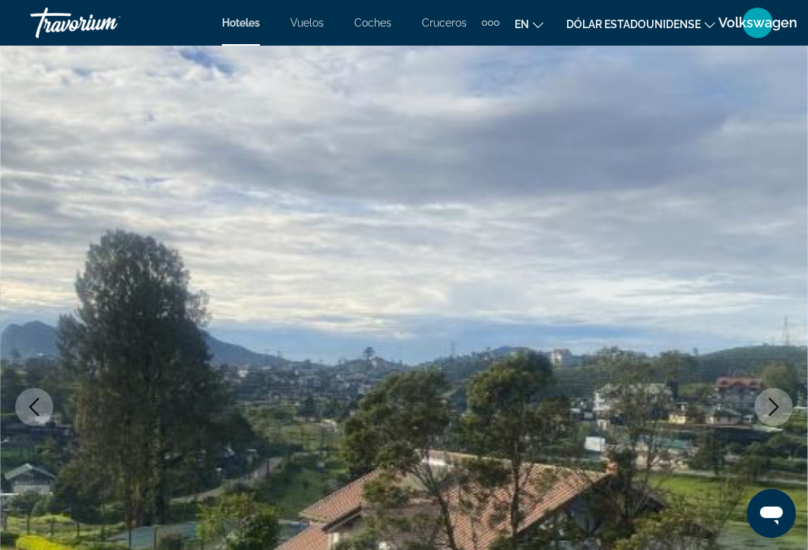
click at [775, 412] on icon "Next image" at bounding box center [774, 407] width 18 height 18
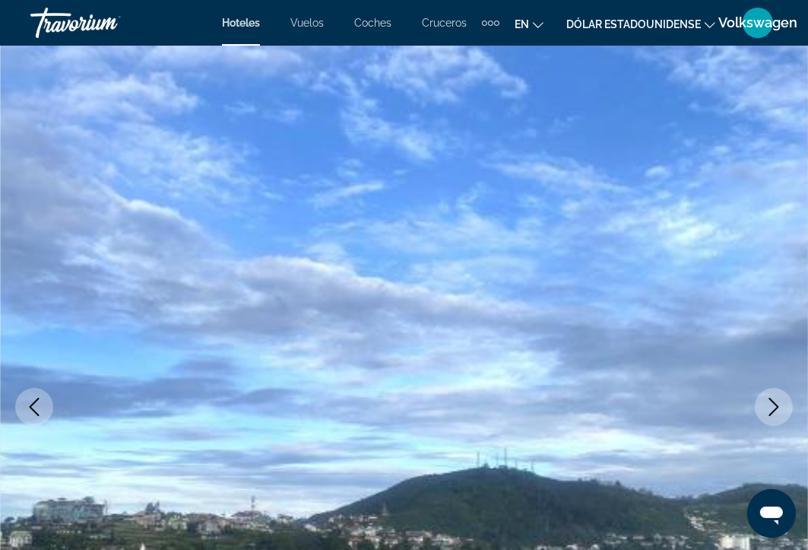
click at [775, 412] on icon "Next image" at bounding box center [774, 407] width 18 height 18
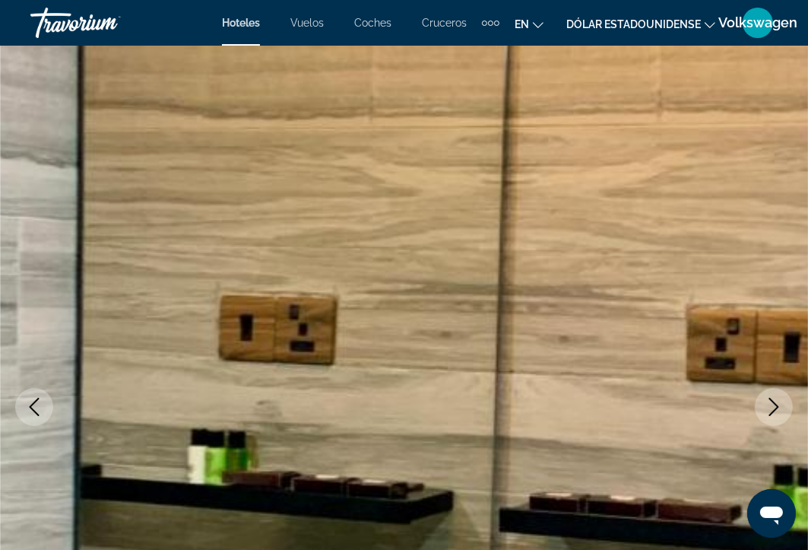
click at [775, 412] on icon "Next image" at bounding box center [774, 407] width 18 height 18
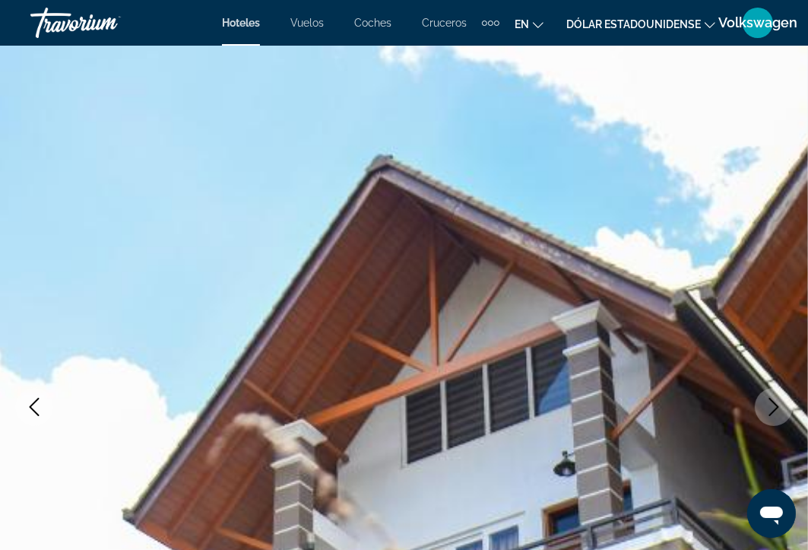
click at [775, 412] on icon "Next image" at bounding box center [774, 407] width 18 height 18
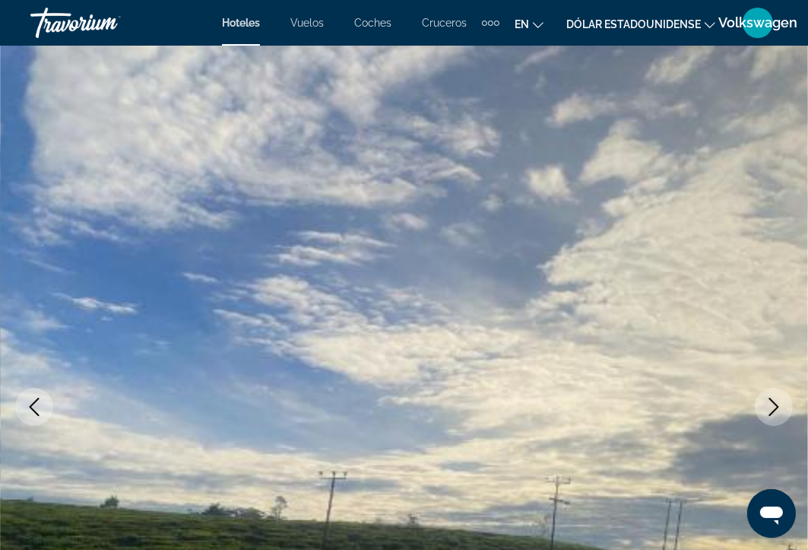
click at [775, 412] on icon "Next image" at bounding box center [774, 407] width 18 height 18
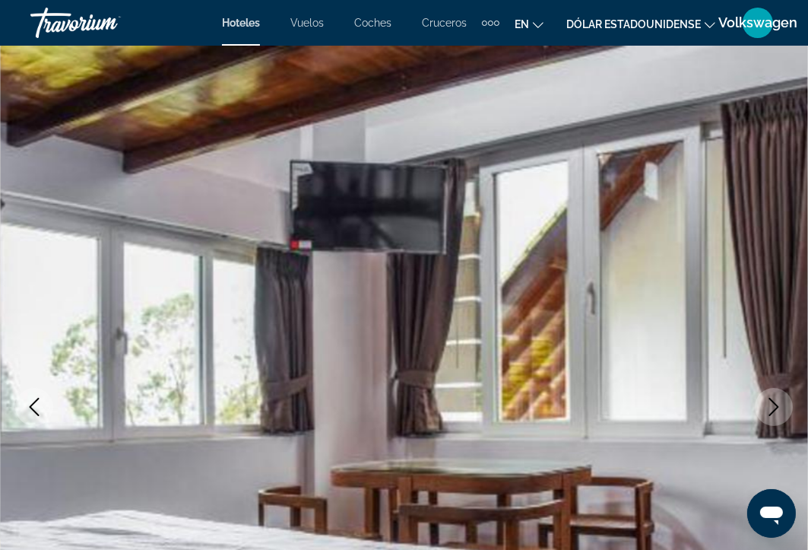
click at [775, 412] on icon "Next image" at bounding box center [774, 407] width 18 height 18
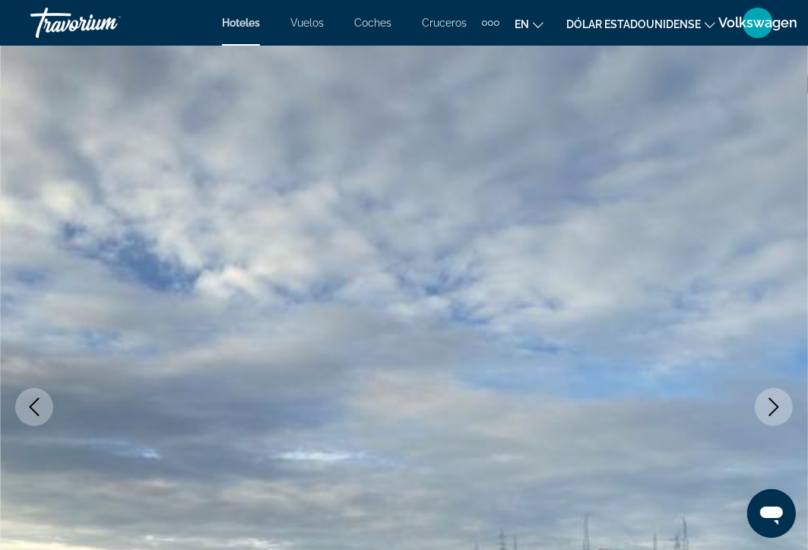
click at [775, 412] on icon "Next image" at bounding box center [774, 407] width 18 height 18
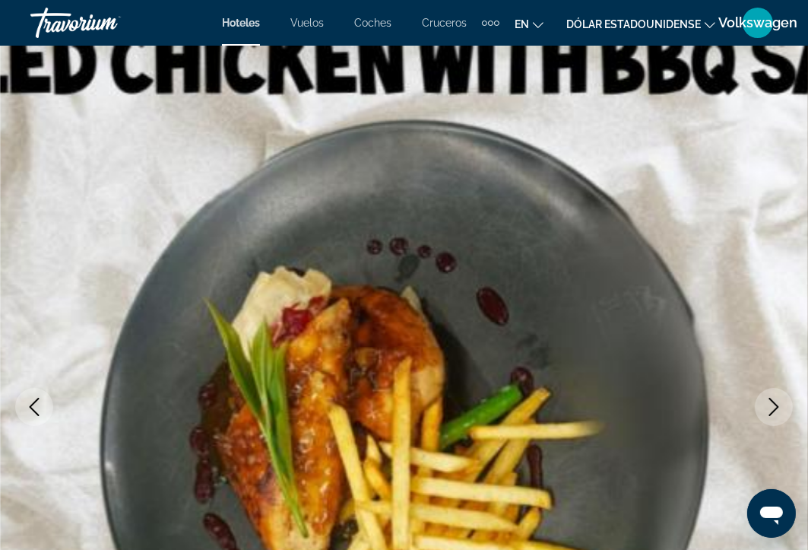
click at [775, 412] on icon "Next image" at bounding box center [774, 407] width 18 height 18
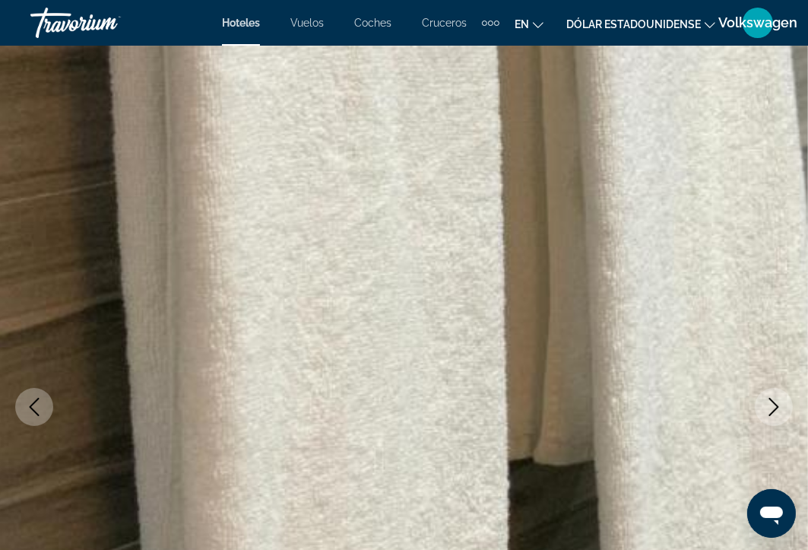
click at [775, 412] on icon "Next image" at bounding box center [774, 407] width 18 height 18
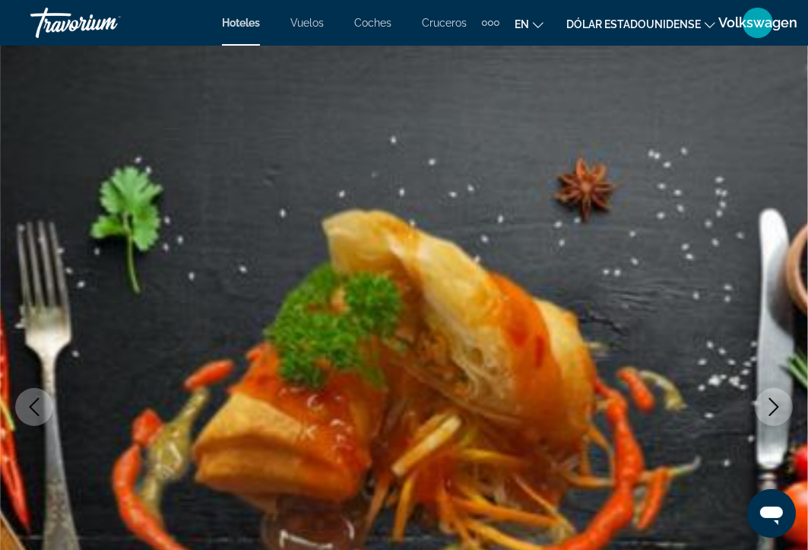
click at [775, 412] on icon "Next image" at bounding box center [774, 407] width 18 height 18
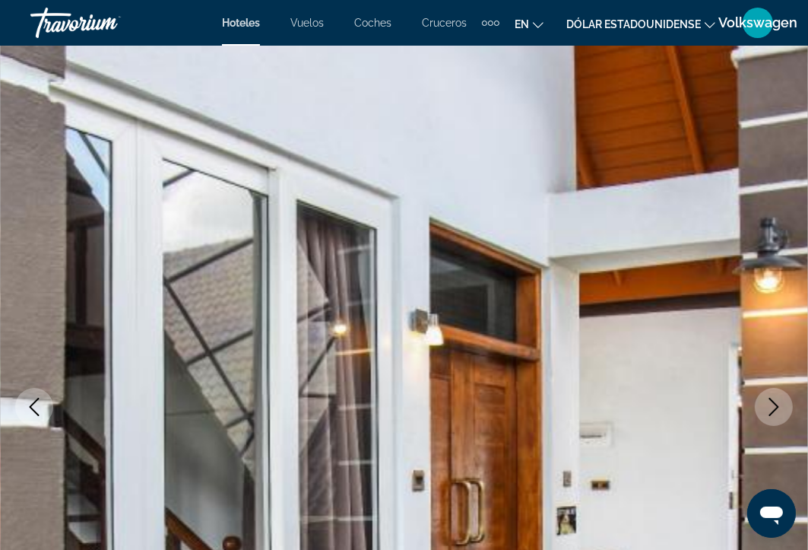
click at [775, 412] on icon "Next image" at bounding box center [774, 407] width 18 height 18
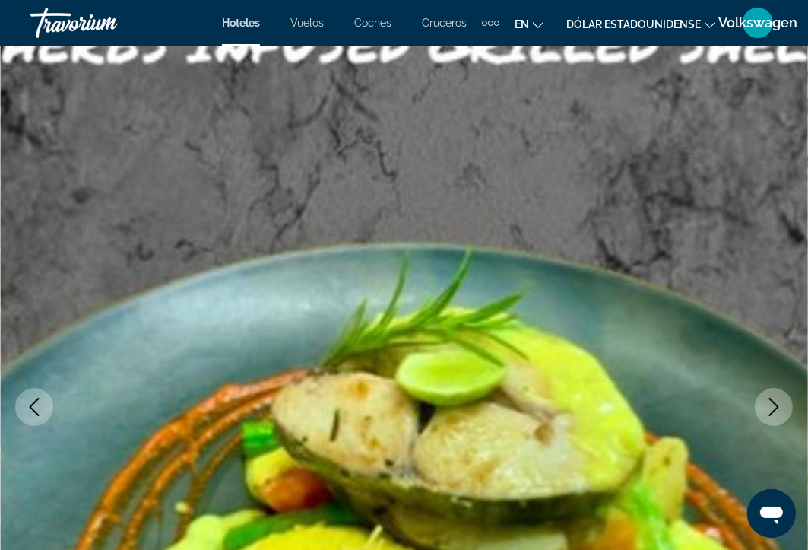
click at [775, 412] on icon "Next image" at bounding box center [774, 407] width 18 height 18
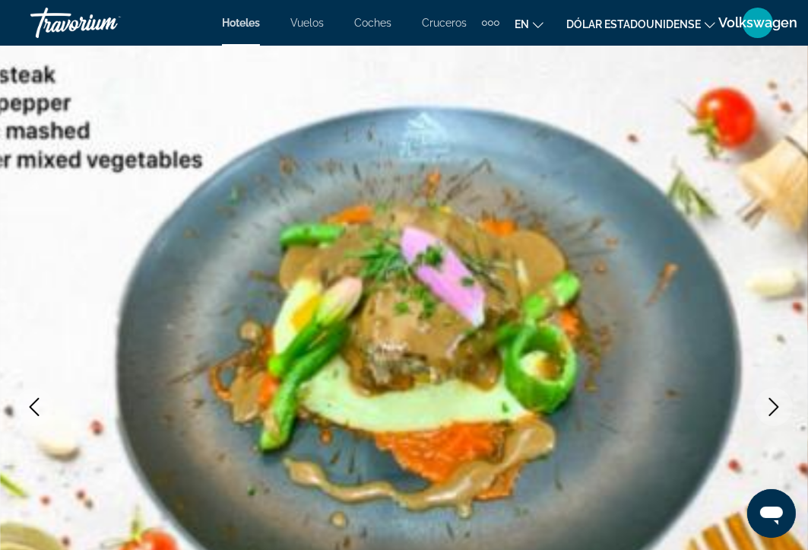
click at [775, 412] on icon "Next image" at bounding box center [774, 407] width 18 height 18
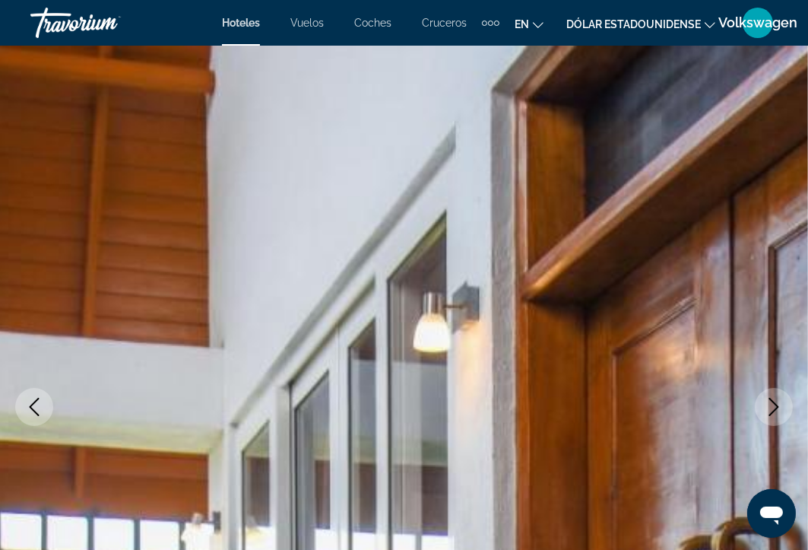
click at [775, 412] on icon "Next image" at bounding box center [774, 407] width 18 height 18
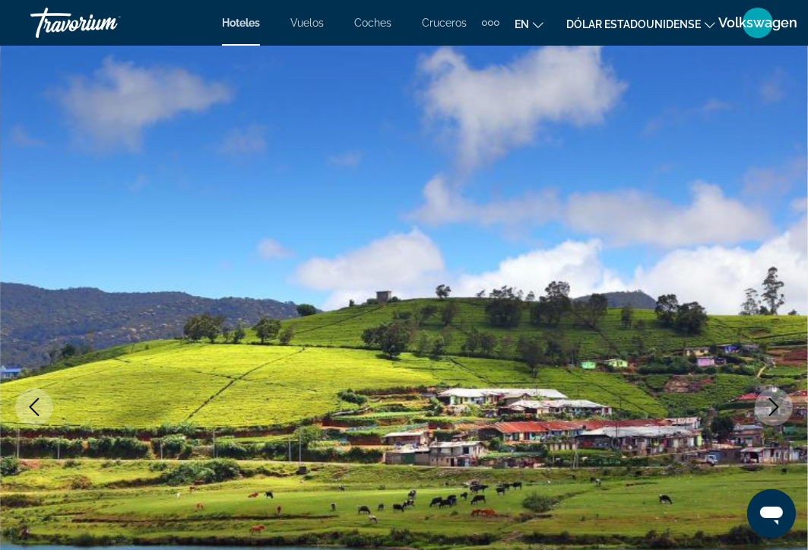
click at [775, 412] on icon "Next image" at bounding box center [774, 407] width 18 height 18
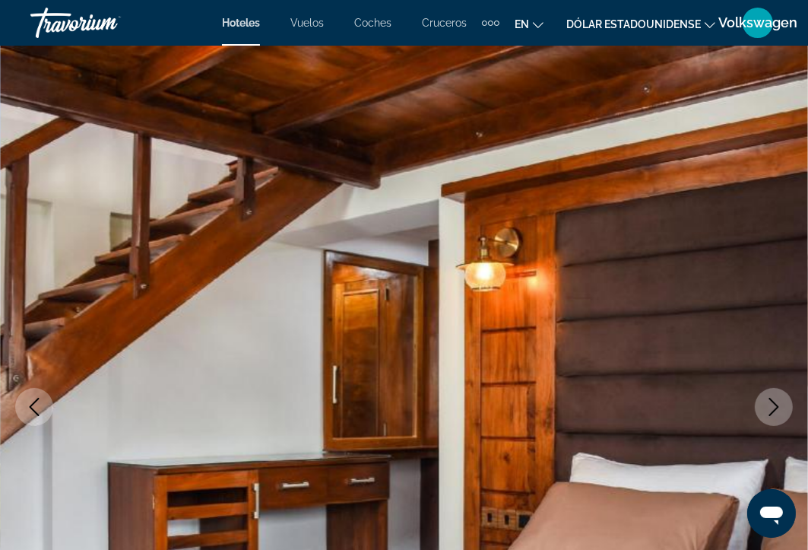
click at [775, 412] on icon "Next image" at bounding box center [774, 407] width 18 height 18
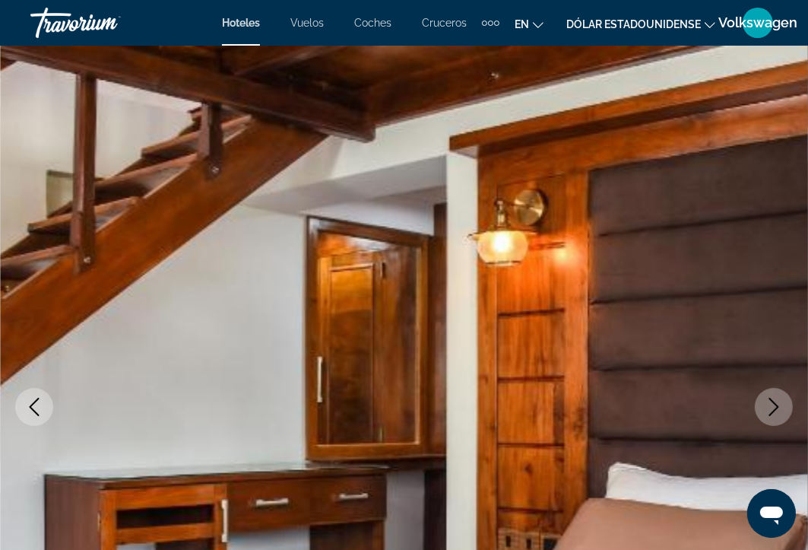
click at [775, 412] on icon "Next image" at bounding box center [774, 407] width 18 height 18
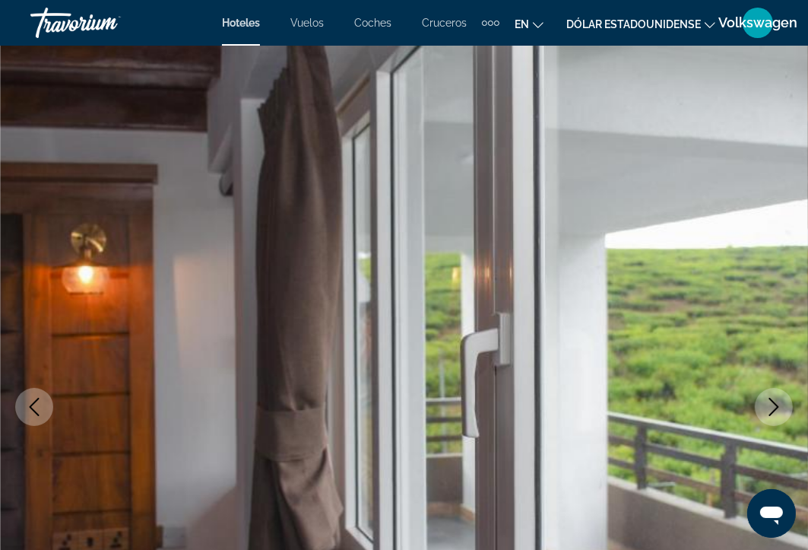
click at [775, 412] on icon "Next image" at bounding box center [774, 407] width 18 height 18
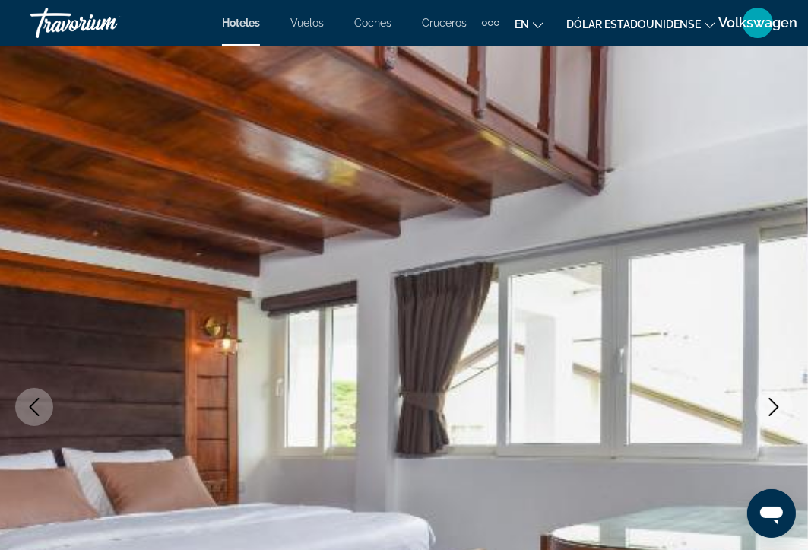
click at [775, 412] on icon "Next image" at bounding box center [774, 407] width 18 height 18
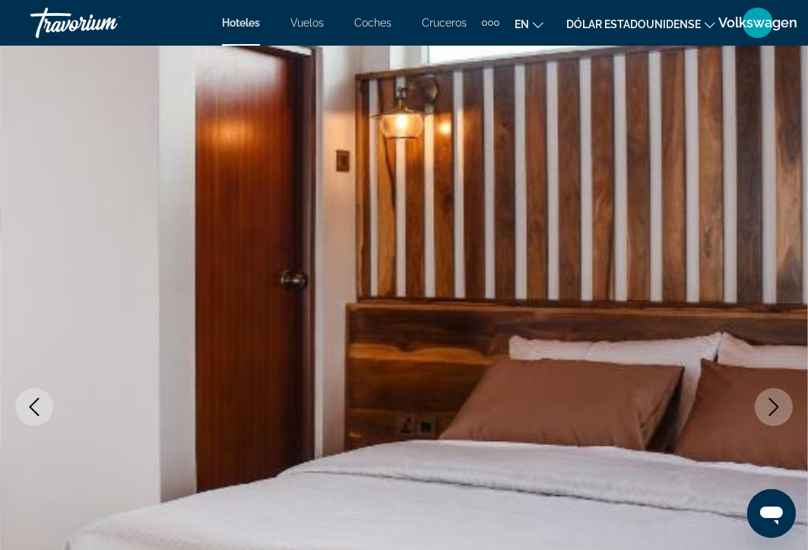
click at [775, 412] on icon "Next image" at bounding box center [774, 407] width 18 height 18
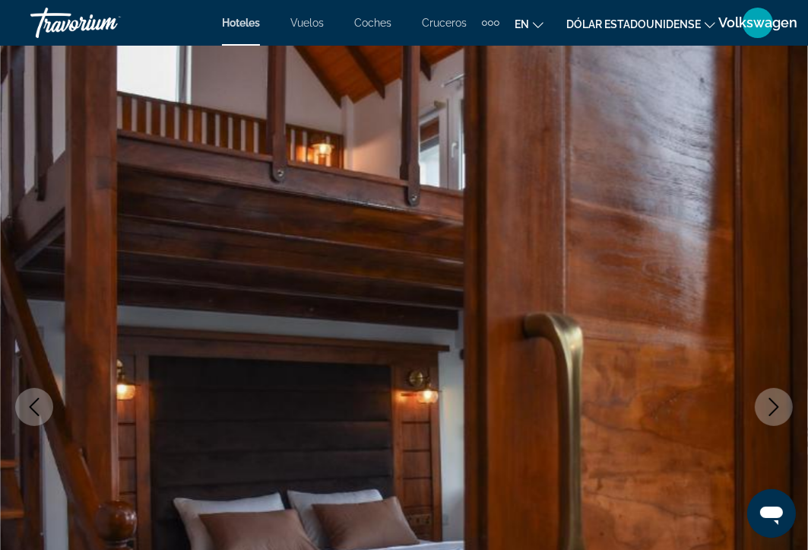
click at [775, 412] on icon "Next image" at bounding box center [774, 407] width 18 height 18
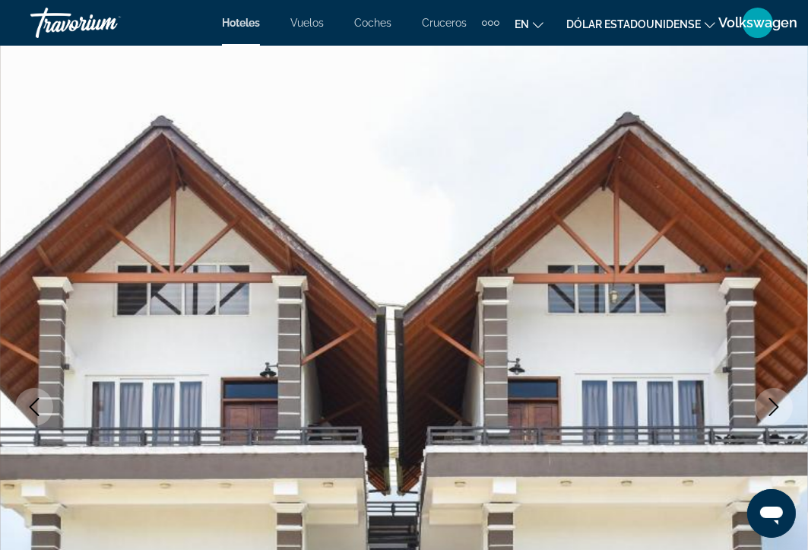
click at [775, 412] on icon "Next image" at bounding box center [774, 407] width 18 height 18
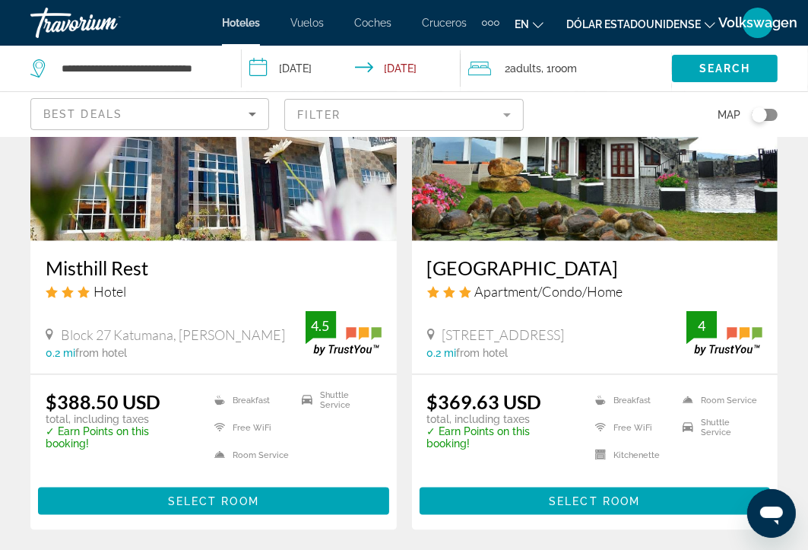
scroll to position [1307, 0]
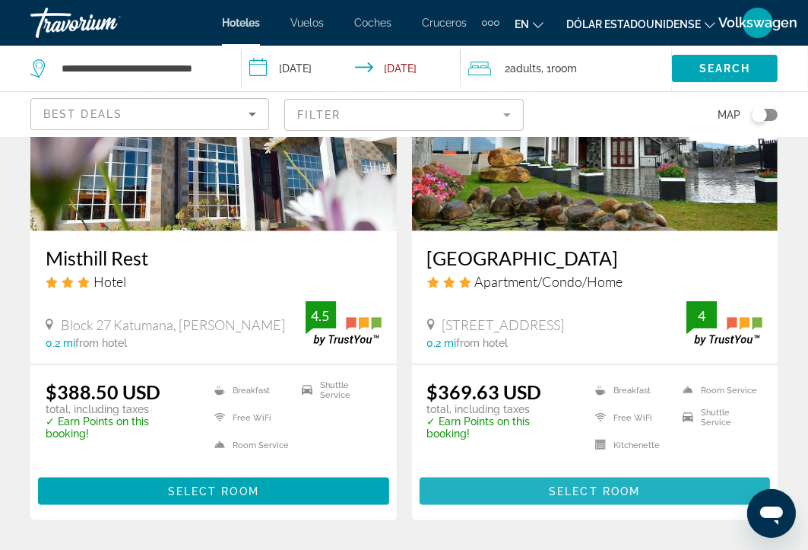
click at [601, 485] on span "Select Room" at bounding box center [594, 491] width 91 height 12
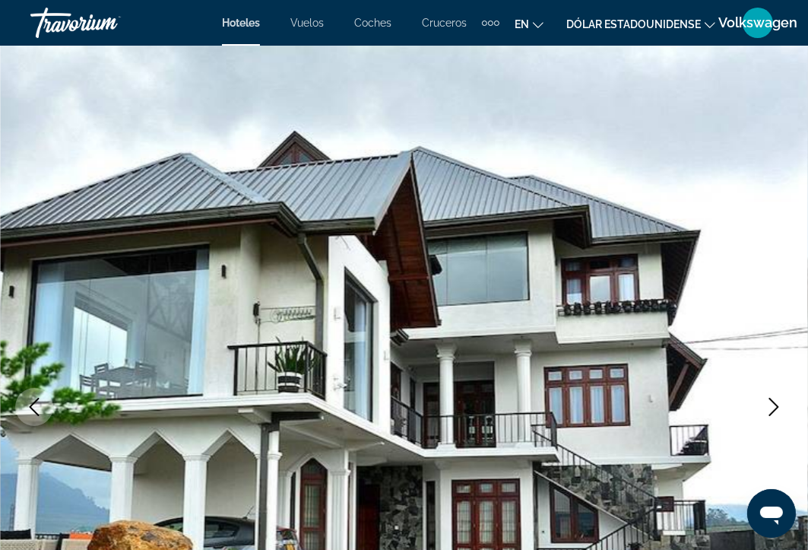
click at [775, 407] on icon "Next image" at bounding box center [774, 407] width 18 height 18
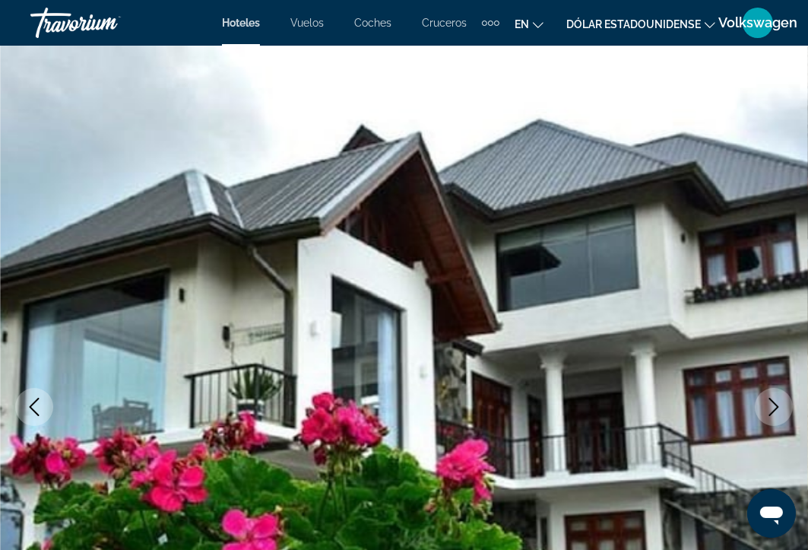
click at [775, 407] on icon "Next image" at bounding box center [774, 407] width 18 height 18
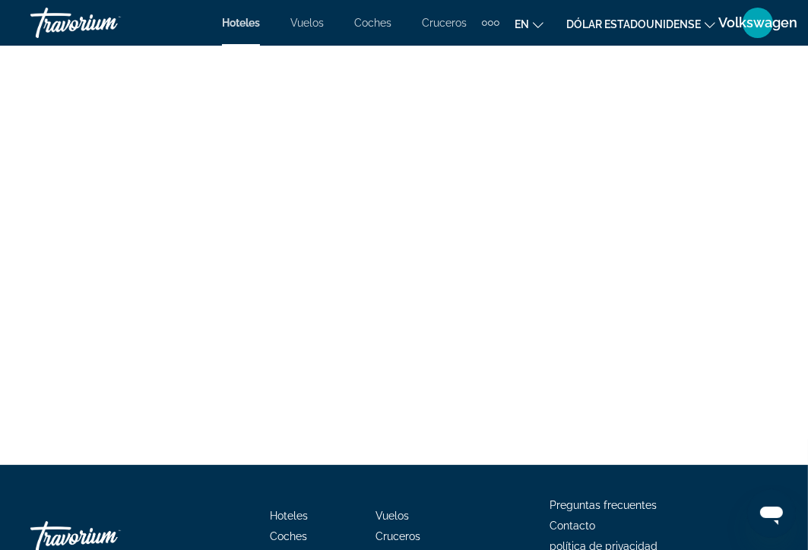
scroll to position [3333, 0]
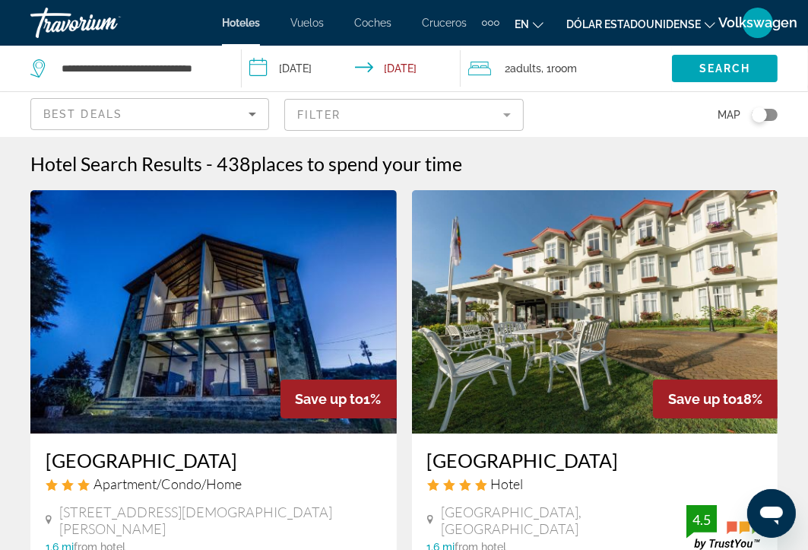
click at [574, 284] on img "Contenido principal" at bounding box center [595, 311] width 366 height 243
